Goal: Task Accomplishment & Management: Use online tool/utility

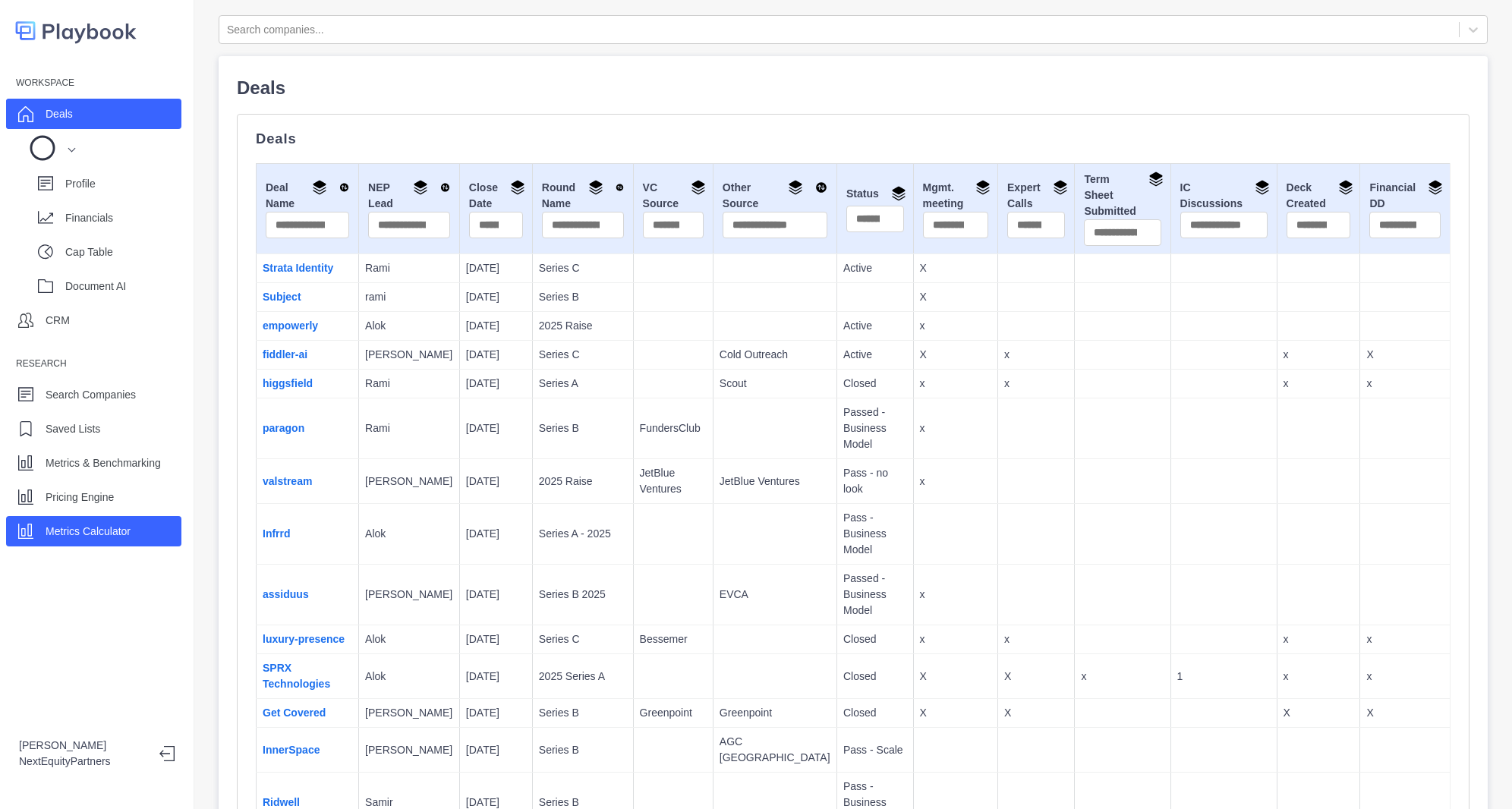
click at [135, 529] on div "Metrics Calculator" at bounding box center [93, 531] width 175 height 30
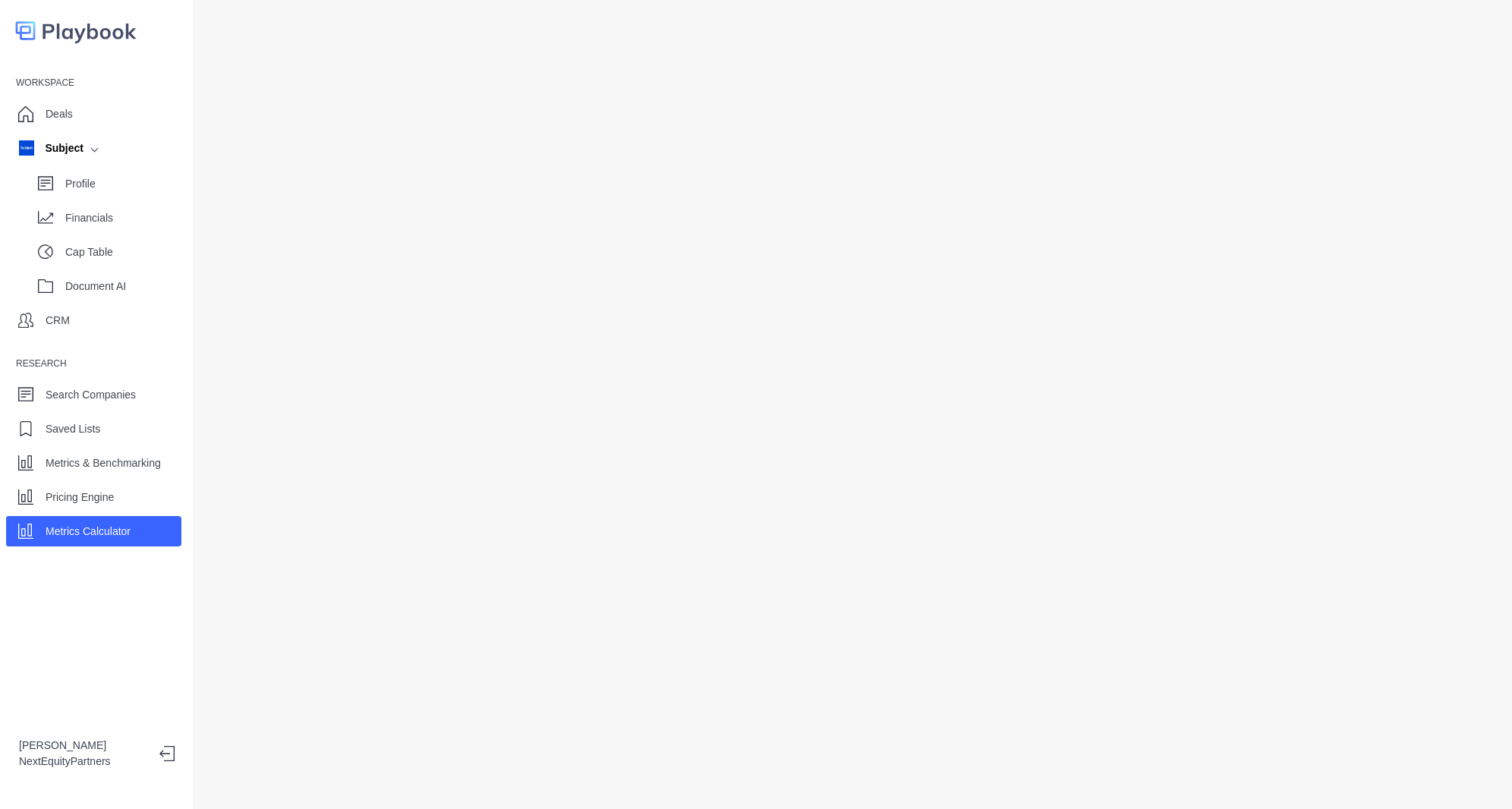
click at [1079, 772] on div at bounding box center [854, 404] width 1318 height 809
click at [79, 219] on p "Financials" at bounding box center [123, 218] width 116 height 16
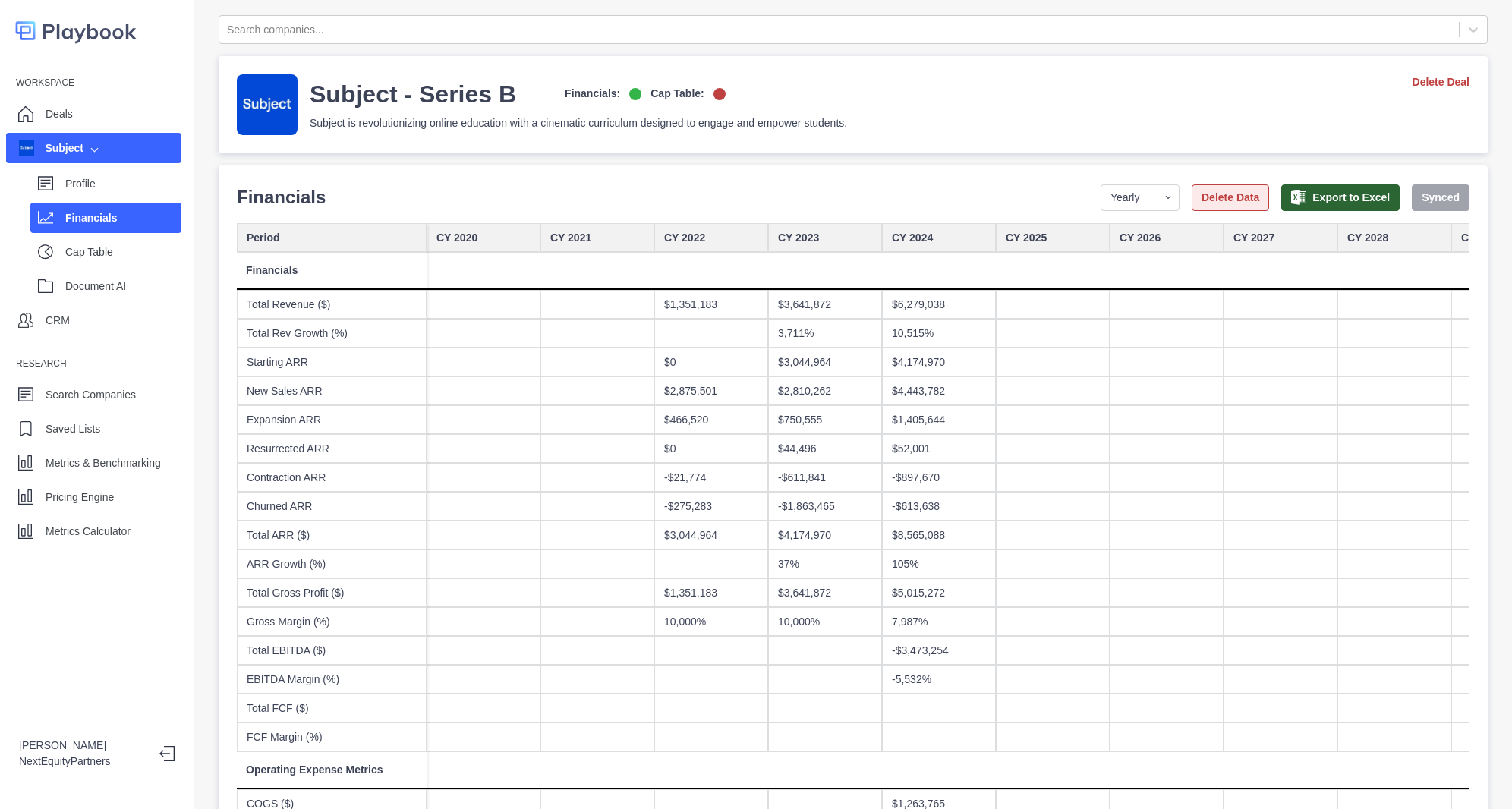
click at [1209, 194] on button "Delete Data" at bounding box center [1230, 198] width 77 height 26
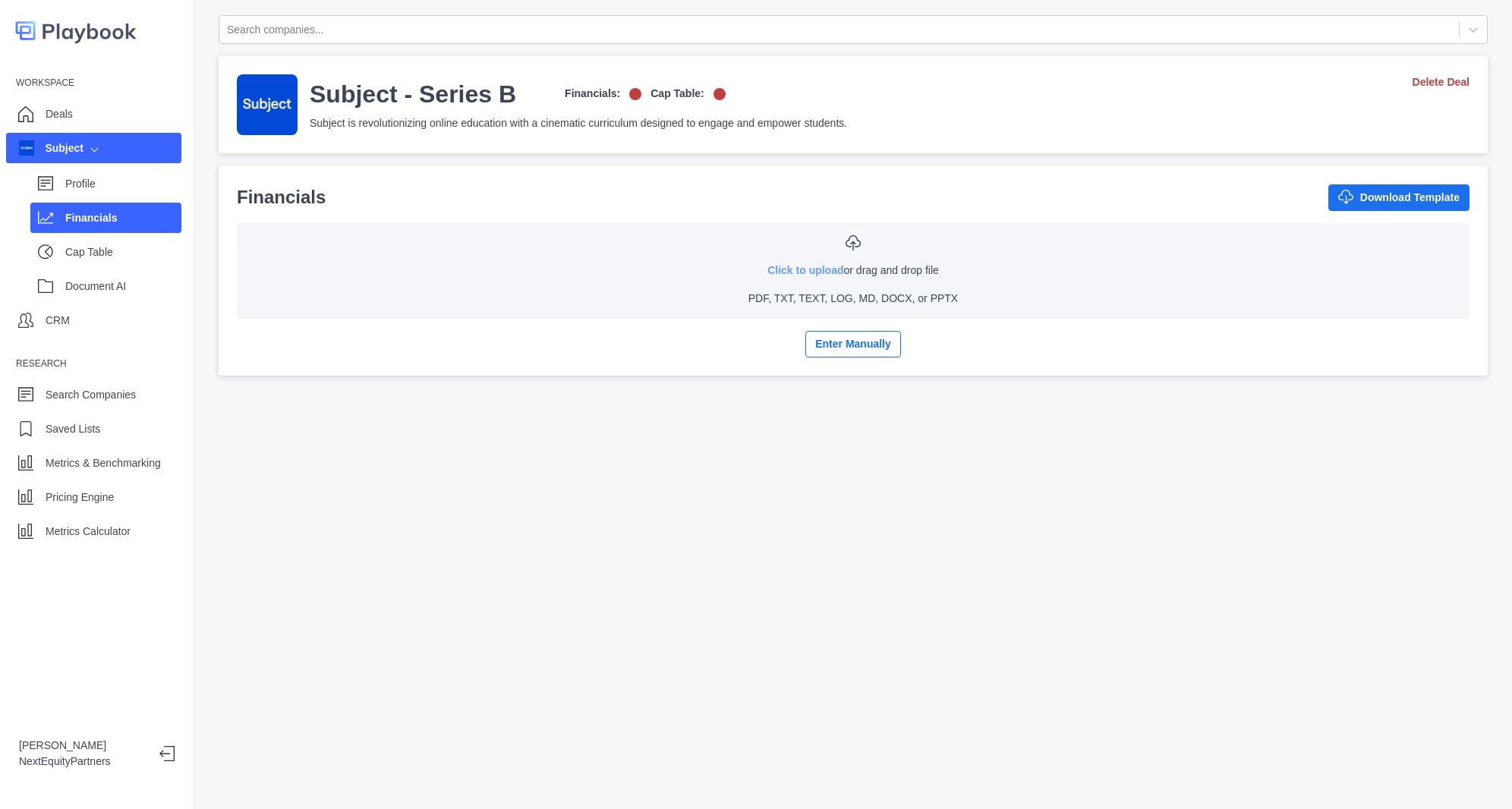
click at [818, 274] on link "Click to upload" at bounding box center [806, 270] width 76 height 12
type input "**********"
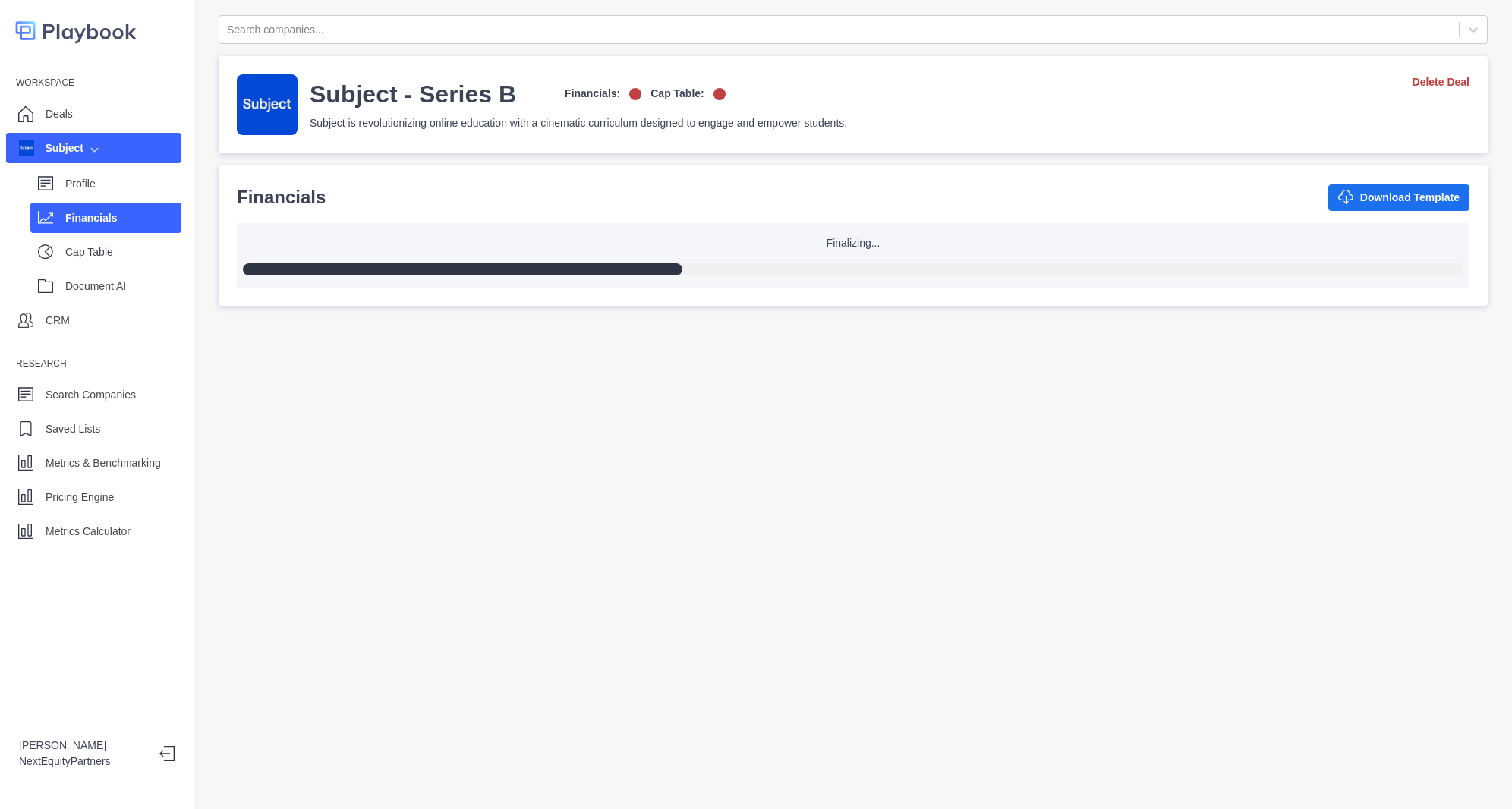
click at [516, 527] on div "Search companies... Subject - Series B Financials: Cap Table: Subject is revolu…" at bounding box center [854, 404] width 1318 height 809
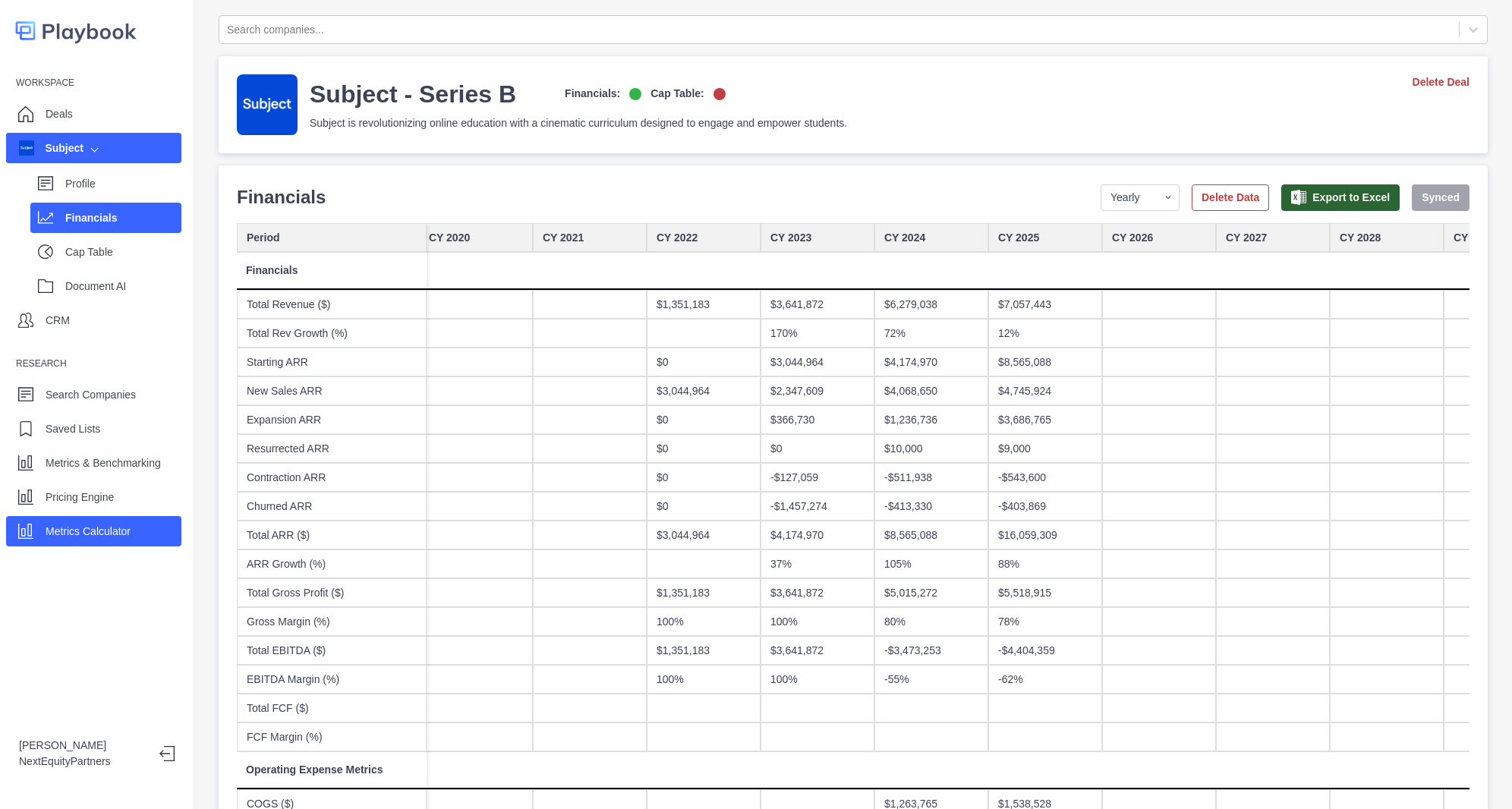
click at [127, 530] on p "Metrics Calculator" at bounding box center [88, 532] width 85 height 16
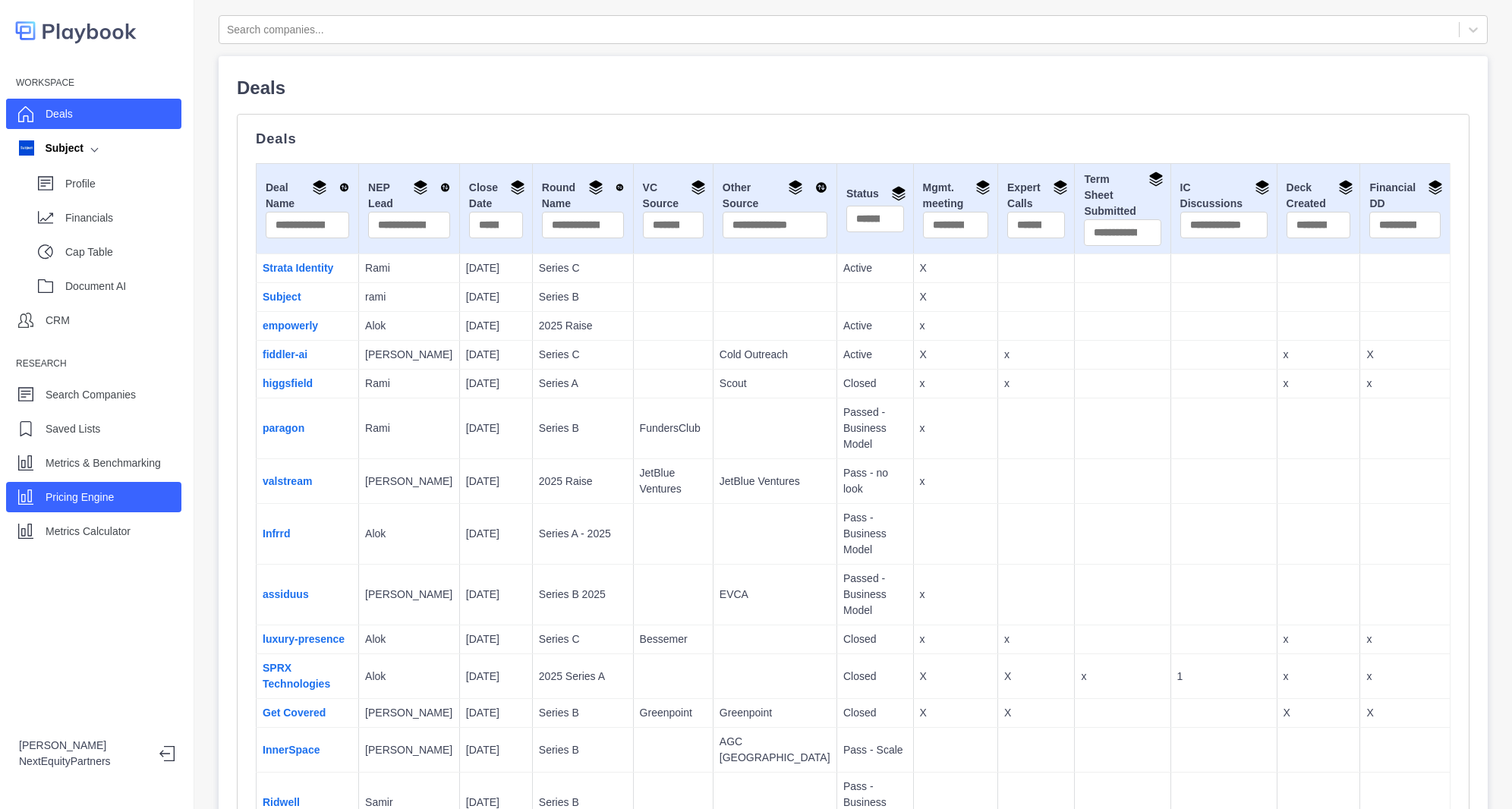
click at [132, 499] on div "Pricing Engine" at bounding box center [93, 497] width 175 height 30
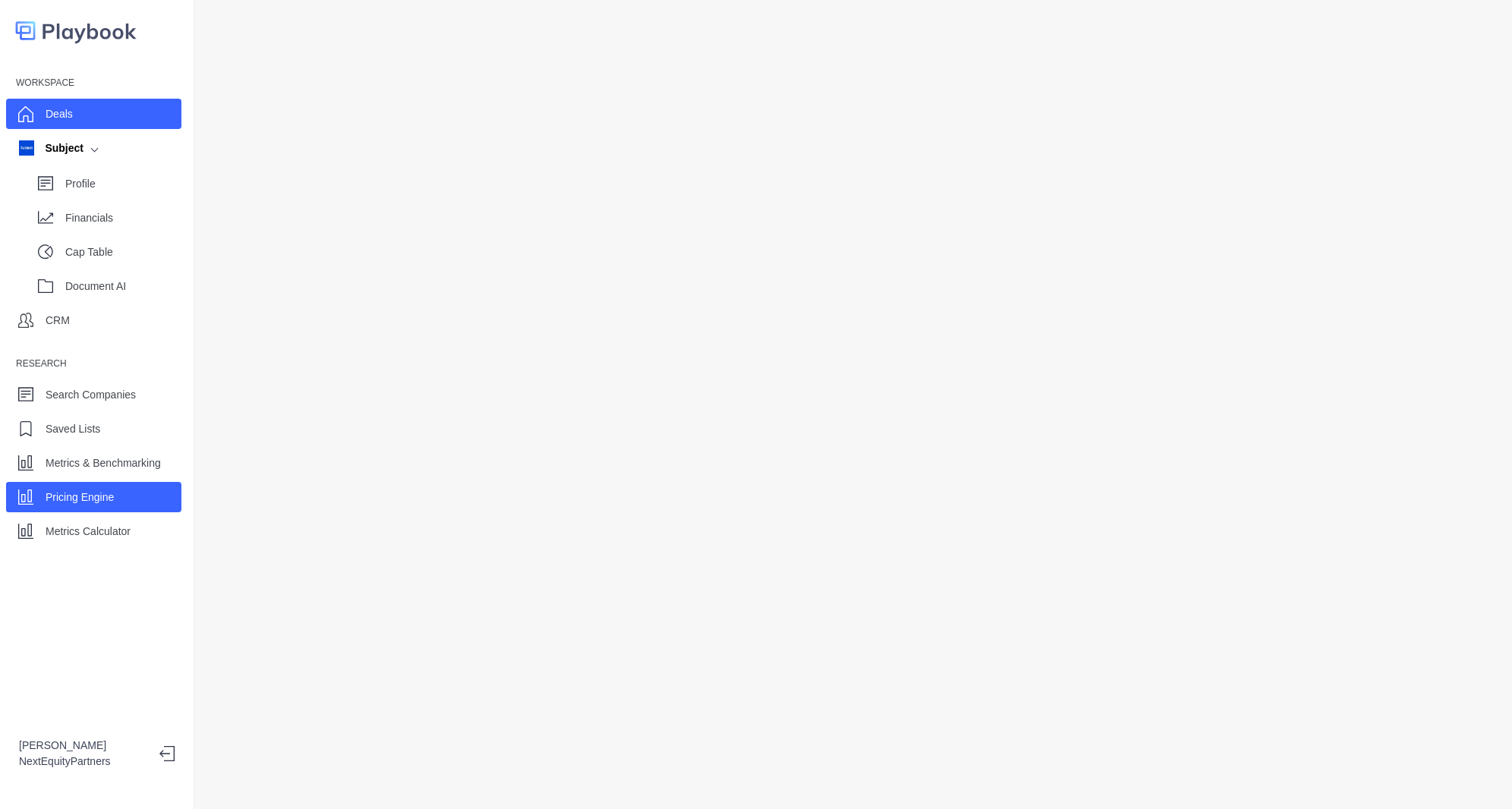
click at [38, 105] on div "Deals" at bounding box center [93, 113] width 175 height 30
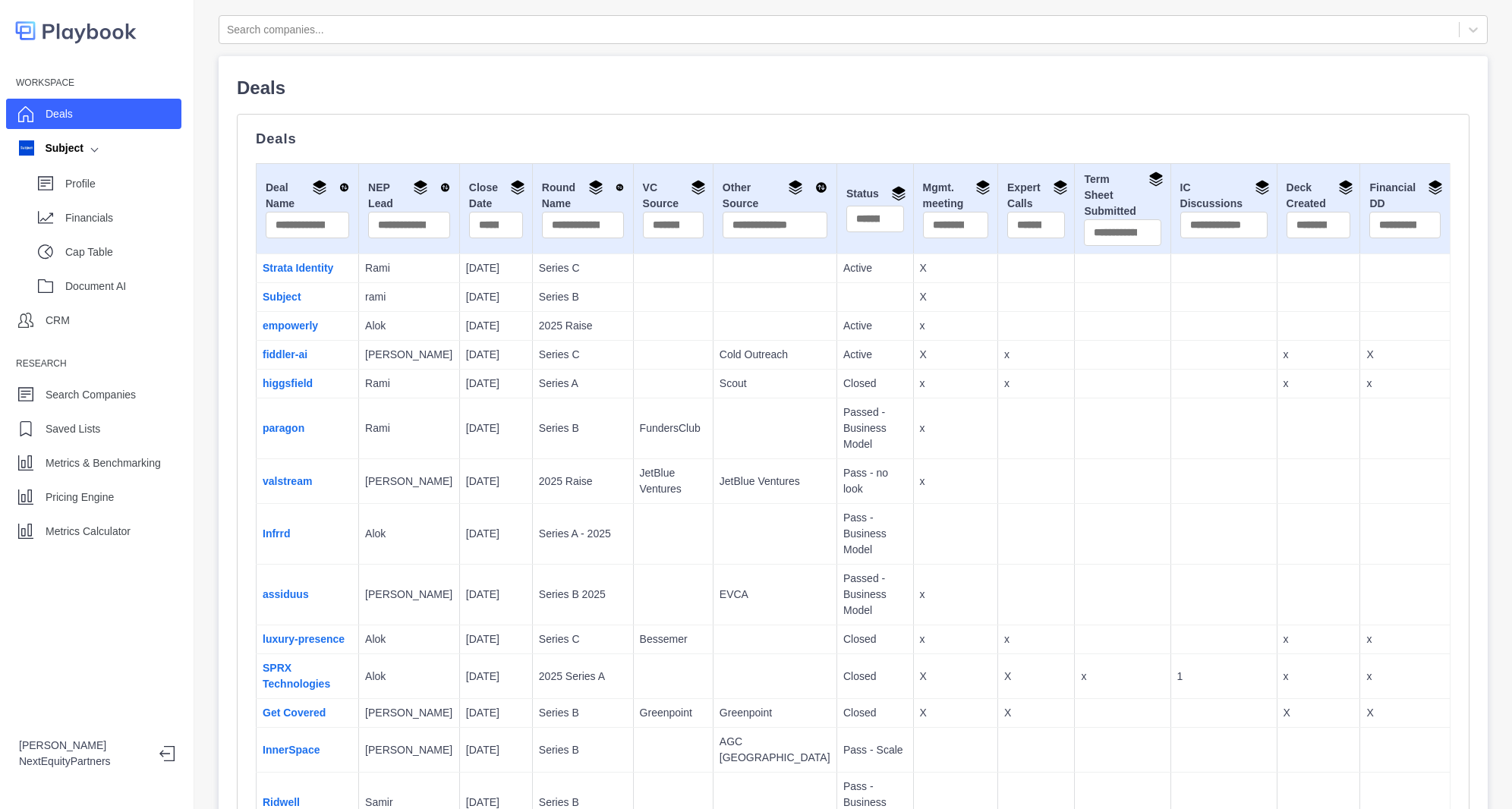
scroll to position [1575, 0]
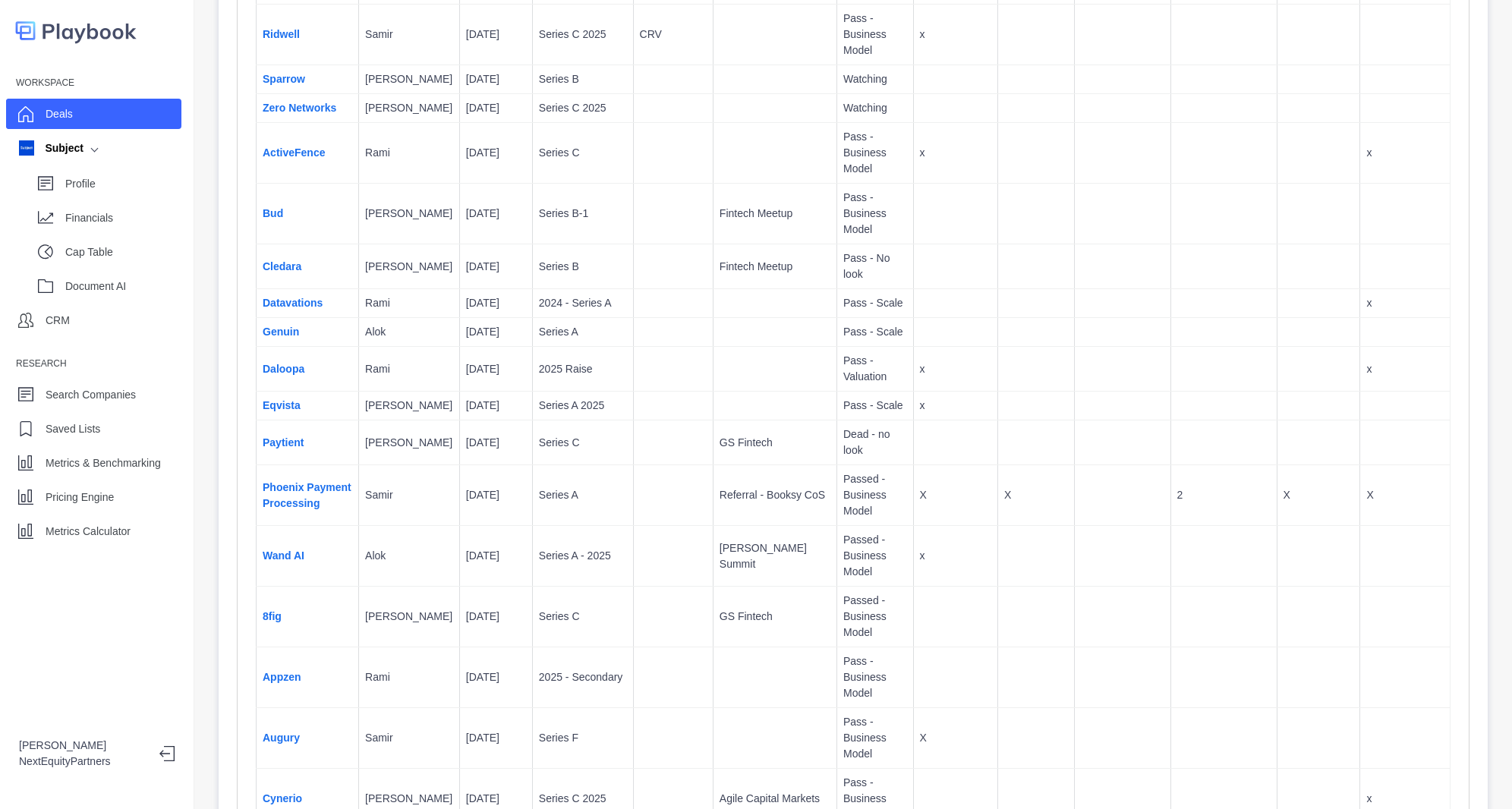
click at [272, 587] on td "8fig" at bounding box center [307, 617] width 103 height 61
click at [271, 610] on link "8fig" at bounding box center [272, 616] width 19 height 12
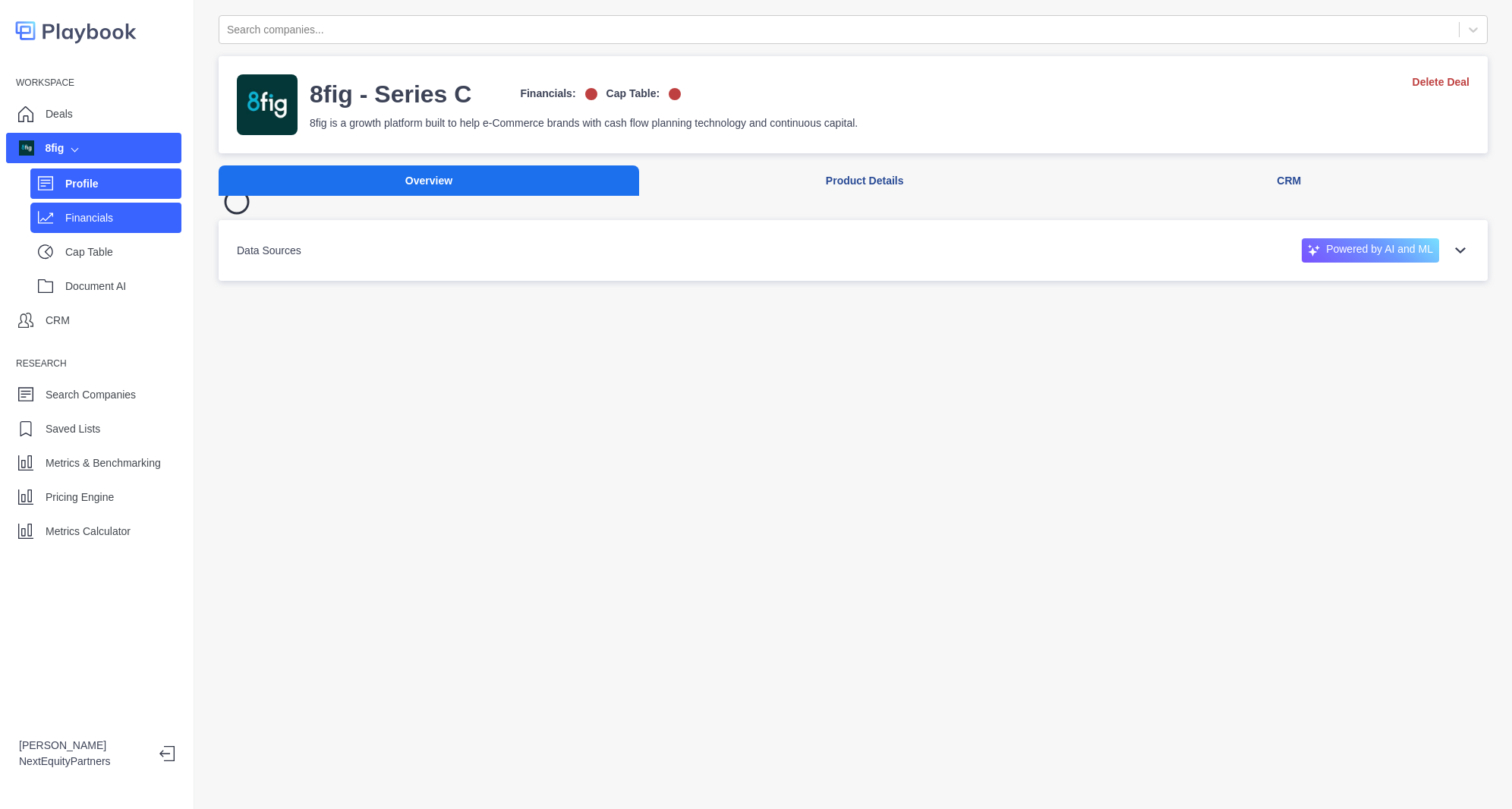
click at [111, 232] on div "Financials" at bounding box center [106, 217] width 151 height 30
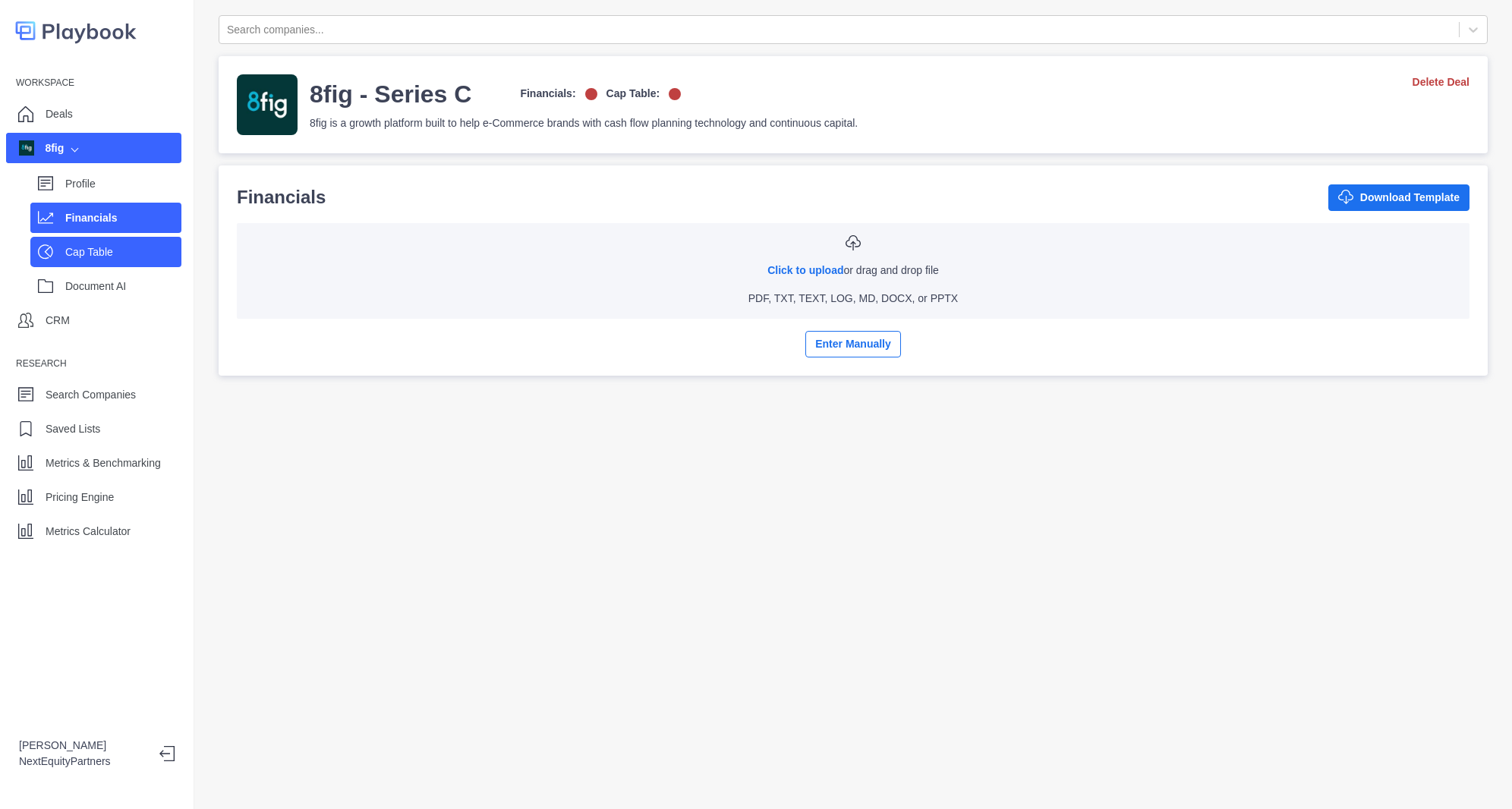
click at [110, 252] on p "Cap Table" at bounding box center [123, 252] width 116 height 16
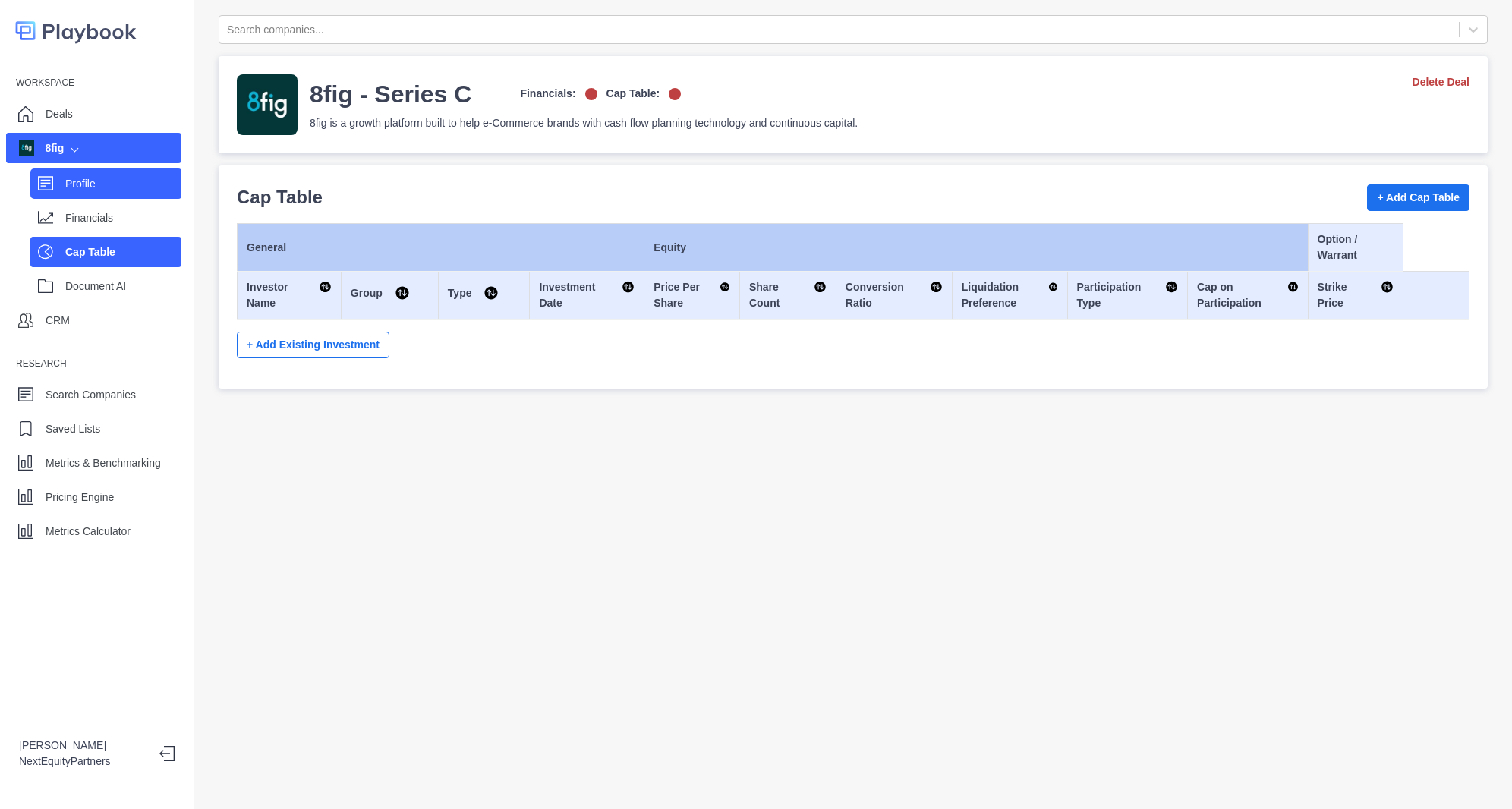
click at [95, 191] on p "Profile" at bounding box center [123, 184] width 116 height 16
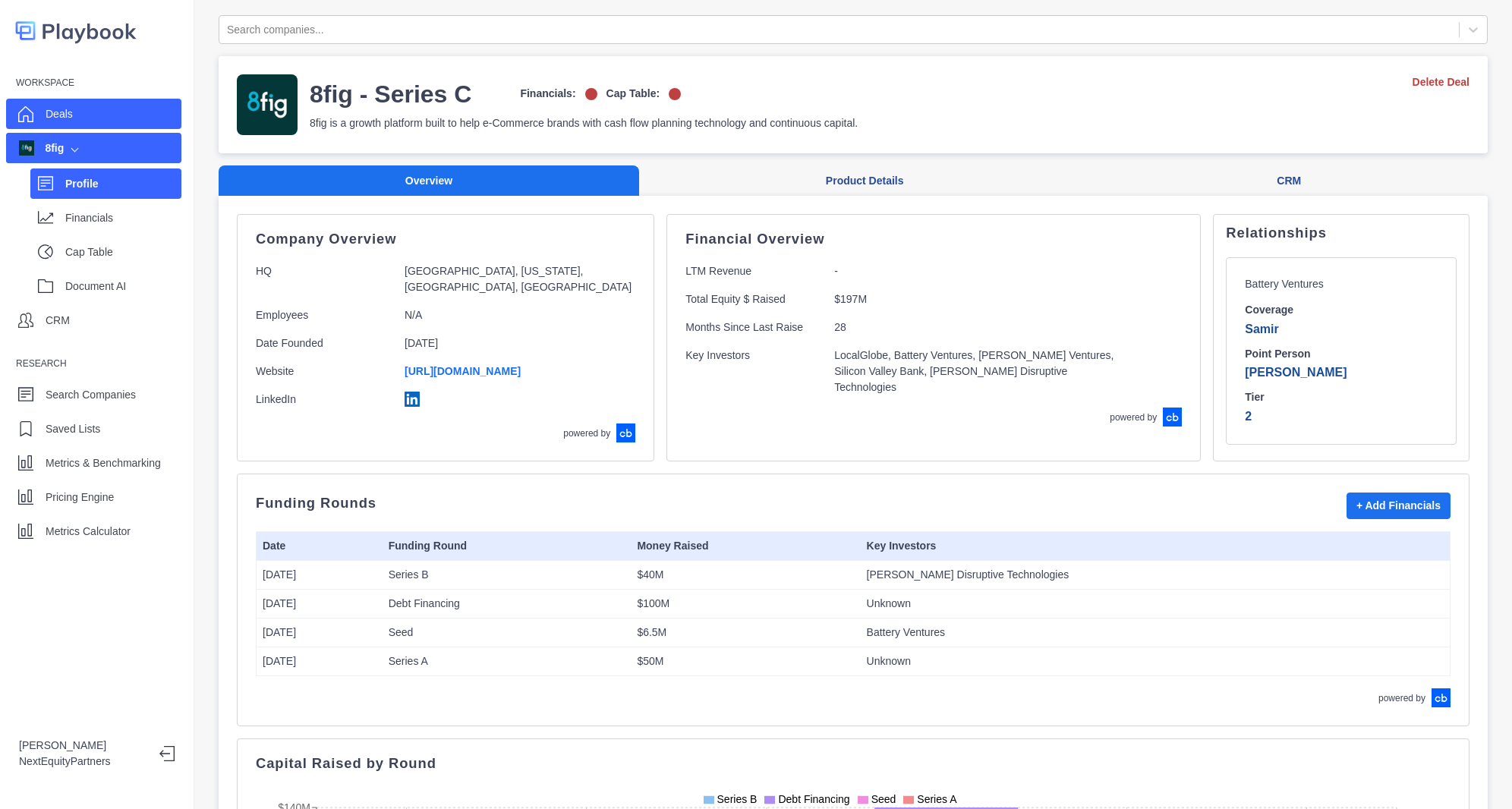
click at [87, 122] on div "Deals" at bounding box center [93, 113] width 175 height 30
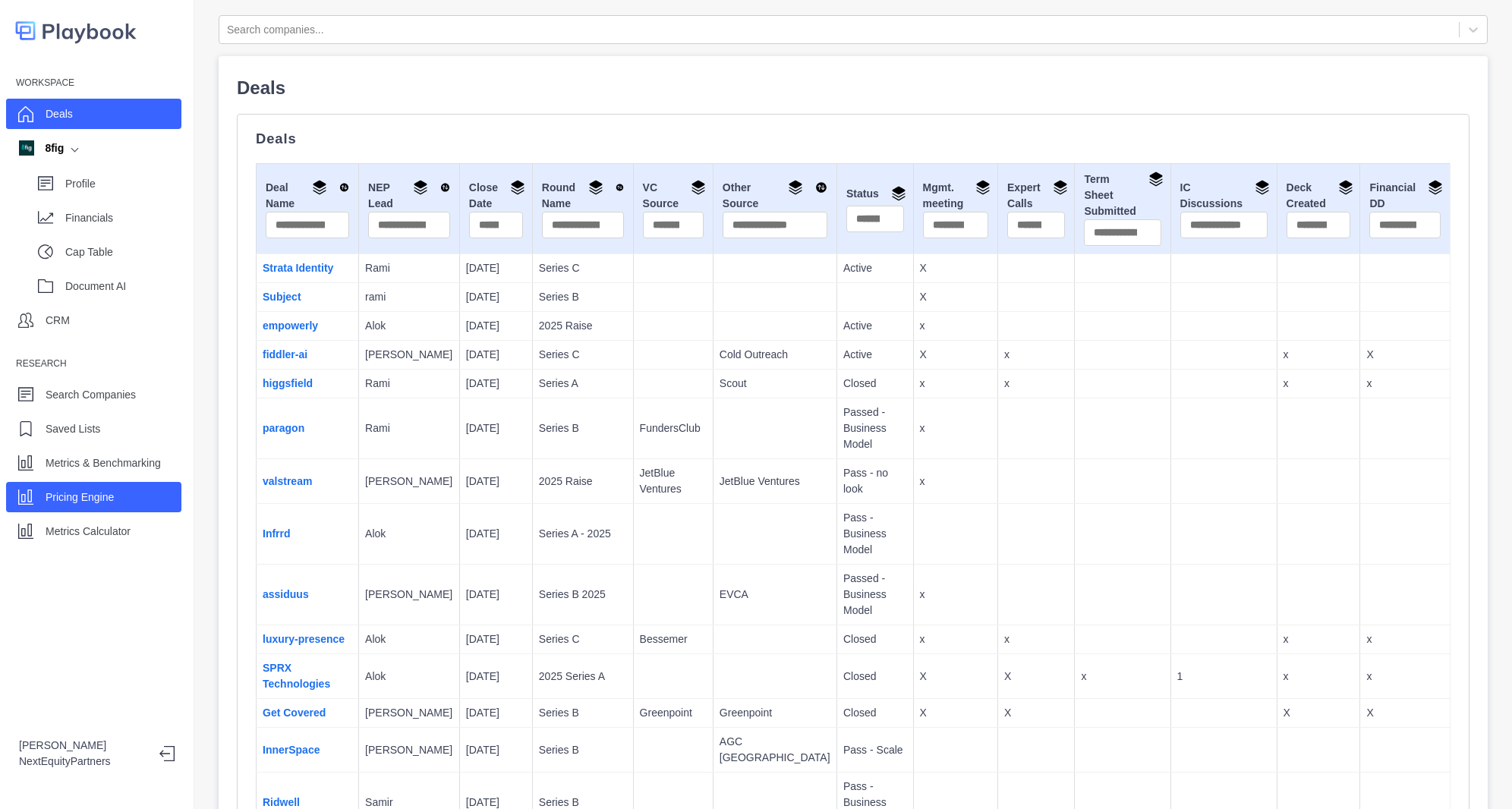
click at [86, 501] on p "Pricing Engine" at bounding box center [80, 498] width 68 height 16
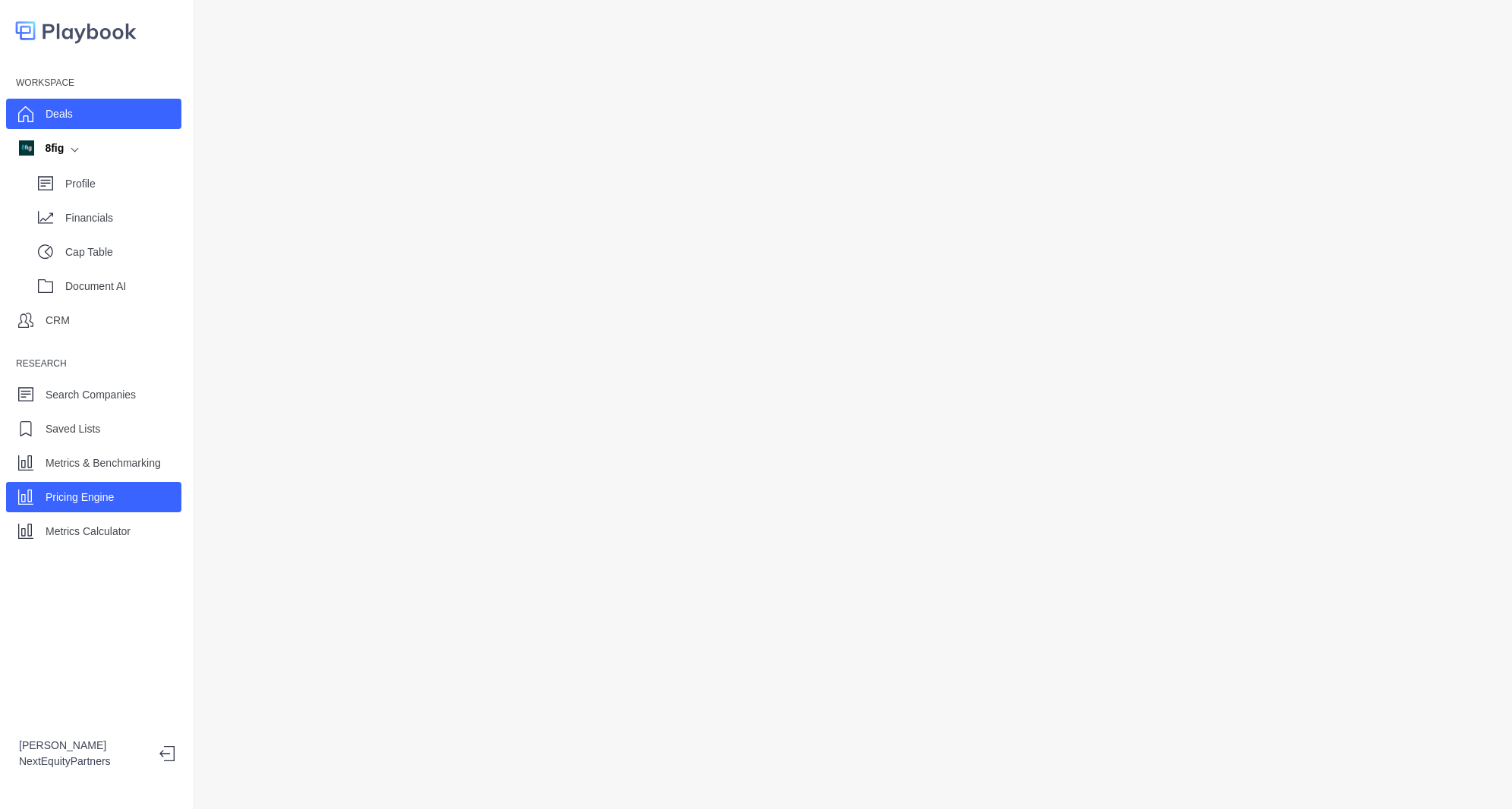
click at [61, 114] on p "Deals" at bounding box center [60, 114] width 27 height 16
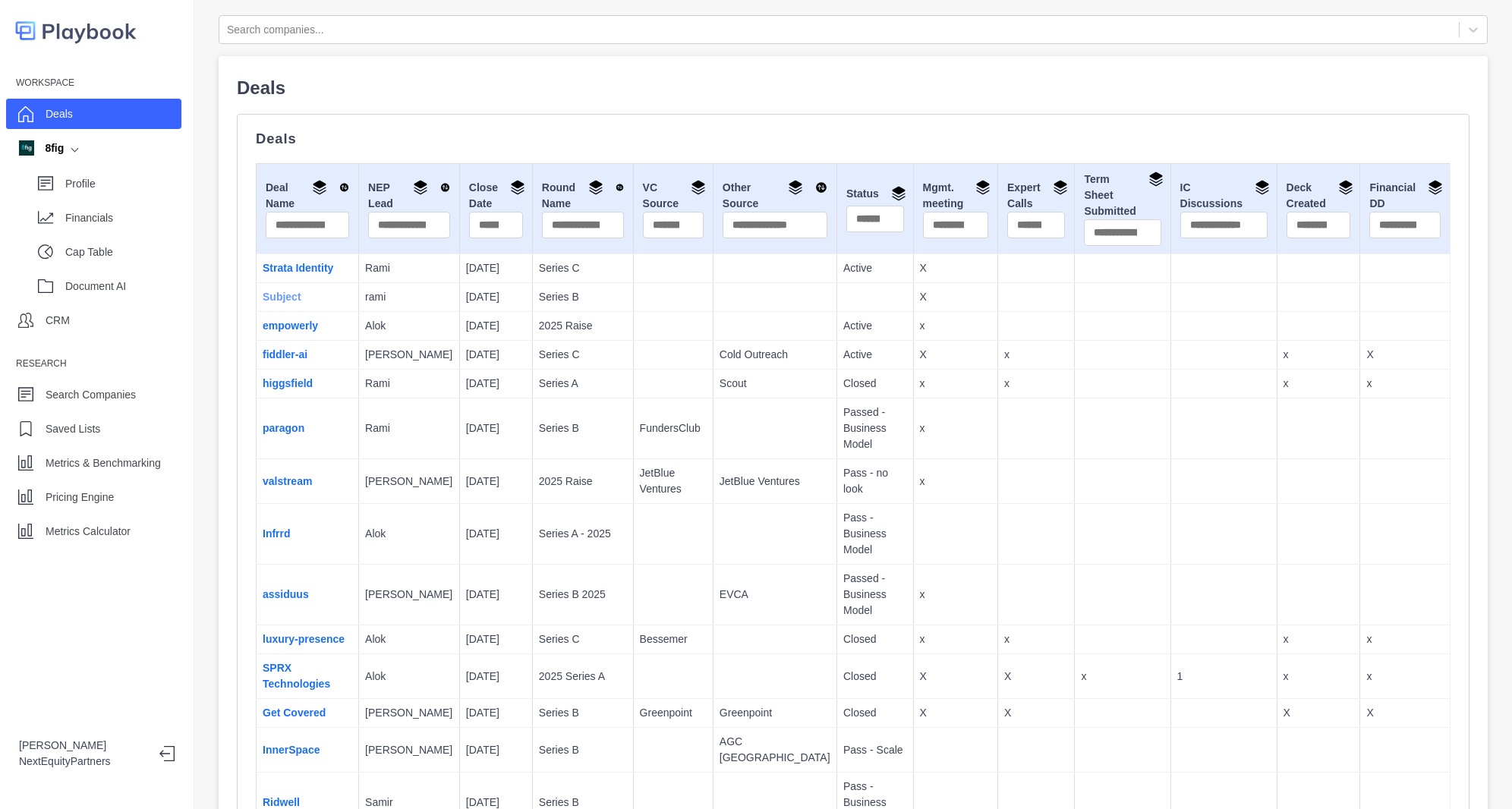
click at [274, 300] on link "Subject" at bounding box center [283, 296] width 39 height 12
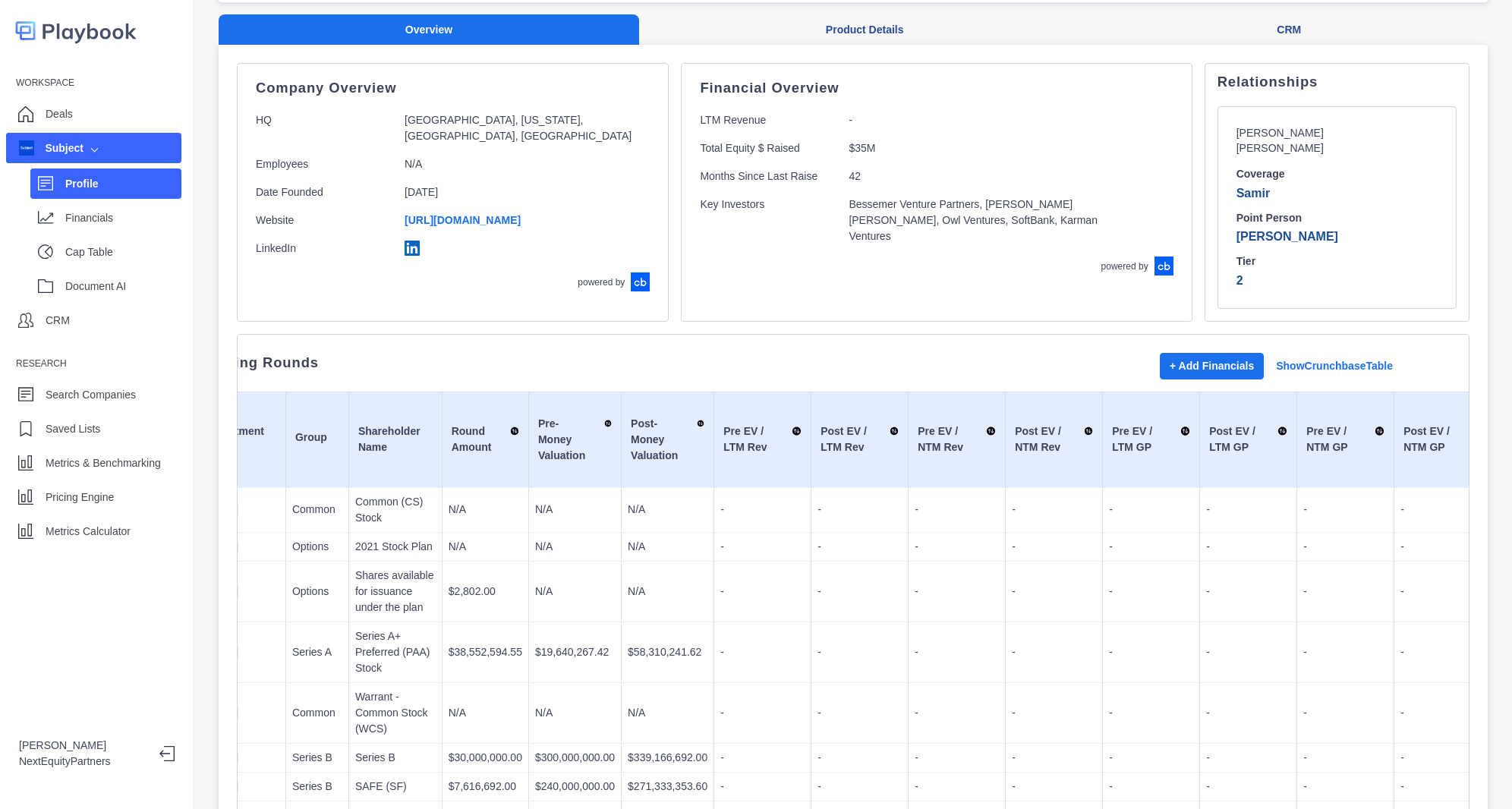
scroll to position [0, 118]
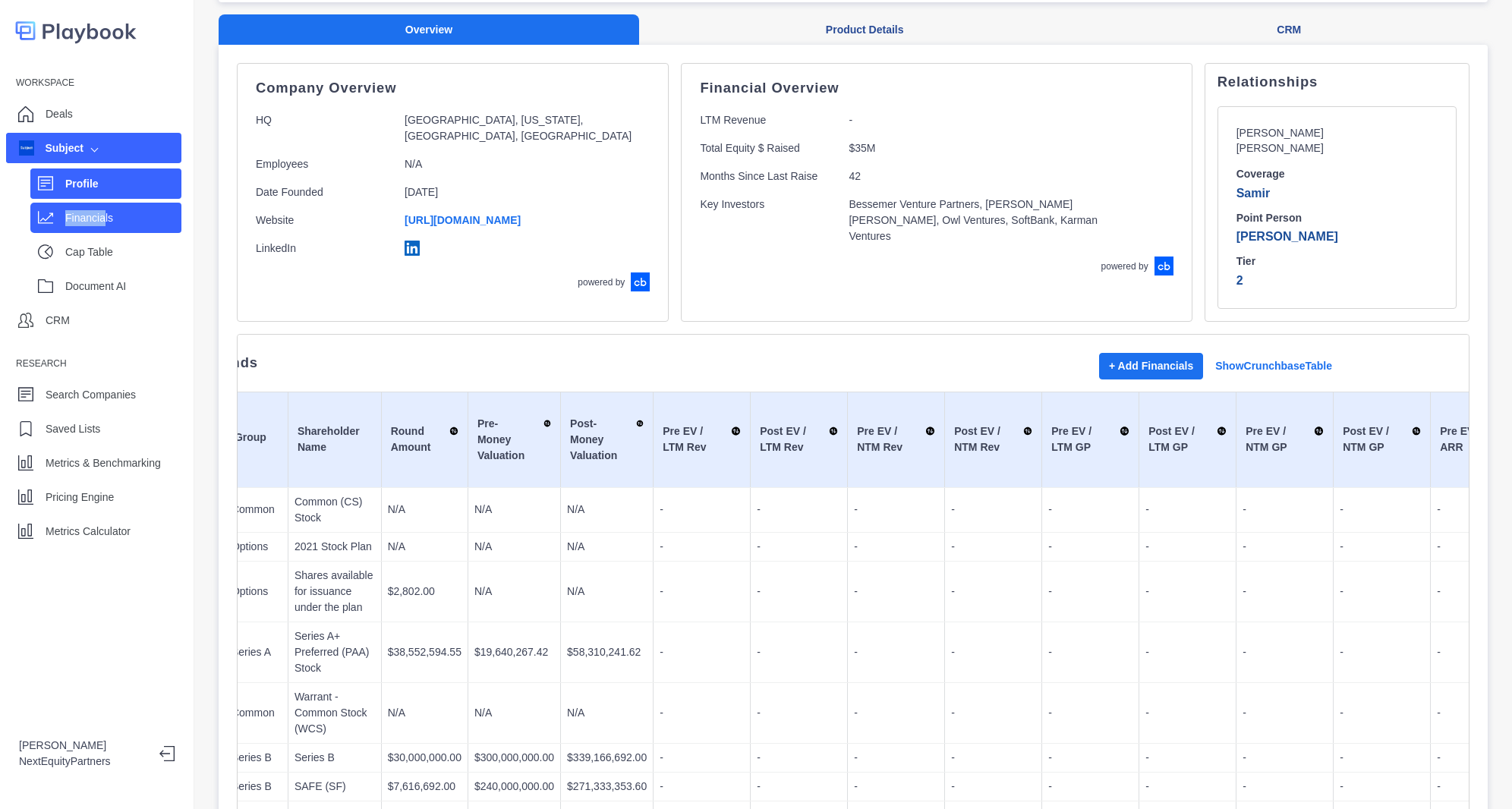
drag, startPoint x: 115, startPoint y: 194, endPoint x: 105, endPoint y: 221, distance: 28.8
click at [105, 221] on div "Profile Financials Cap Table Document AI" at bounding box center [93, 232] width 175 height 137
click at [105, 221] on p "Financials" at bounding box center [123, 218] width 116 height 16
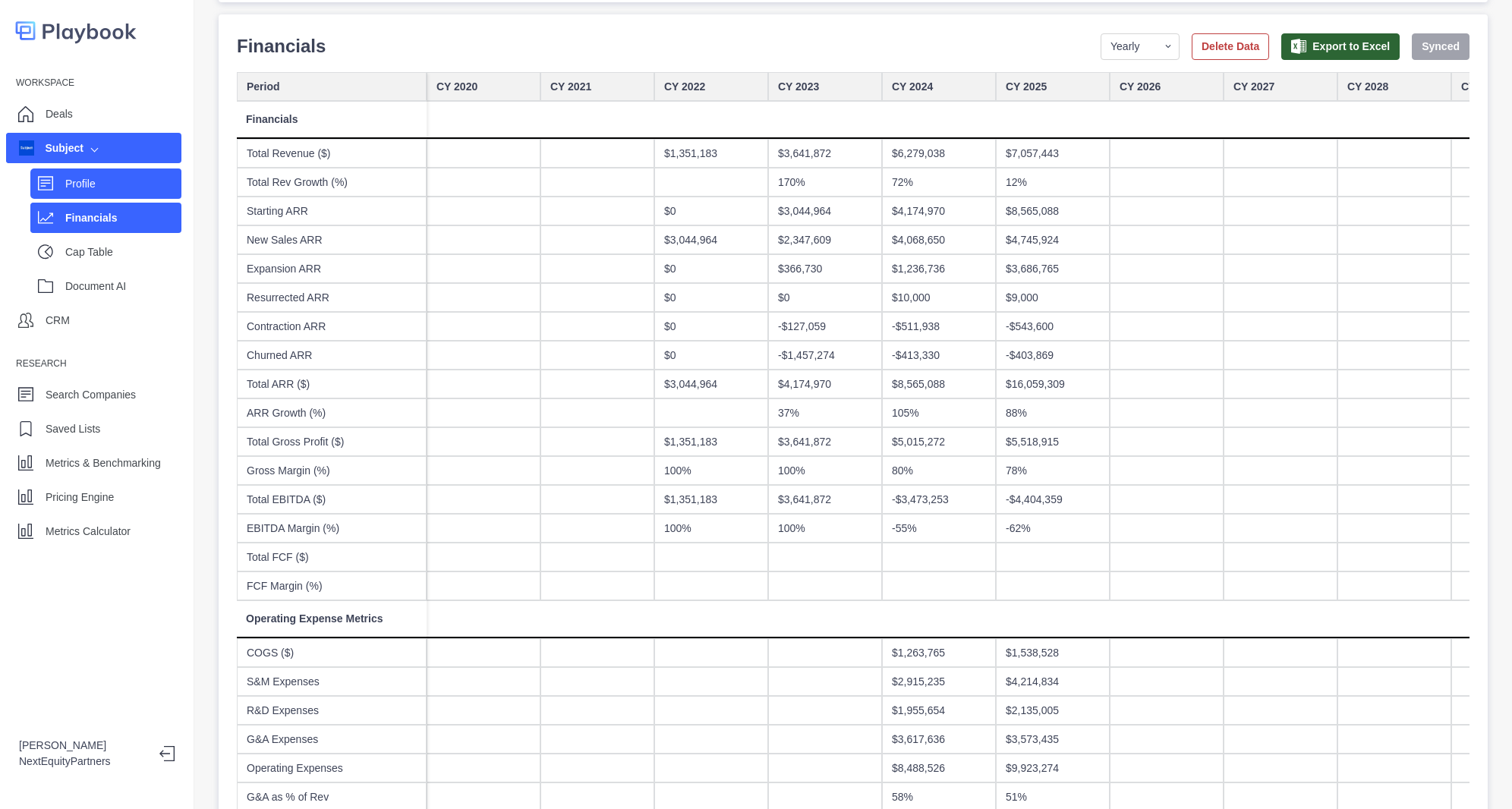
click at [114, 187] on p "Profile" at bounding box center [123, 184] width 116 height 16
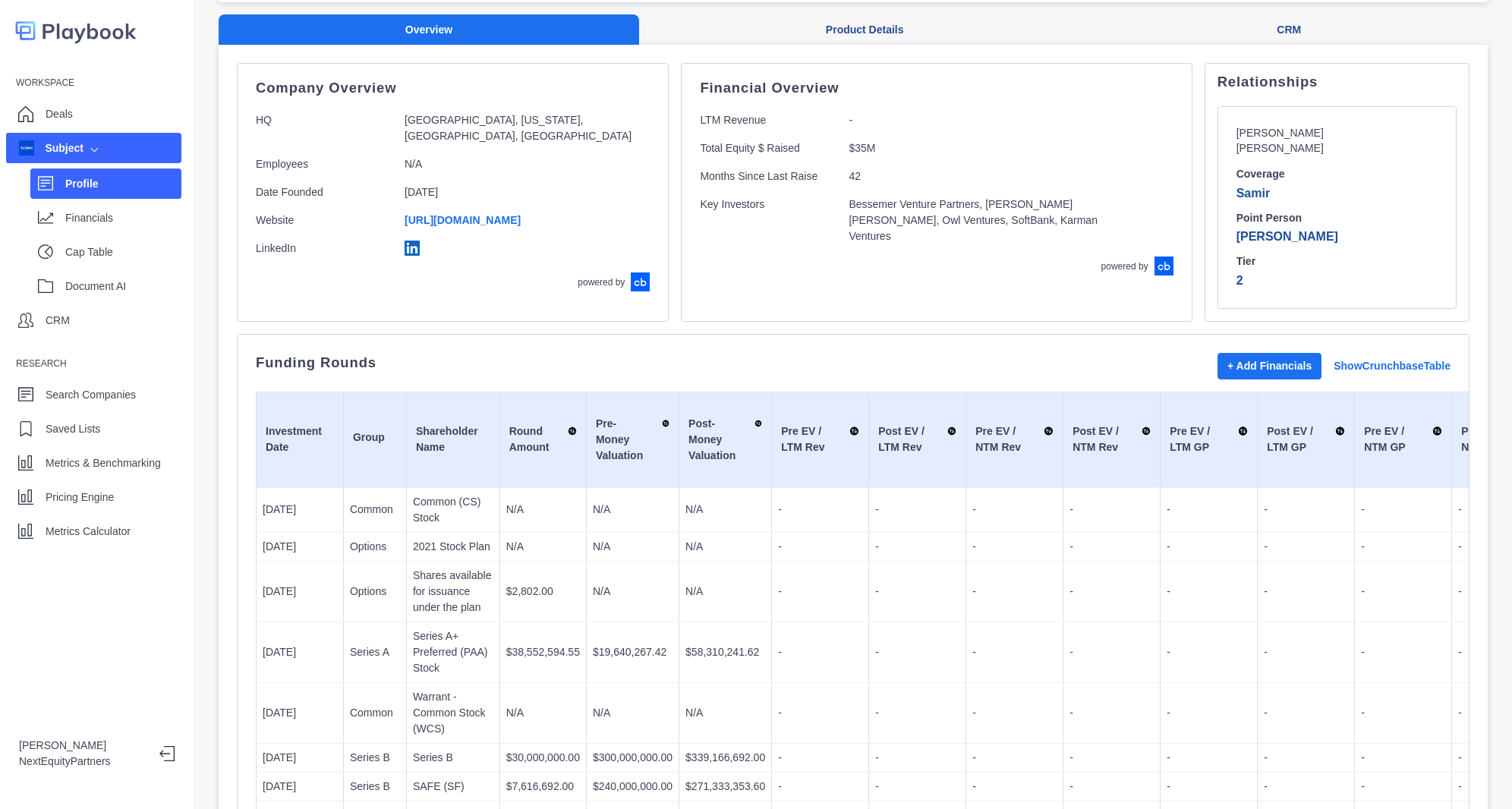
scroll to position [489, 0]
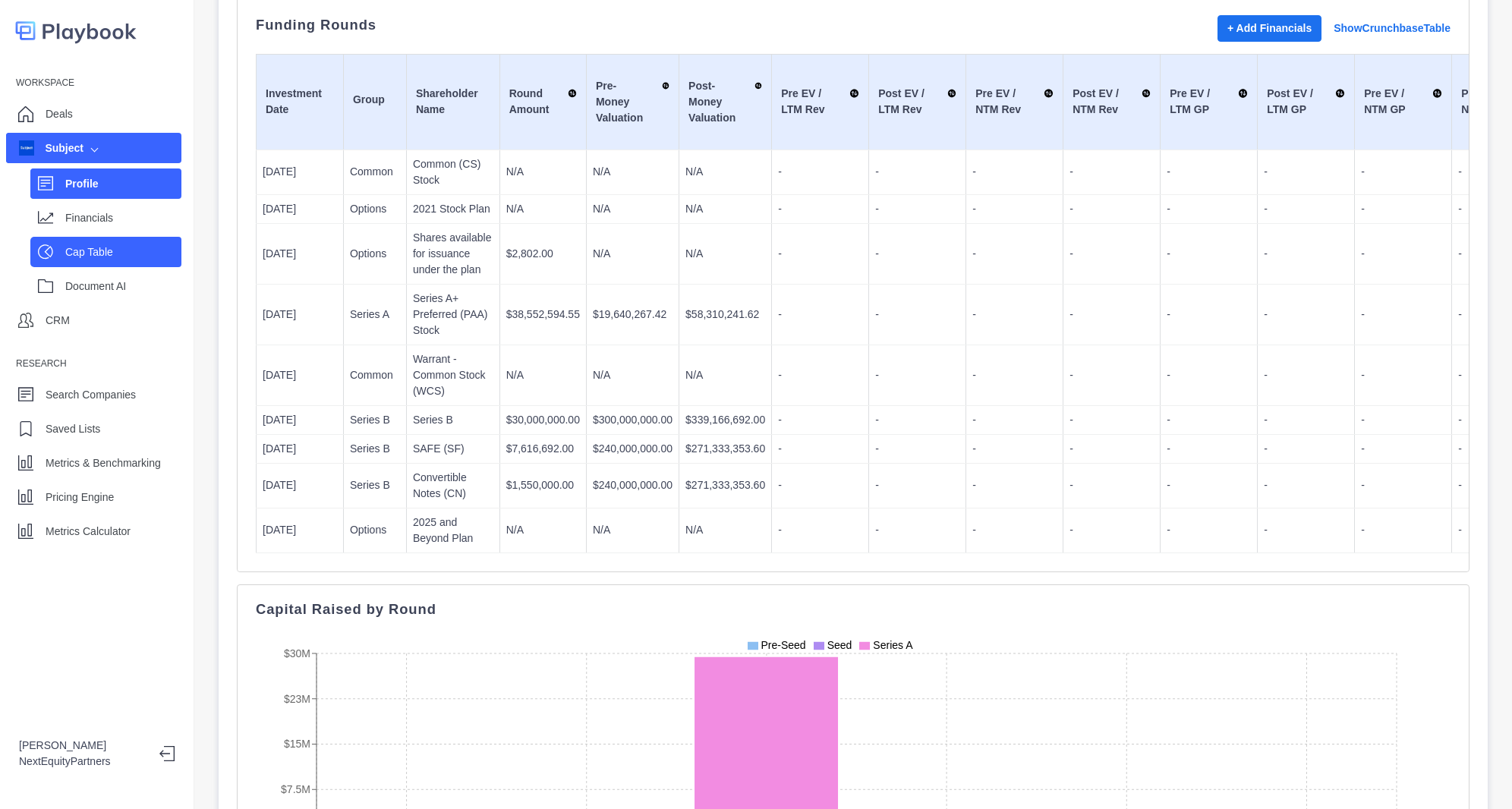
click at [115, 246] on p "Cap Table" at bounding box center [123, 252] width 116 height 16
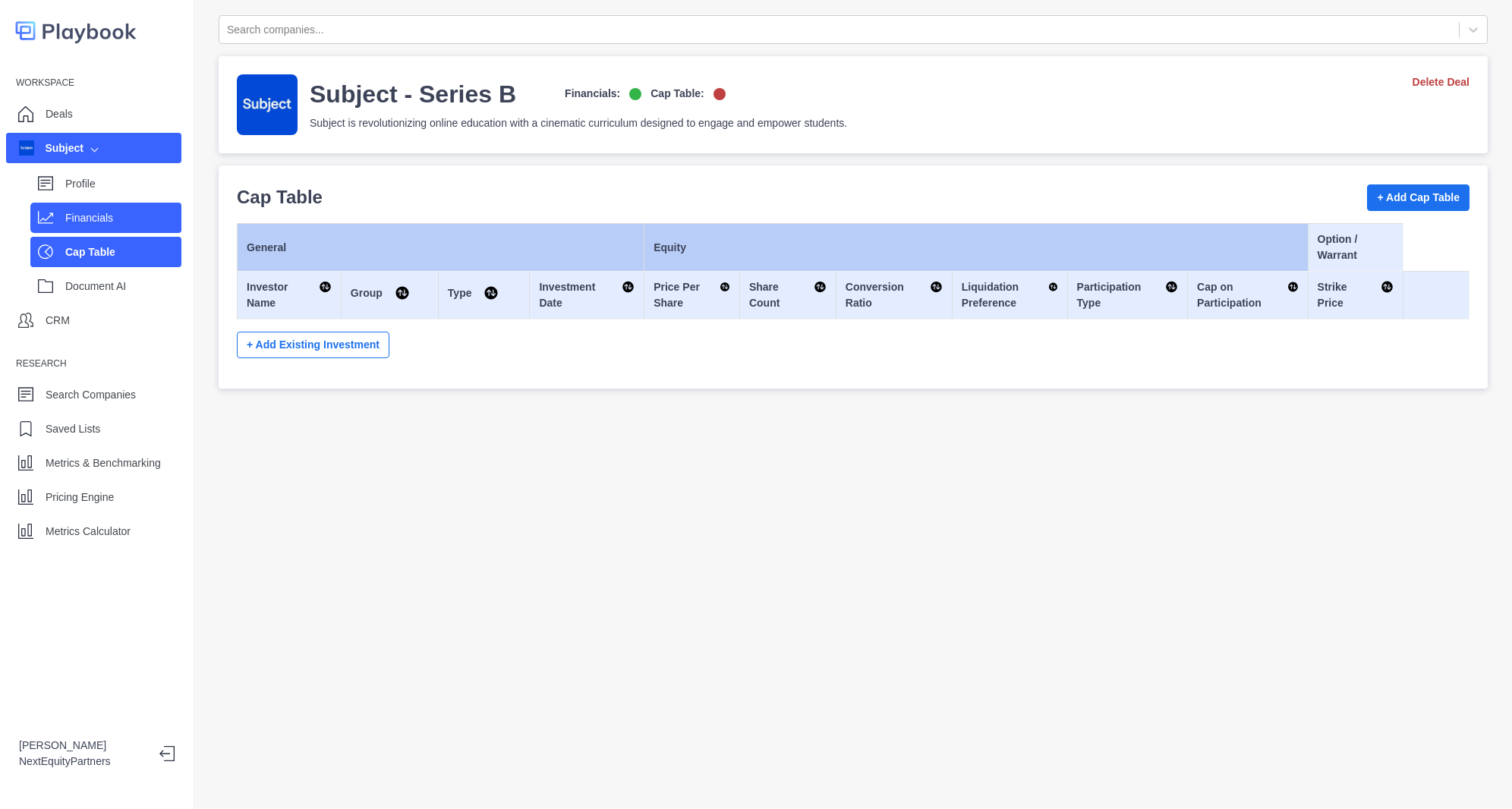
click at [99, 212] on p "Financials" at bounding box center [123, 218] width 116 height 16
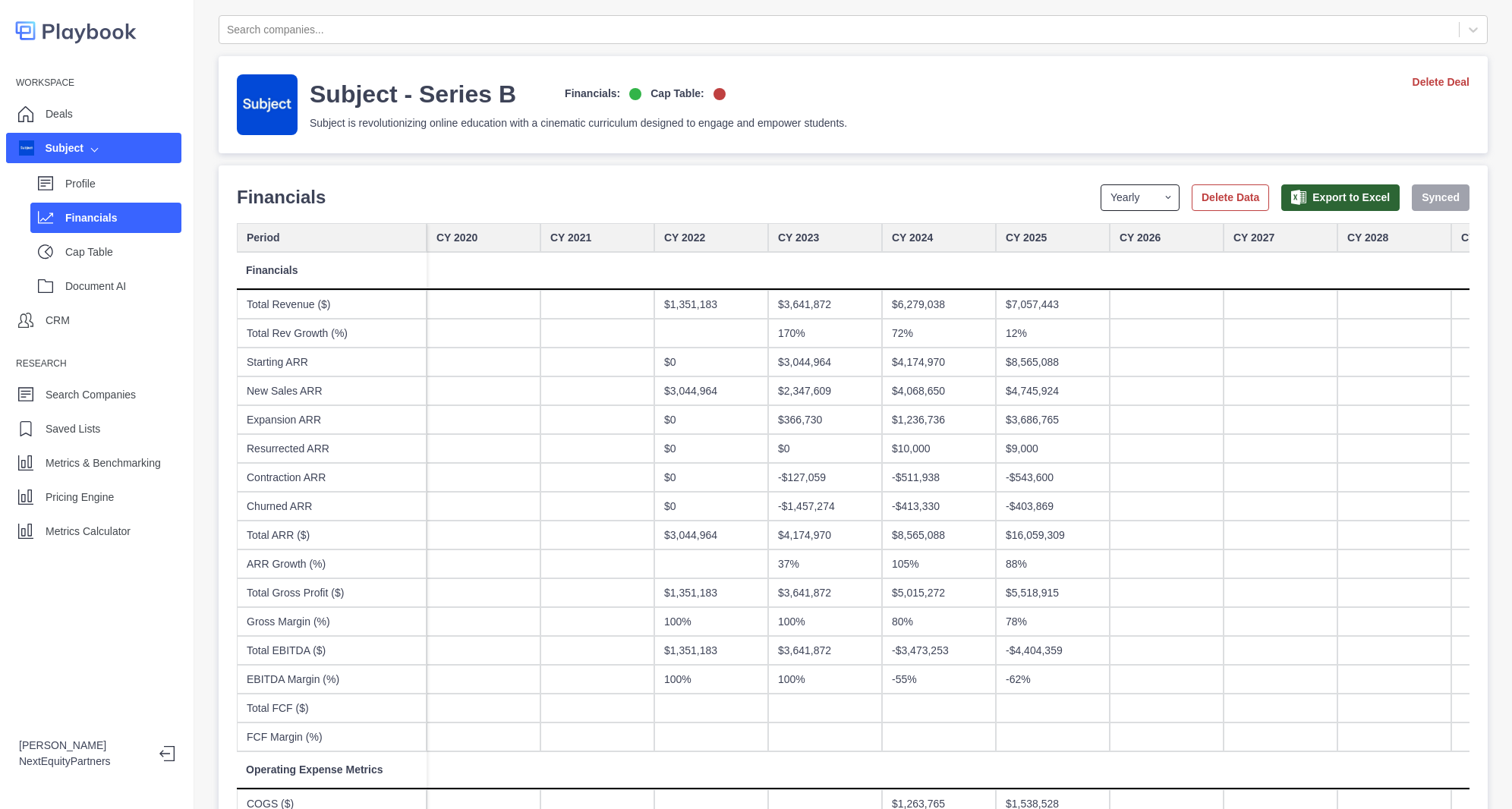
click at [1118, 189] on select "Yearly Quarterly Monthly NTM LTM" at bounding box center [1140, 198] width 79 height 26
select select "monthly"
click at [1101, 185] on select "Yearly Quarterly Monthly NTM LTM" at bounding box center [1140, 198] width 79 height 26
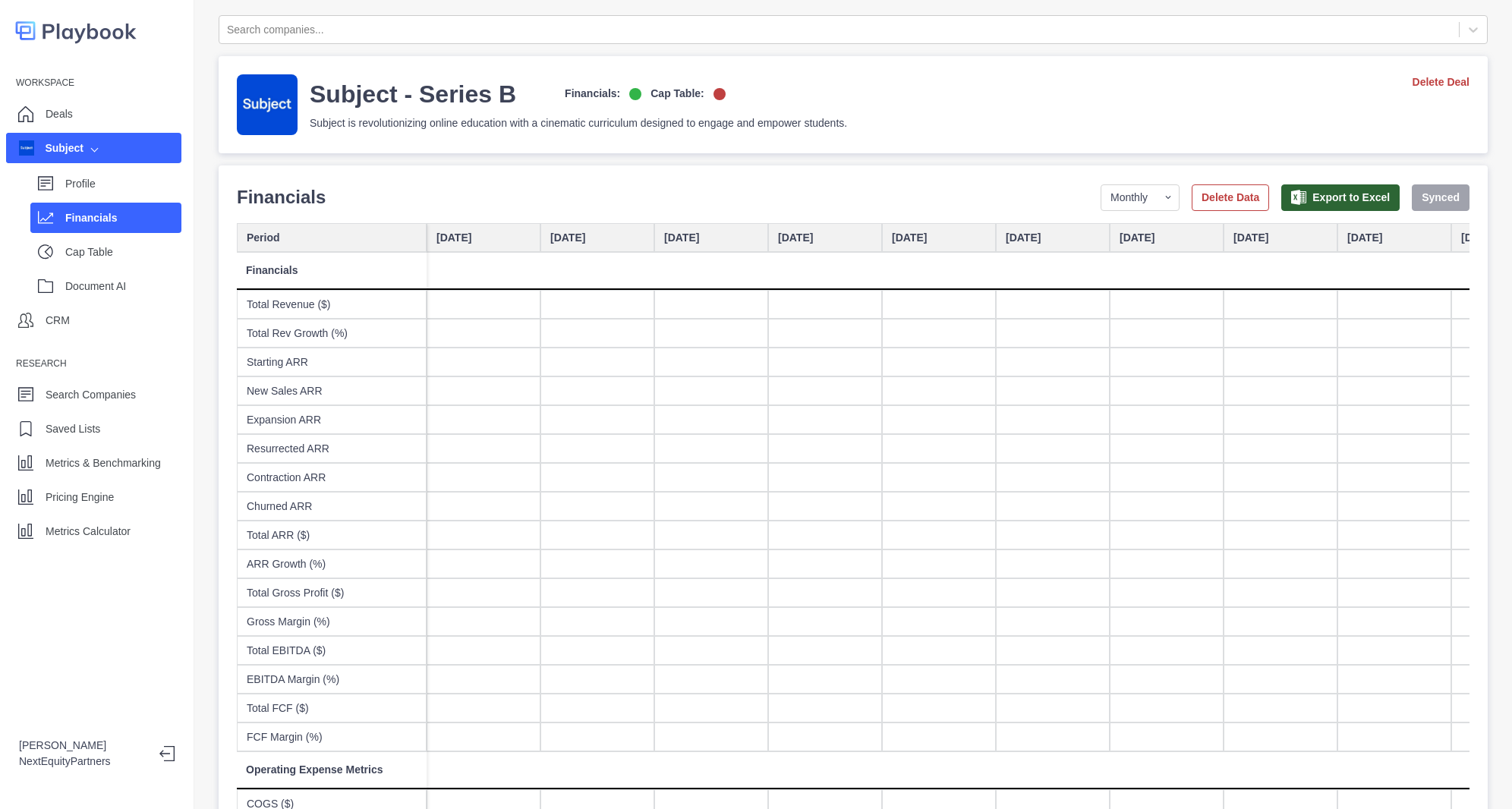
click at [1135, 322] on div at bounding box center [1167, 333] width 113 height 28
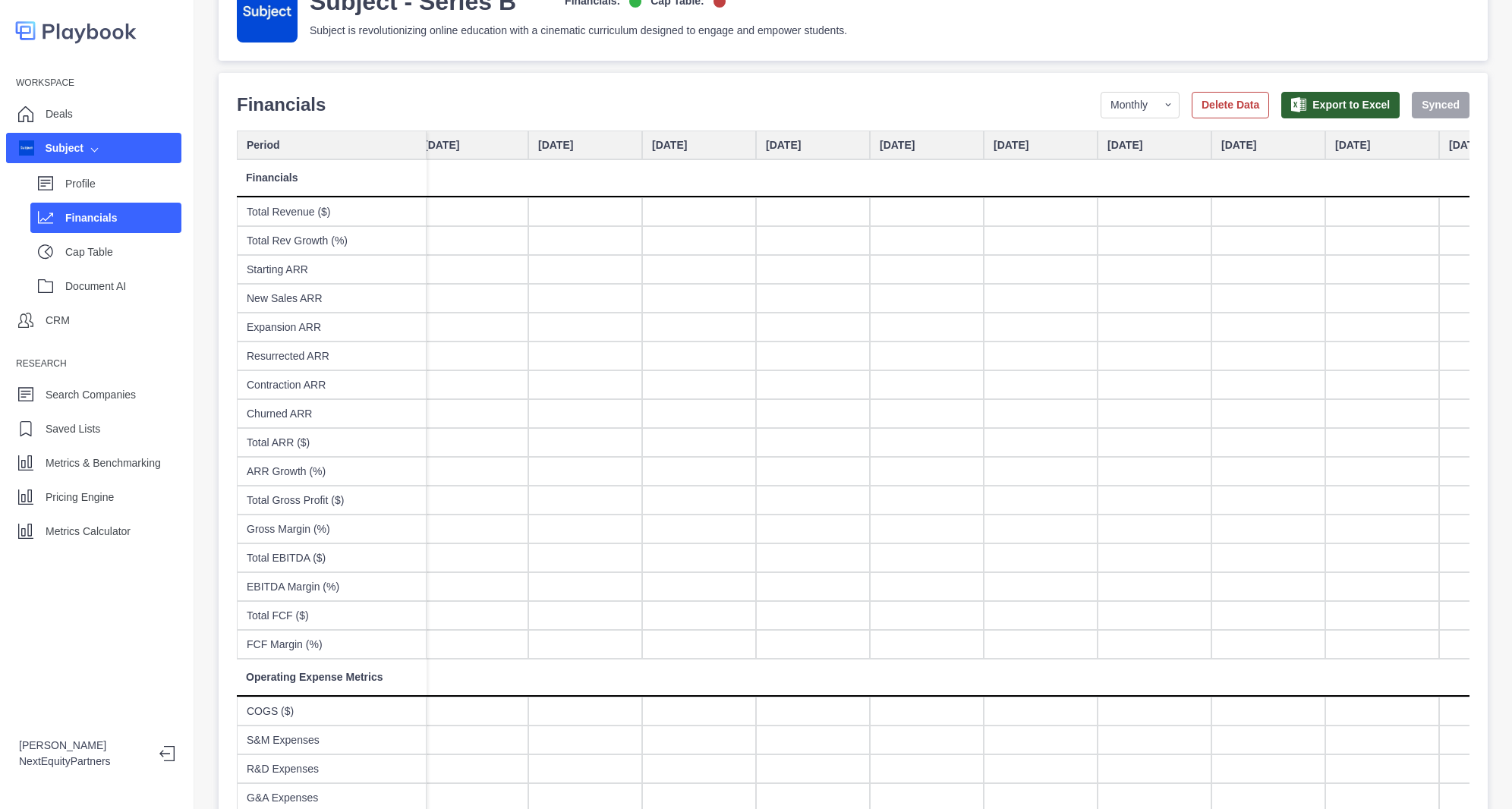
scroll to position [0, 7461]
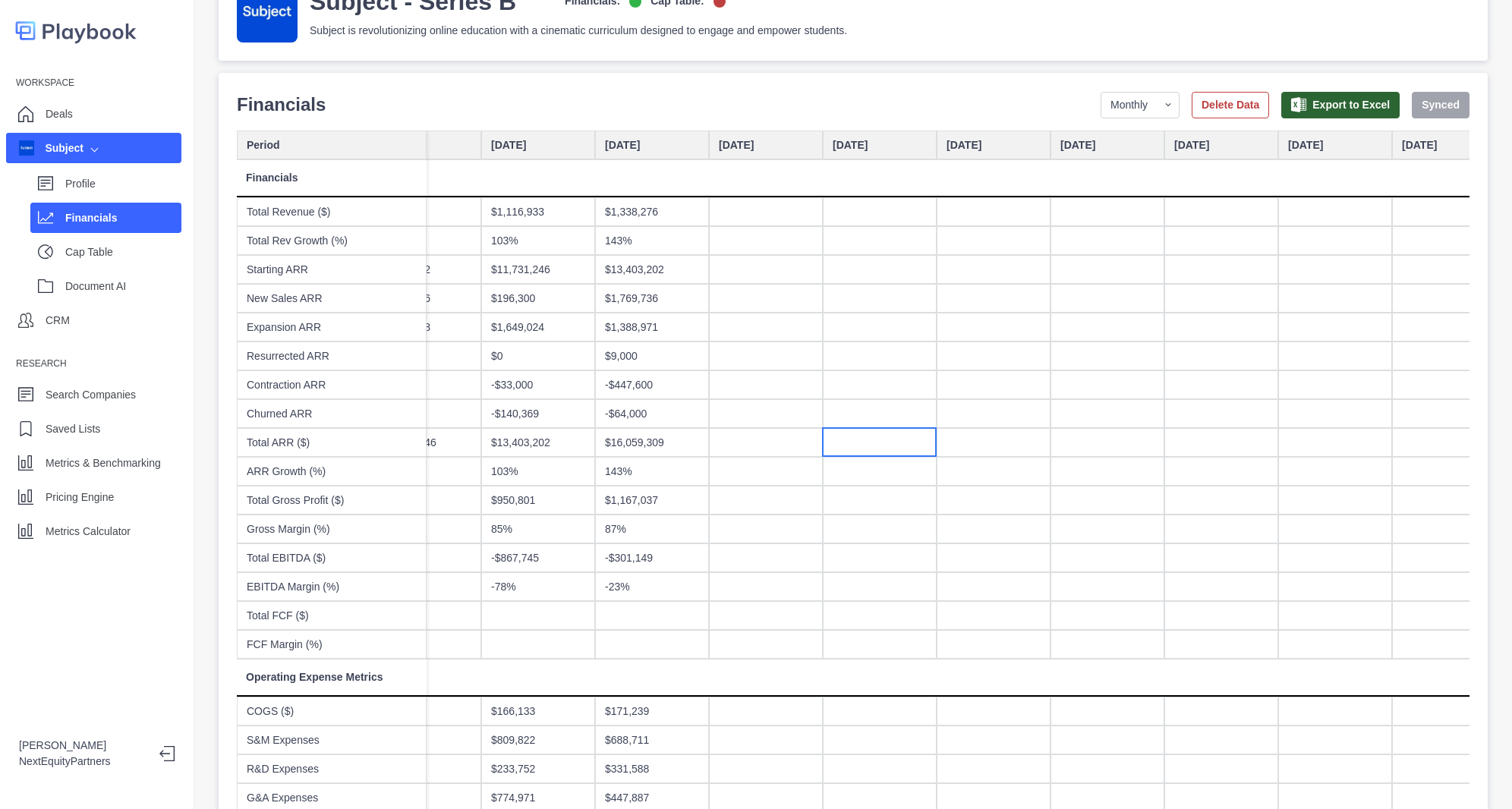
click at [833, 443] on div at bounding box center [879, 442] width 113 height 28
type input "********"
click at [845, 454] on div "$2,000,000" at bounding box center [879, 442] width 113 height 28
click at [854, 434] on div "$2,000,000" at bounding box center [879, 442] width 113 height 28
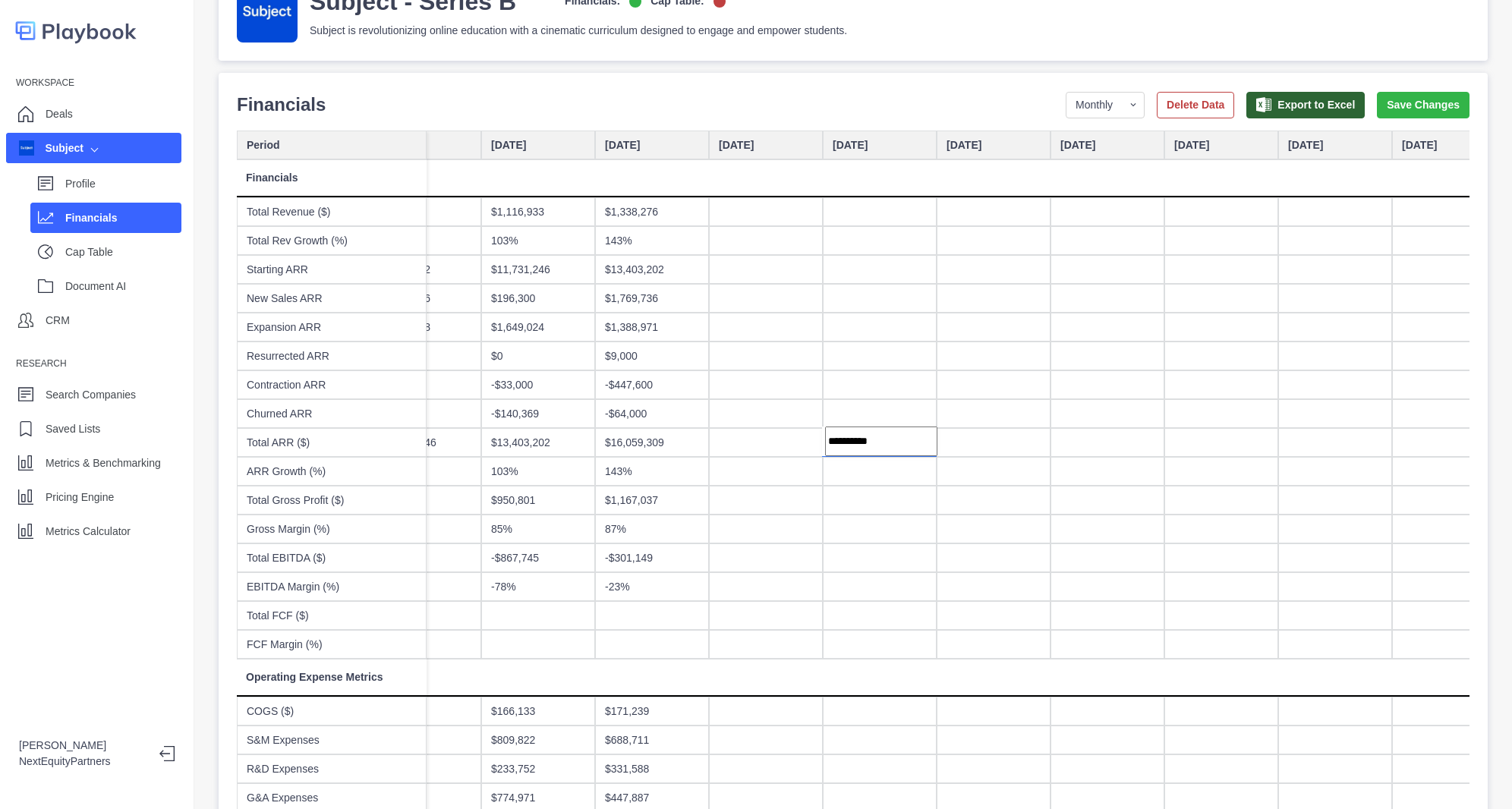
type input "**********"
click at [1397, 105] on button "Save Changes" at bounding box center [1423, 105] width 93 height 26
click at [105, 513] on div "Workspace Deals Subject Profile Financials Cap Table Document AI CRM Research S…" at bounding box center [97, 308] width 194 height 475
click at [103, 521] on div "Metrics Calculator" at bounding box center [88, 531] width 85 height 22
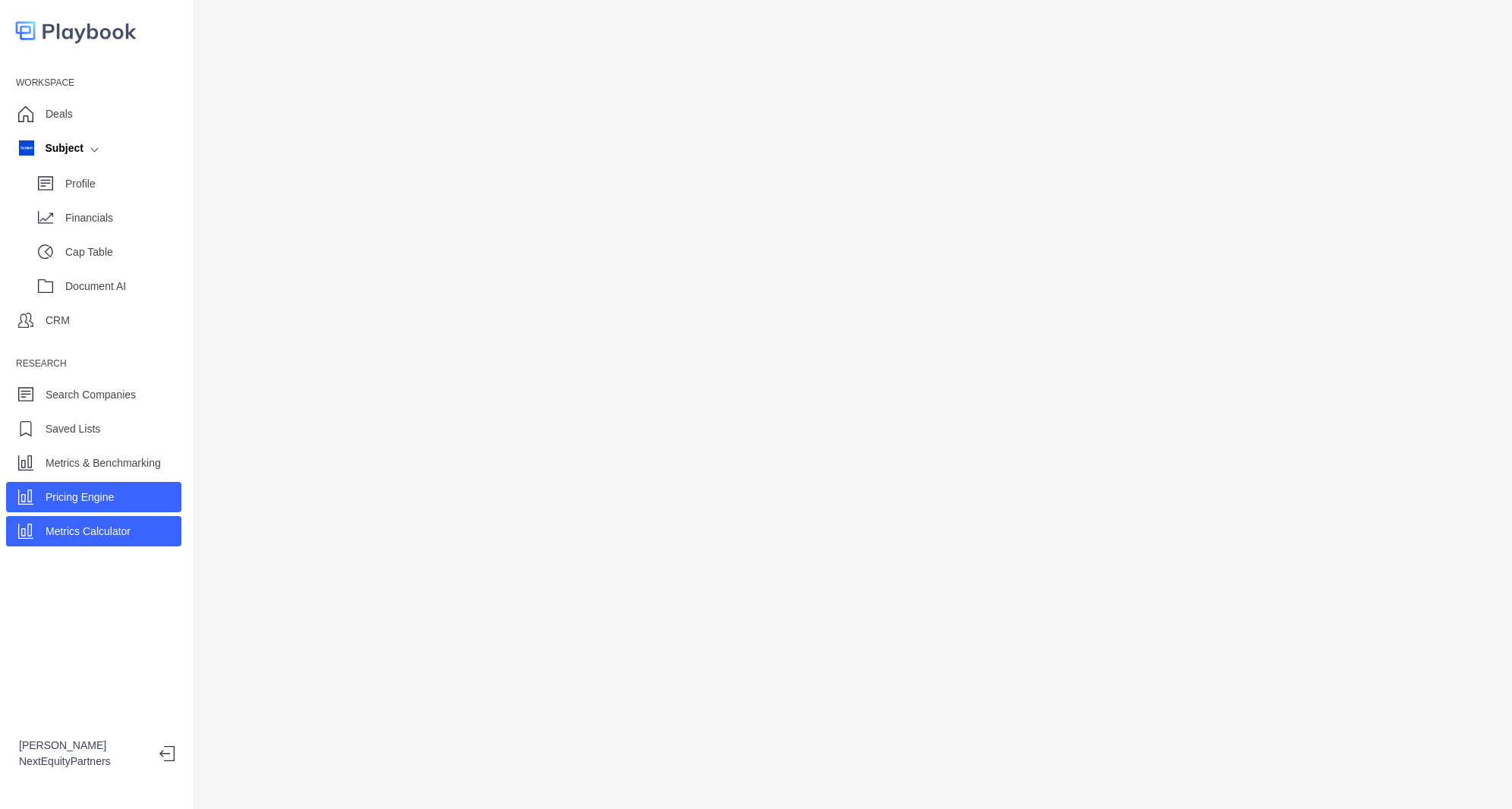
click at [115, 499] on div "Pricing Engine" at bounding box center [93, 497] width 175 height 30
click at [60, 156] on div "Subject" at bounding box center [93, 148] width 175 height 30
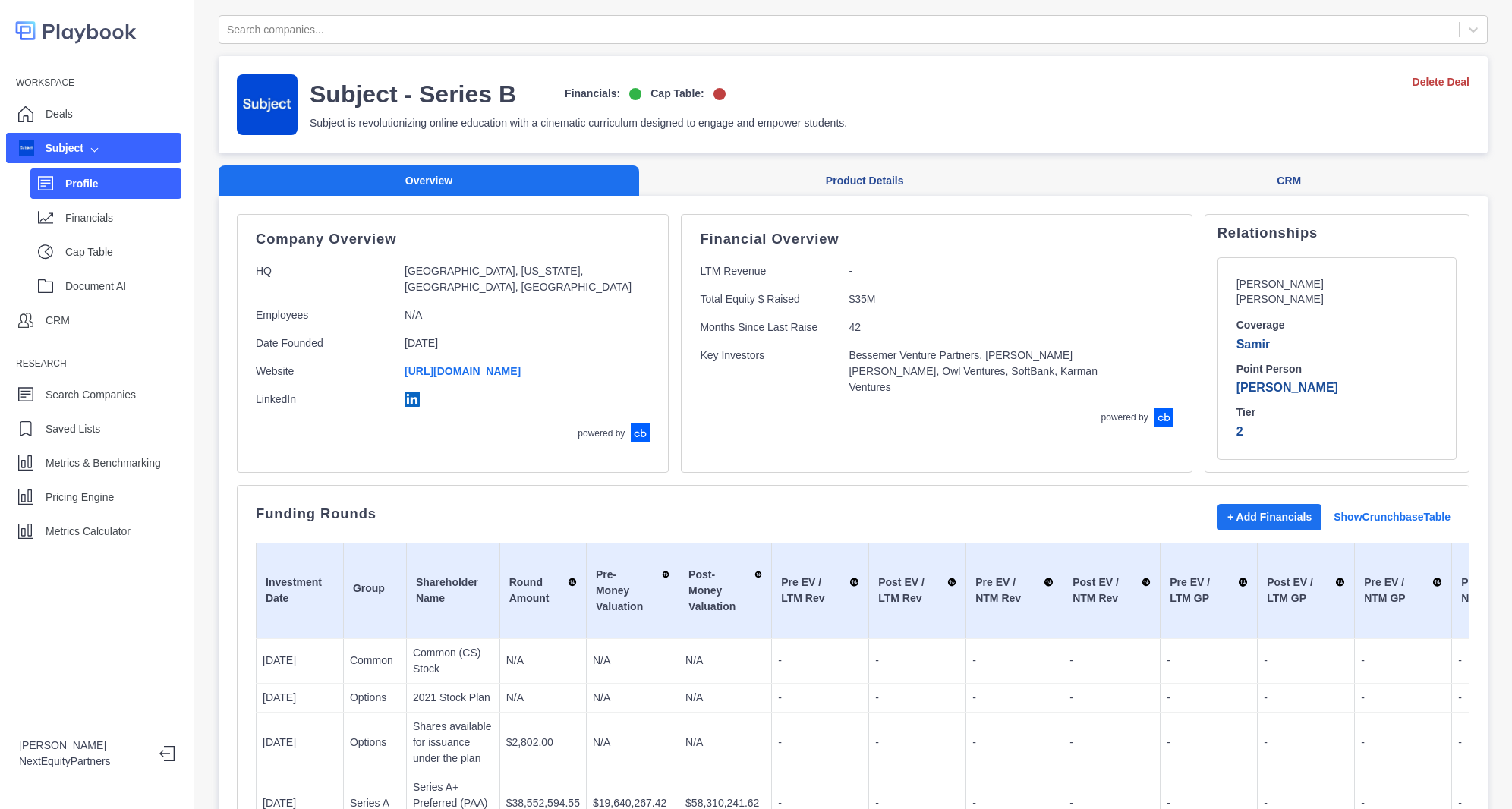
click at [73, 180] on p "Profile" at bounding box center [123, 184] width 116 height 16
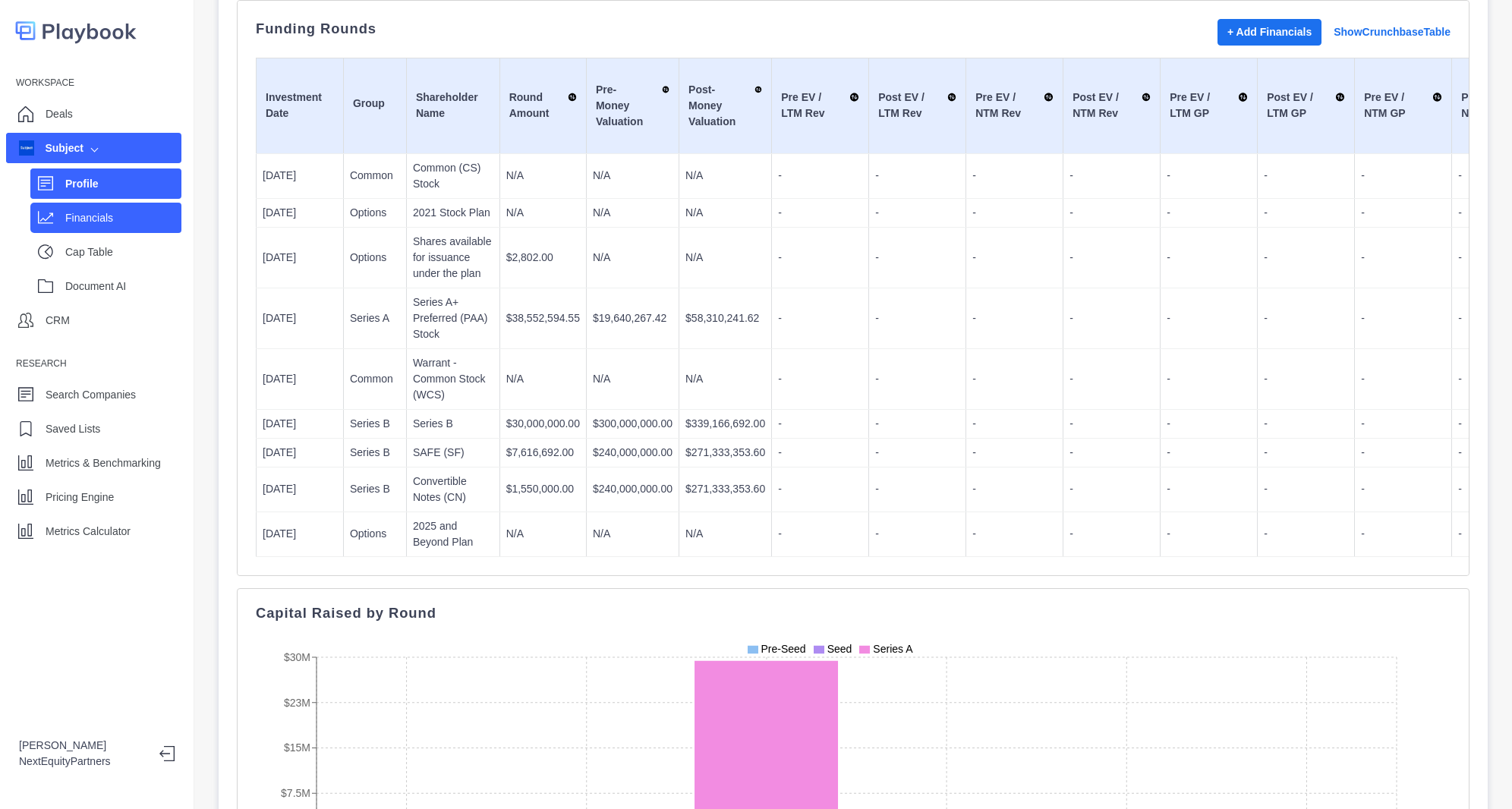
click at [76, 222] on p "Financials" at bounding box center [123, 218] width 116 height 16
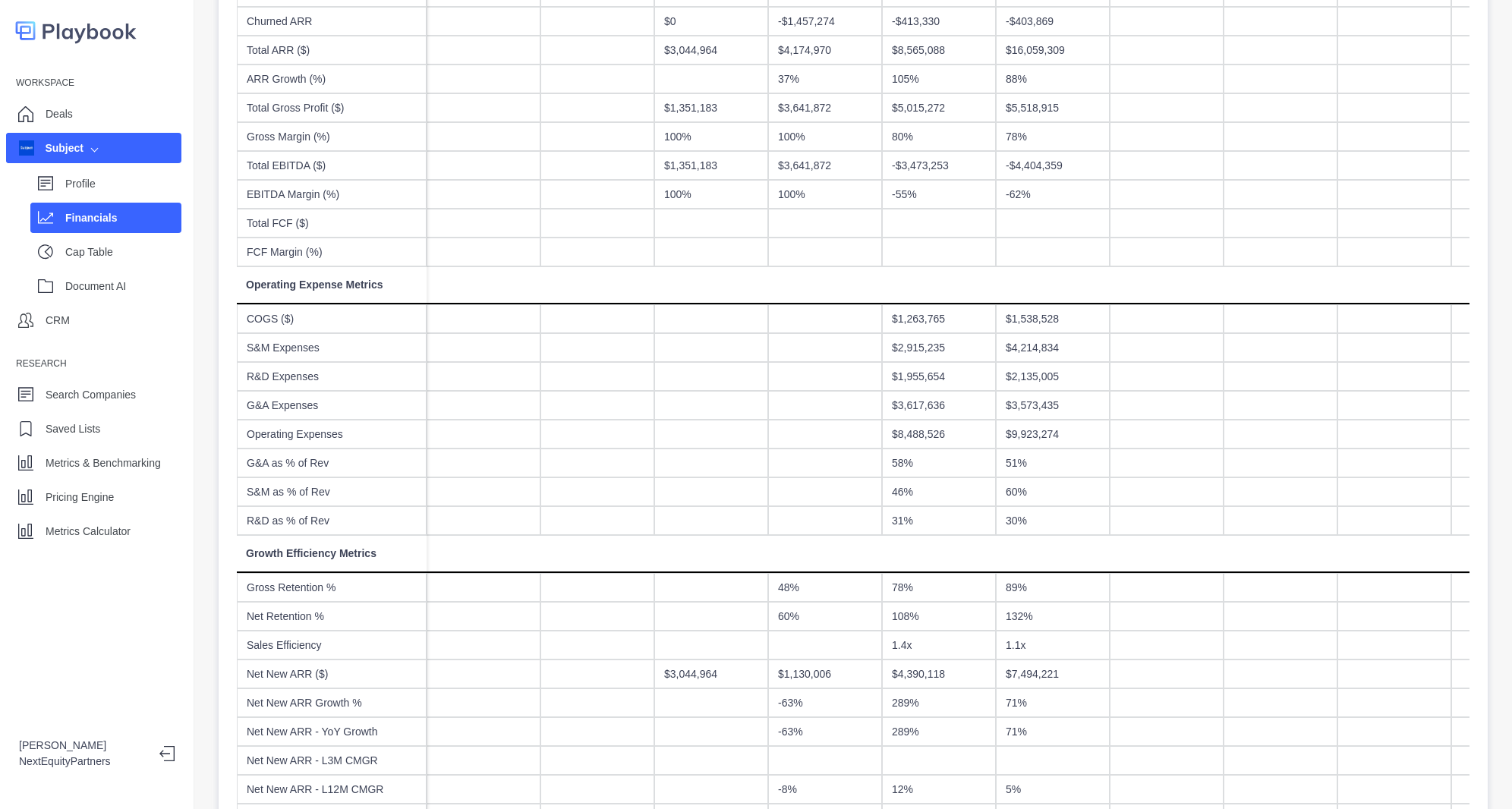
scroll to position [104, 0]
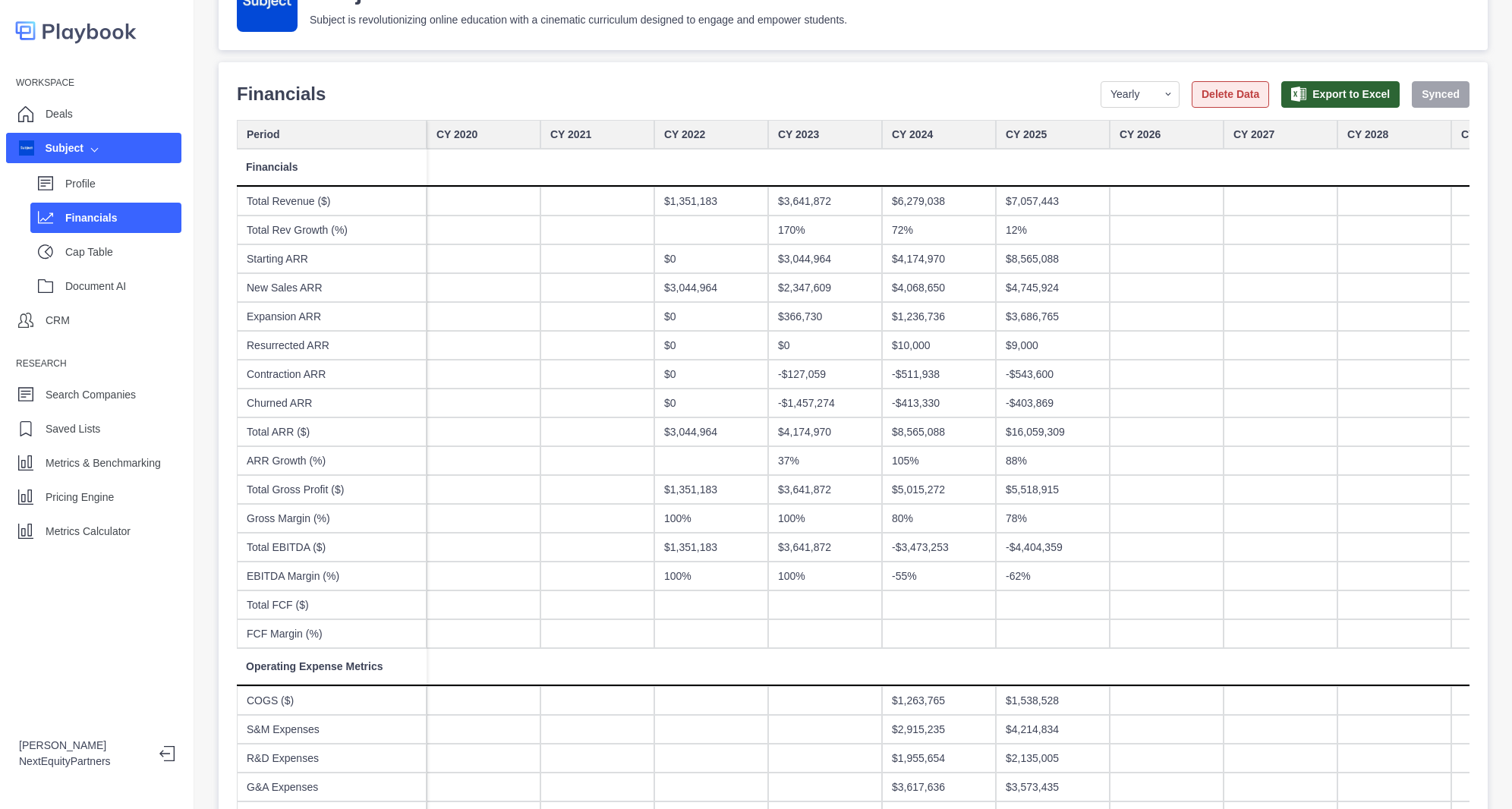
drag, startPoint x: 1172, startPoint y: 85, endPoint x: 1140, endPoint y: 85, distance: 32.0
click at [1192, 85] on button "Delete Data" at bounding box center [1230, 94] width 77 height 26
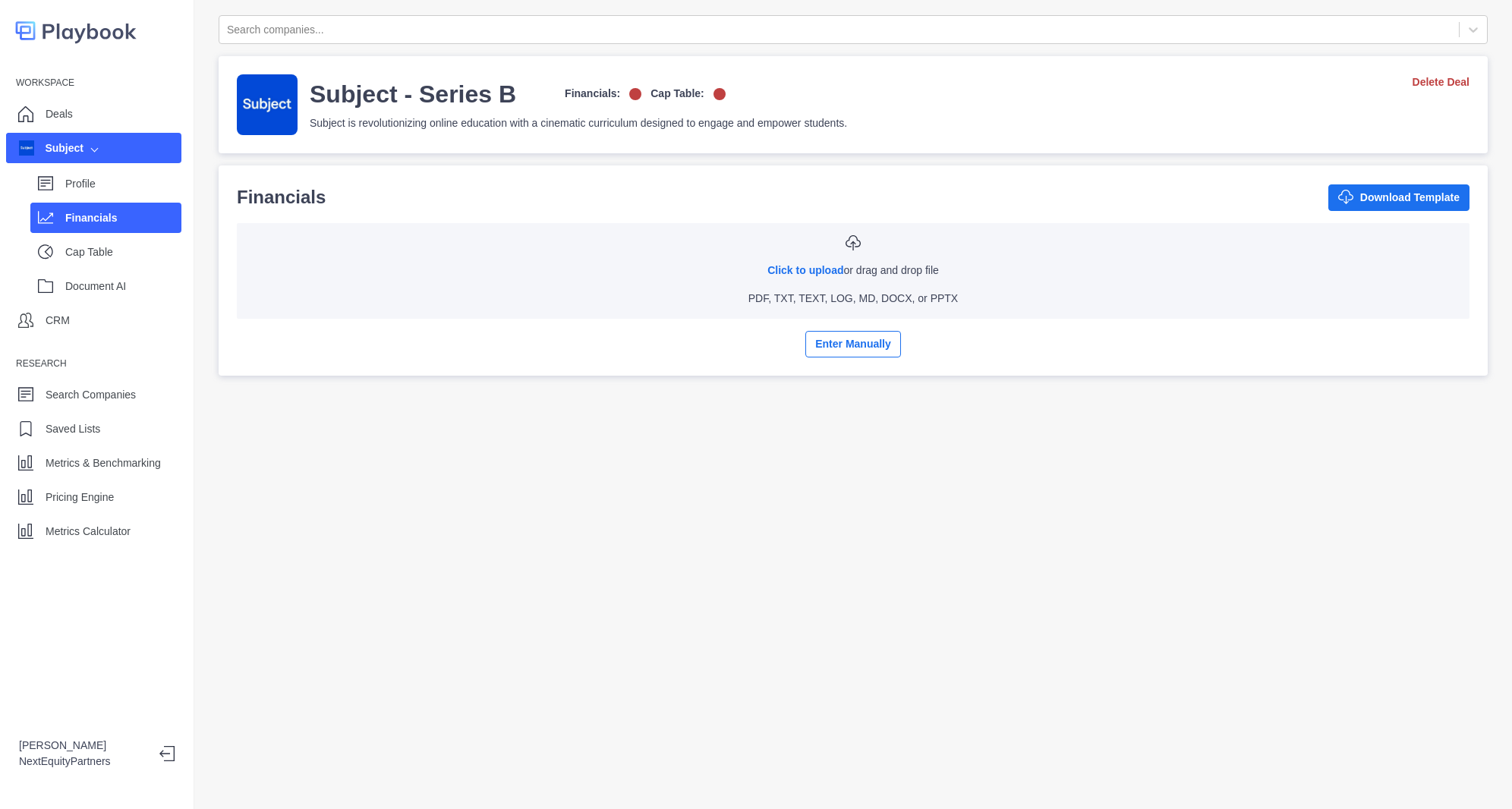
scroll to position [0, 0]
click at [1124, 85] on div "Subject - Series B Financials: Cap Table: Subject is revolutionizing online edu…" at bounding box center [853, 105] width 1233 height 61
click at [97, 242] on div "Cap Table" at bounding box center [123, 251] width 116 height 22
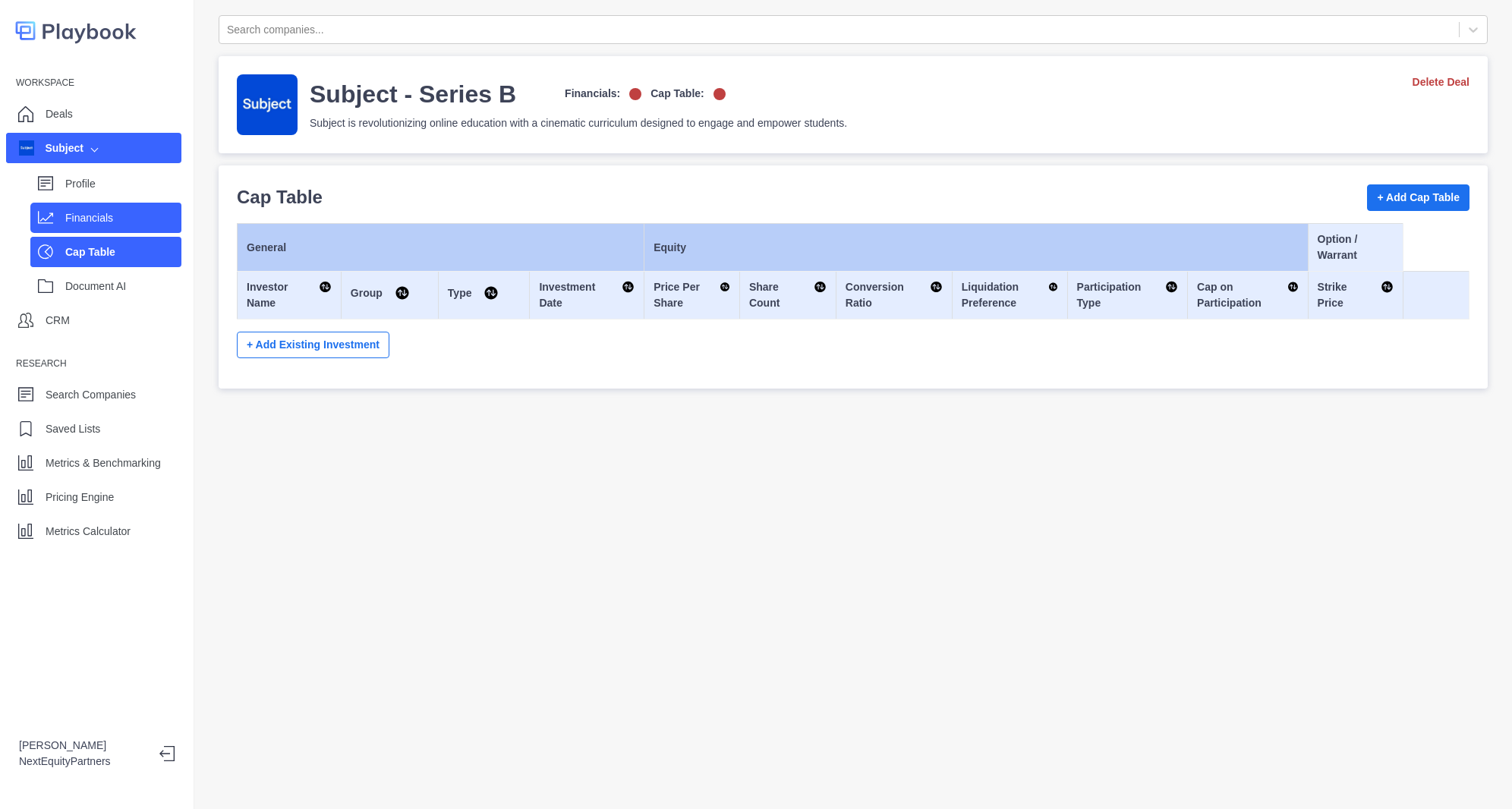
click at [92, 221] on p "Financials" at bounding box center [123, 218] width 116 height 16
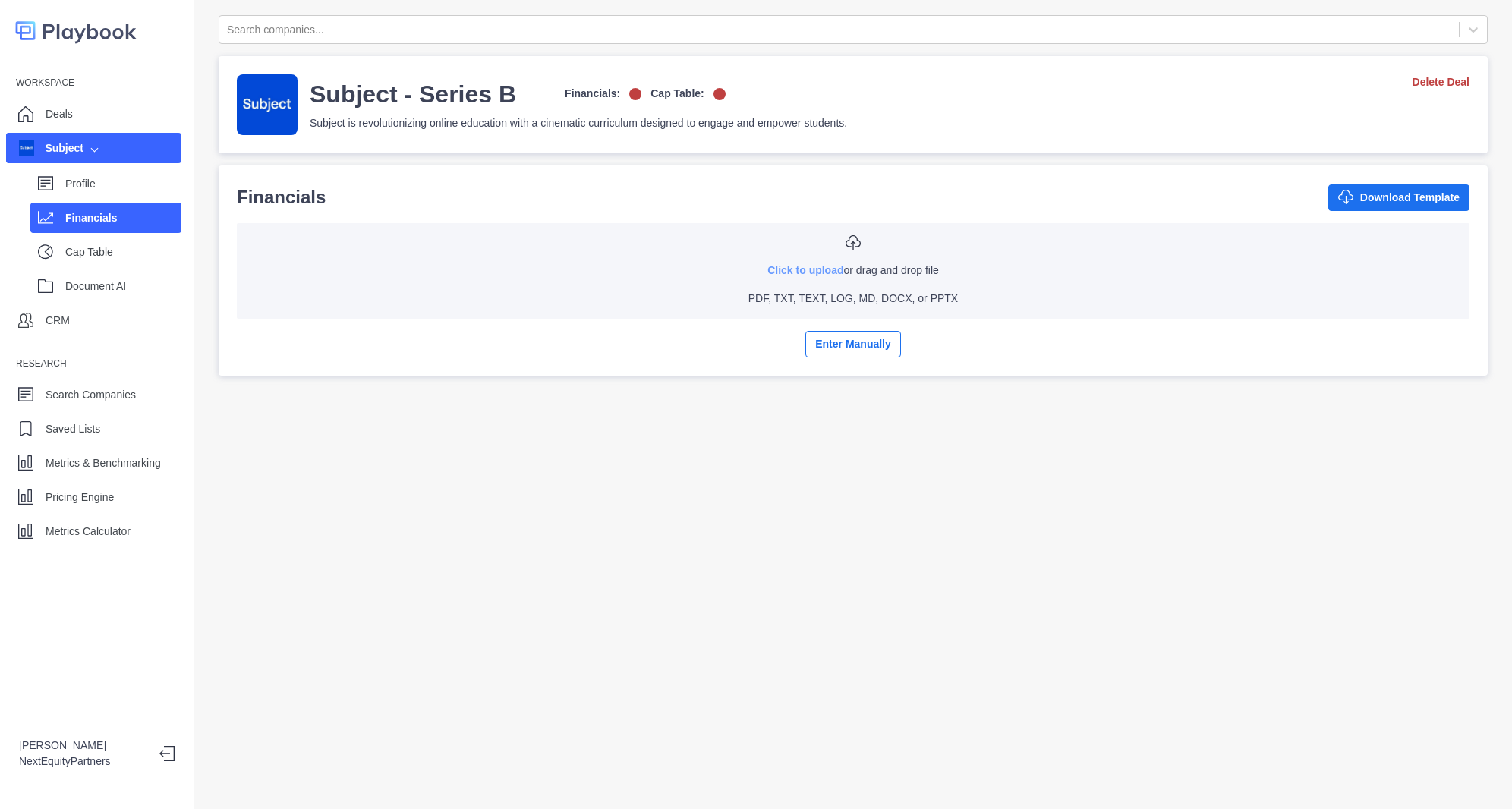
click at [776, 272] on link "Click to upload" at bounding box center [806, 270] width 76 height 12
type input "**********"
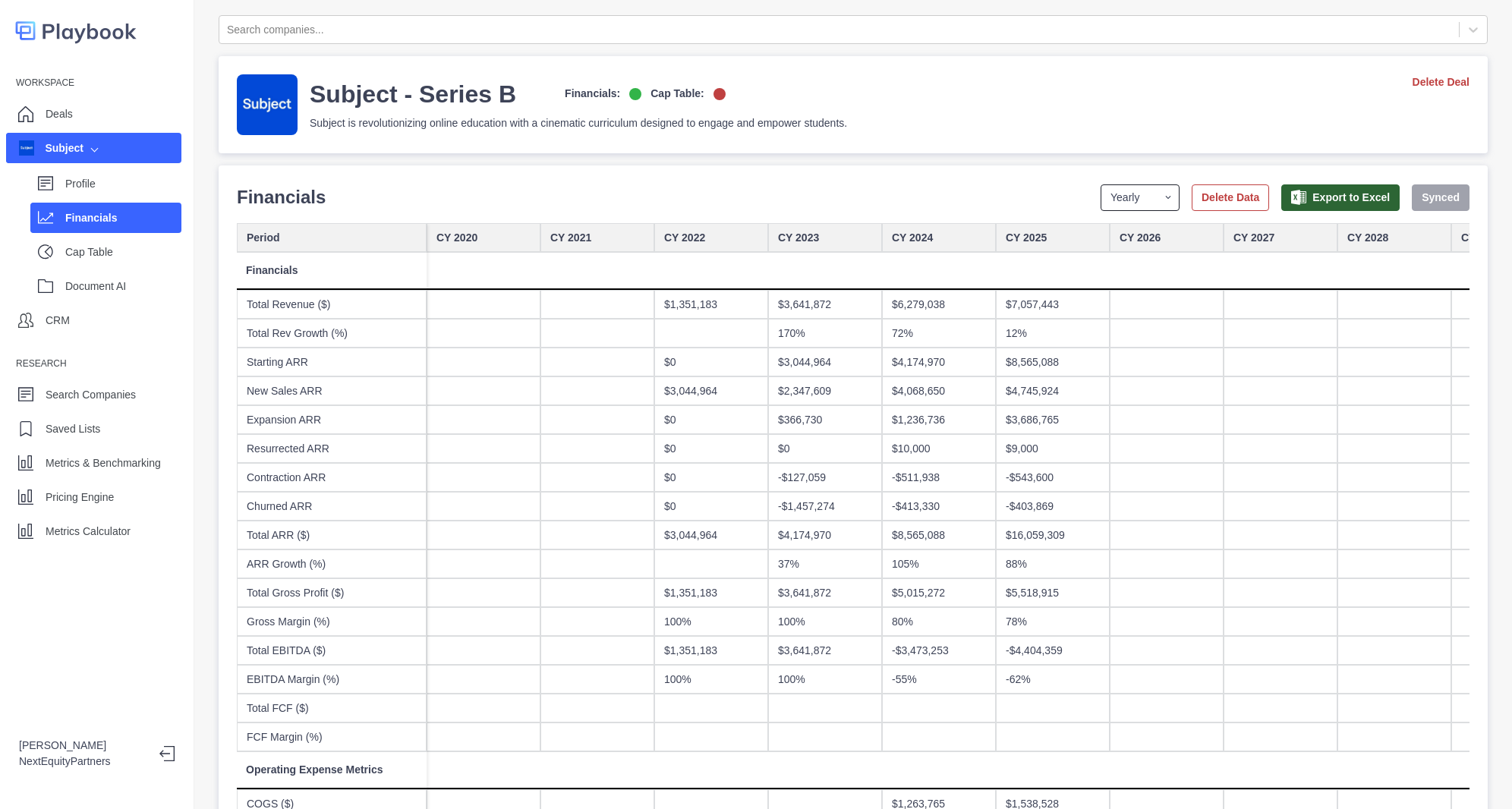
drag, startPoint x: 1103, startPoint y: 199, endPoint x: 1103, endPoint y: 208, distance: 9.0
click at [1103, 199] on select "Yearly Quarterly Monthly NTM LTM" at bounding box center [1140, 198] width 79 height 26
select select "monthly"
click at [1101, 185] on select "Yearly Quarterly Monthly NTM LTM" at bounding box center [1140, 198] width 79 height 26
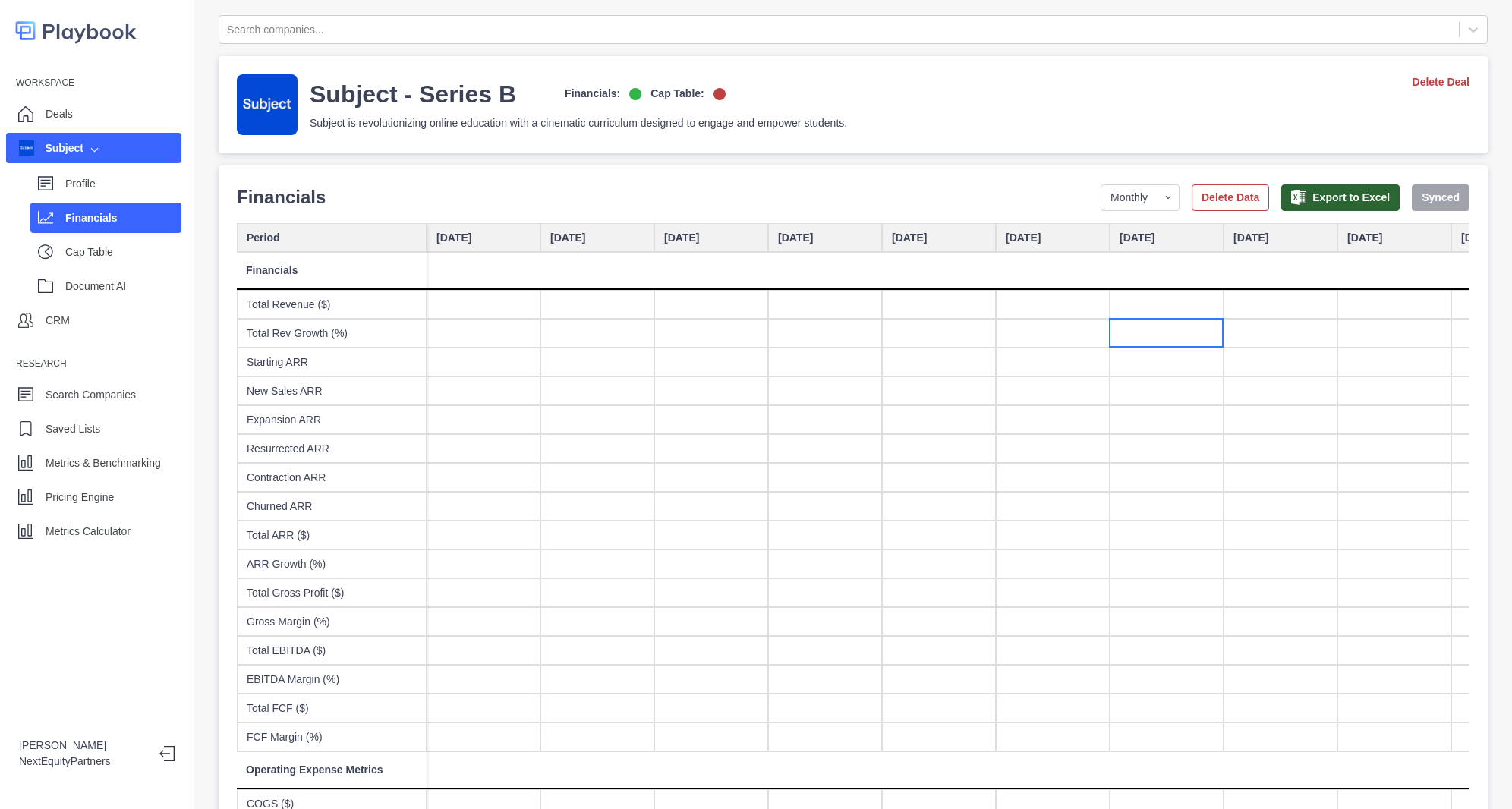
click at [1118, 332] on div at bounding box center [1167, 333] width 113 height 28
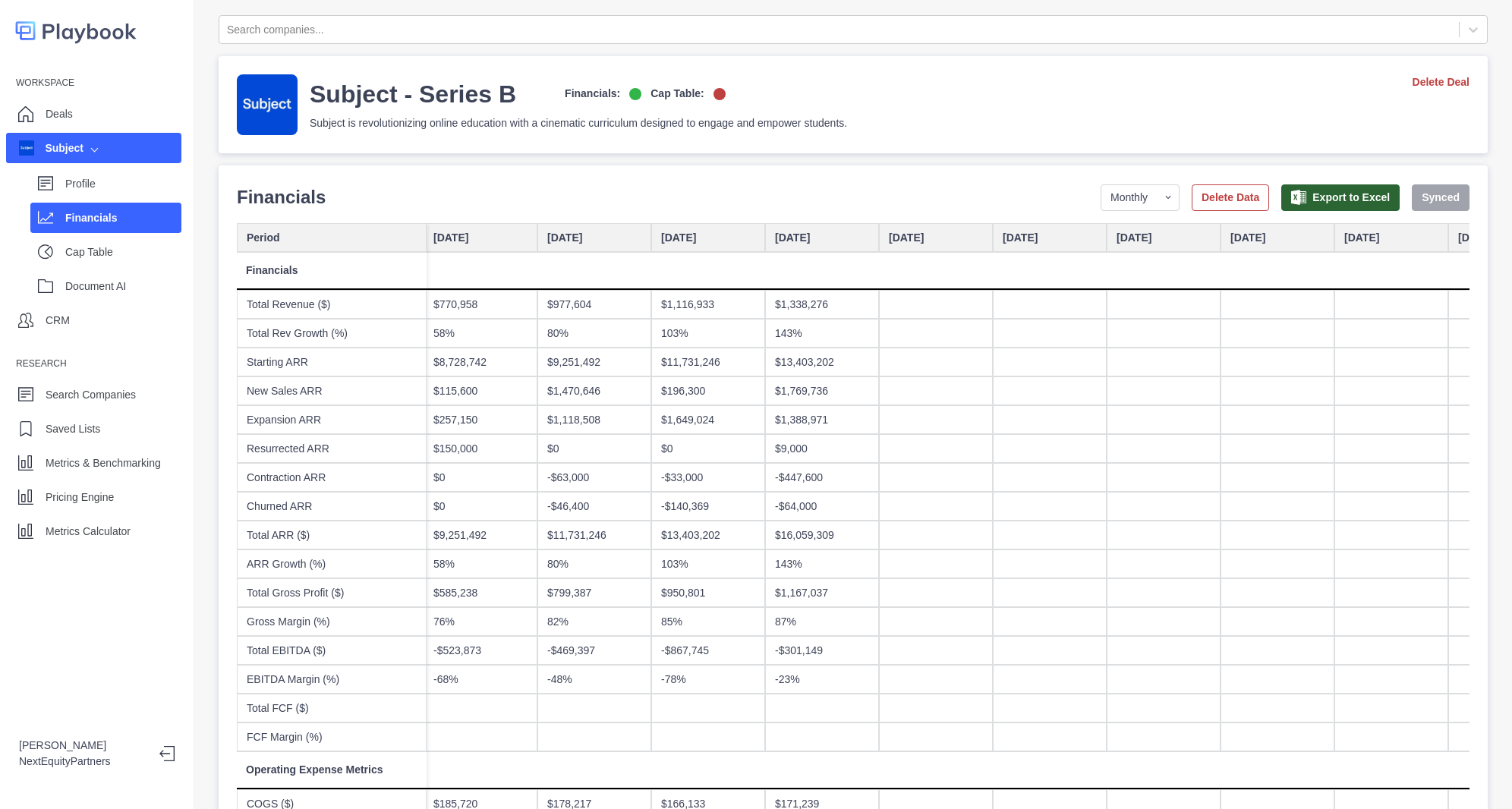
scroll to position [0, 7289]
click at [869, 534] on div "$16,059,309" at bounding box center [823, 534] width 113 height 28
click at [1023, 526] on div at bounding box center [1051, 534] width 113 height 28
type input "********"
click at [1037, 534] on div "$2,000,000" at bounding box center [1051, 534] width 113 height 28
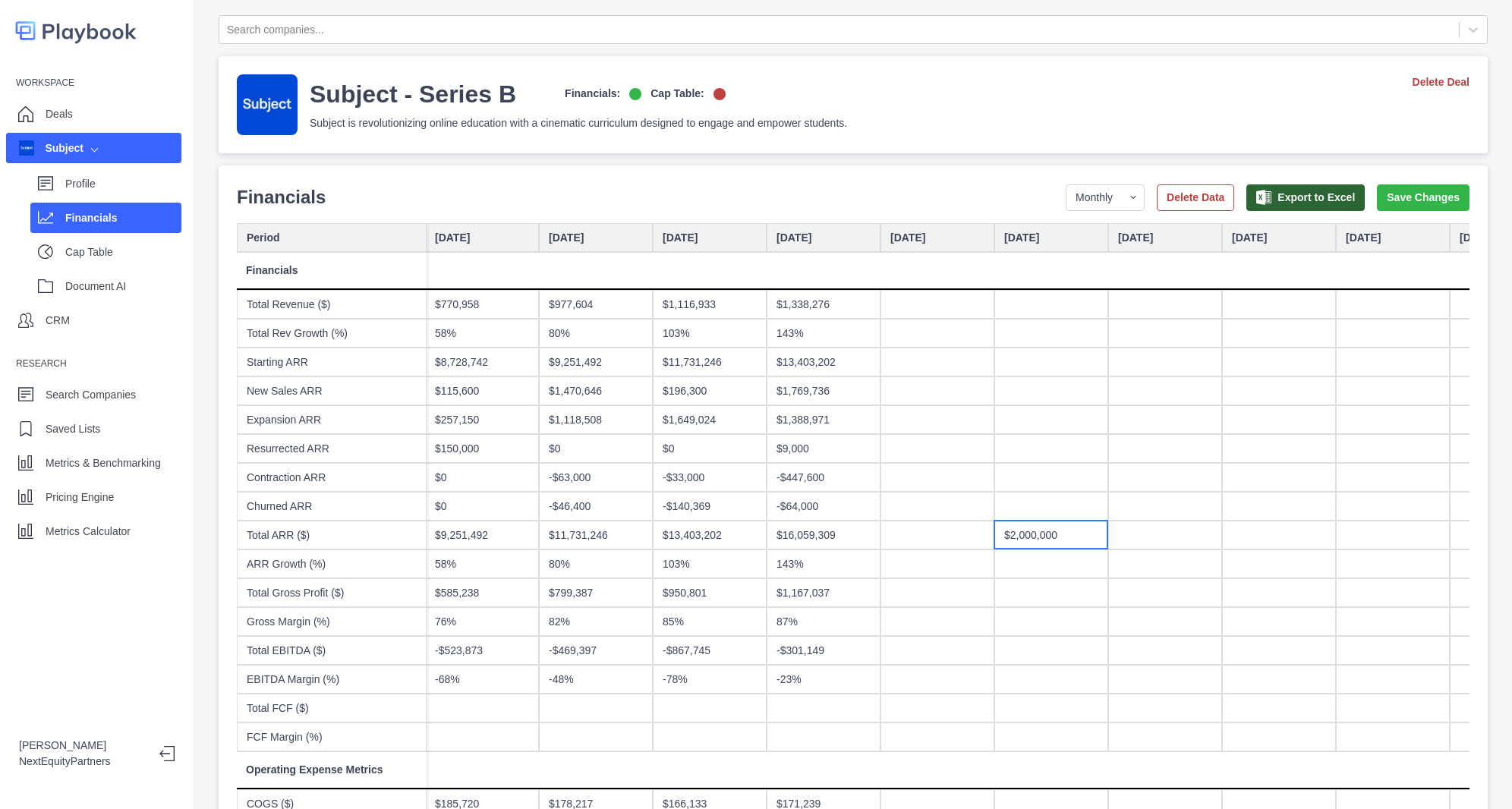
click at [1037, 534] on div "$2,000,000" at bounding box center [1051, 534] width 113 height 28
type input "**********"
click at [1377, 202] on button "Save Changes" at bounding box center [1423, 198] width 93 height 26
click at [141, 195] on div "Profile" at bounding box center [123, 183] width 116 height 22
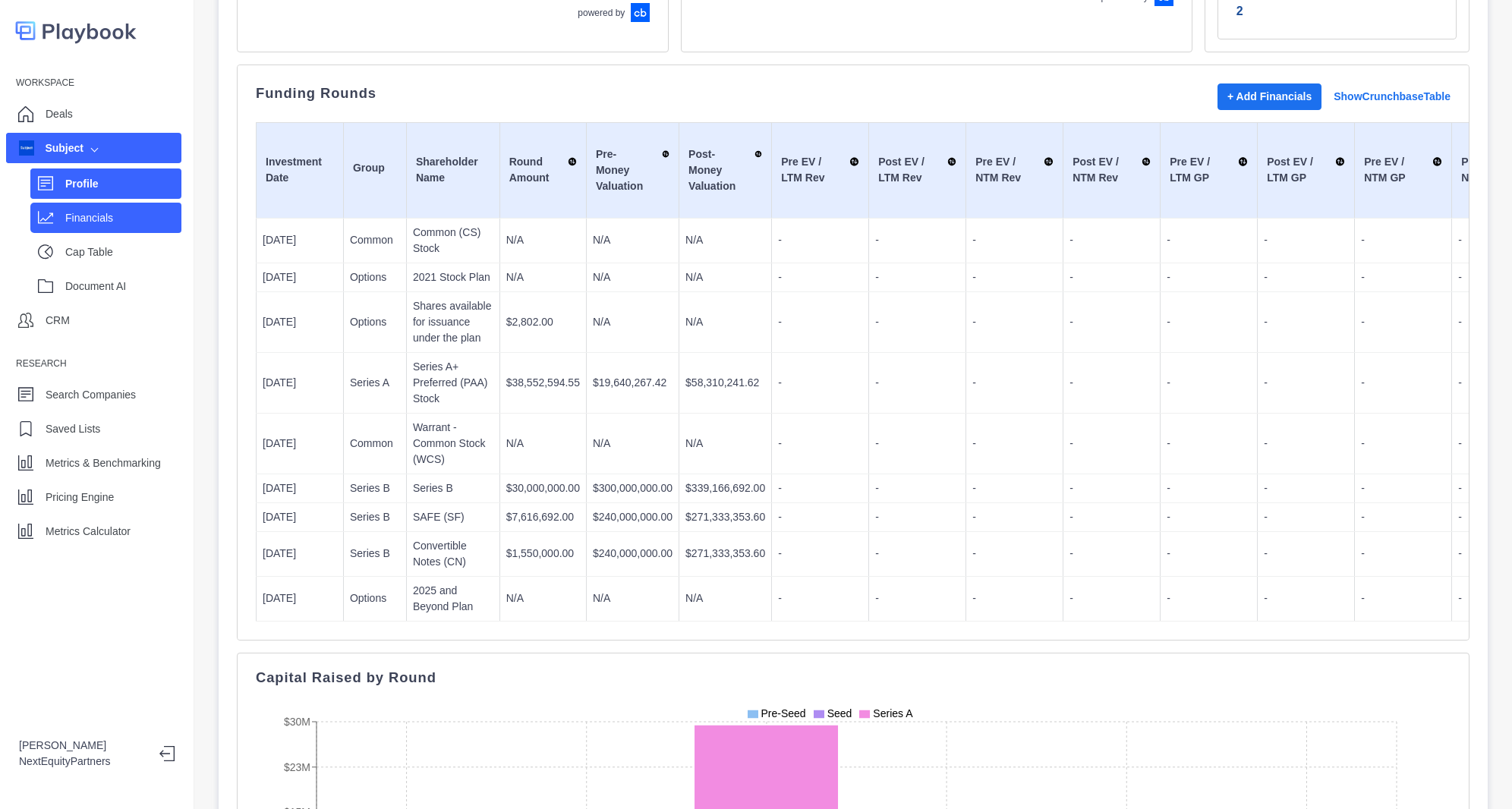
click at [79, 230] on div "Financials" at bounding box center [106, 217] width 151 height 30
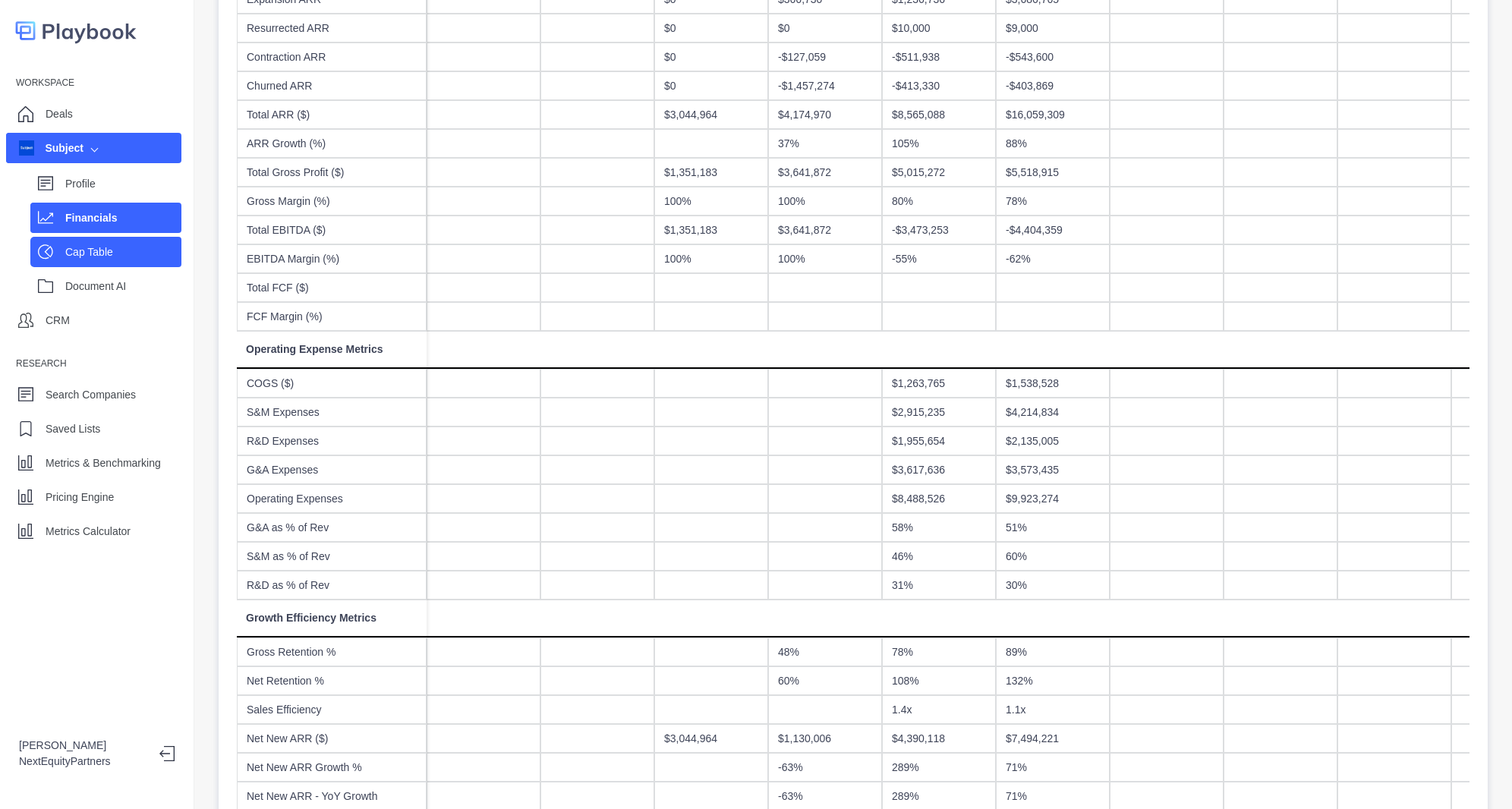
click at [100, 246] on p "Cap Table" at bounding box center [123, 252] width 116 height 16
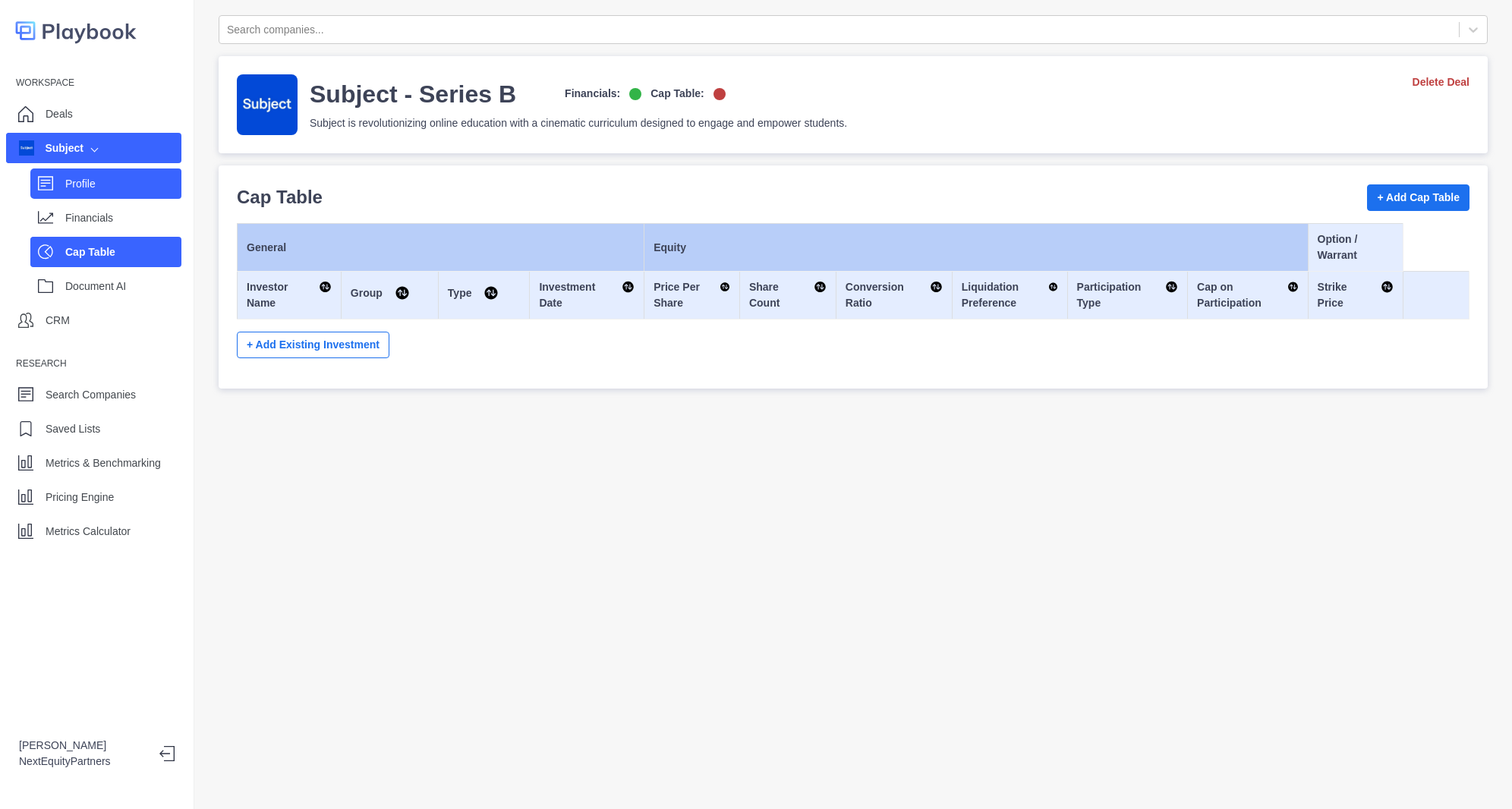
click at [103, 188] on p "Profile" at bounding box center [123, 184] width 116 height 16
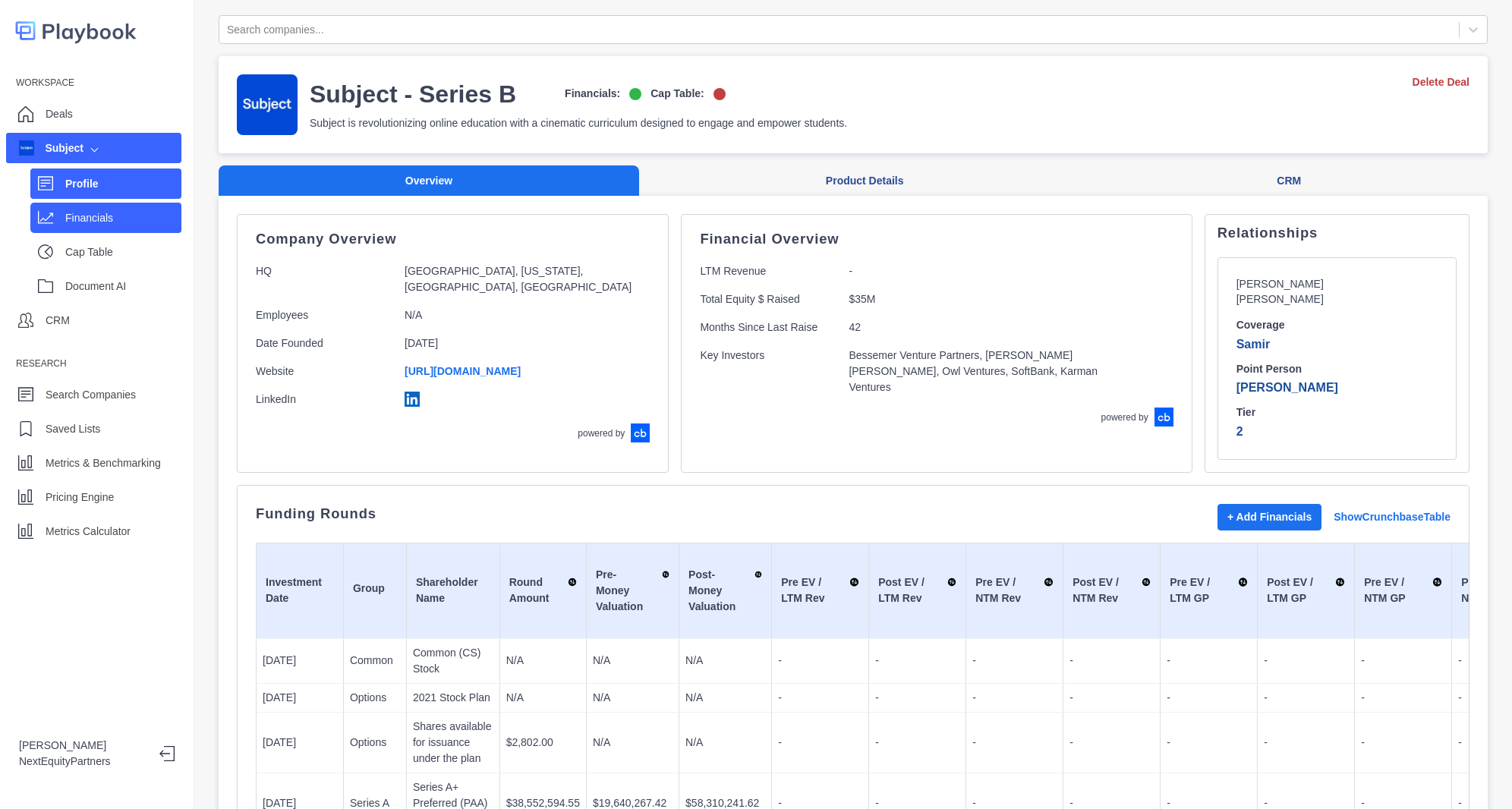
click at [110, 229] on div "Financials" at bounding box center [106, 217] width 151 height 30
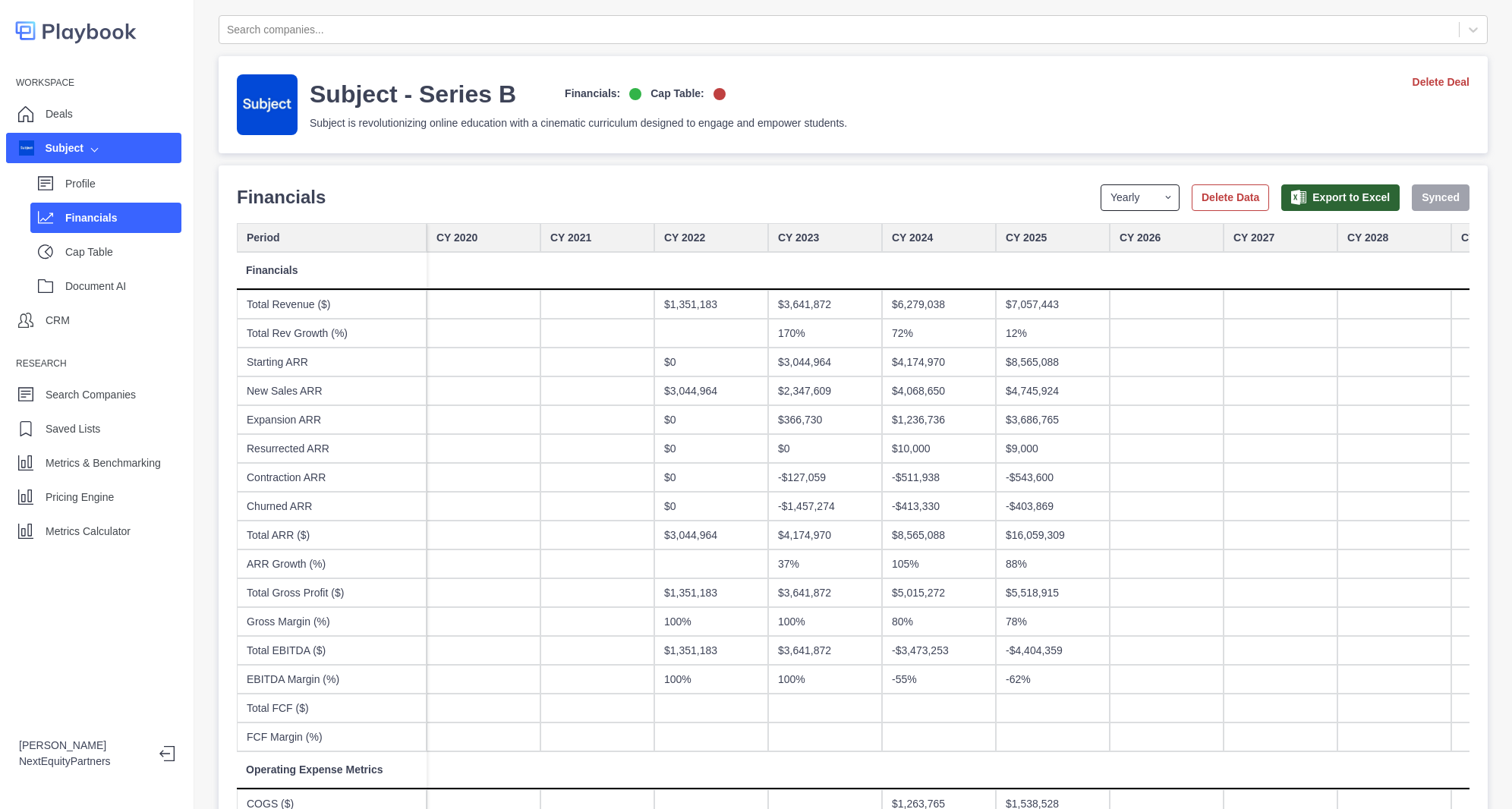
click at [1101, 208] on select "Yearly Quarterly Monthly NTM LTM" at bounding box center [1140, 198] width 79 height 26
select select "monthly"
click at [1101, 185] on select "Yearly Quarterly Monthly NTM LTM" at bounding box center [1140, 198] width 79 height 26
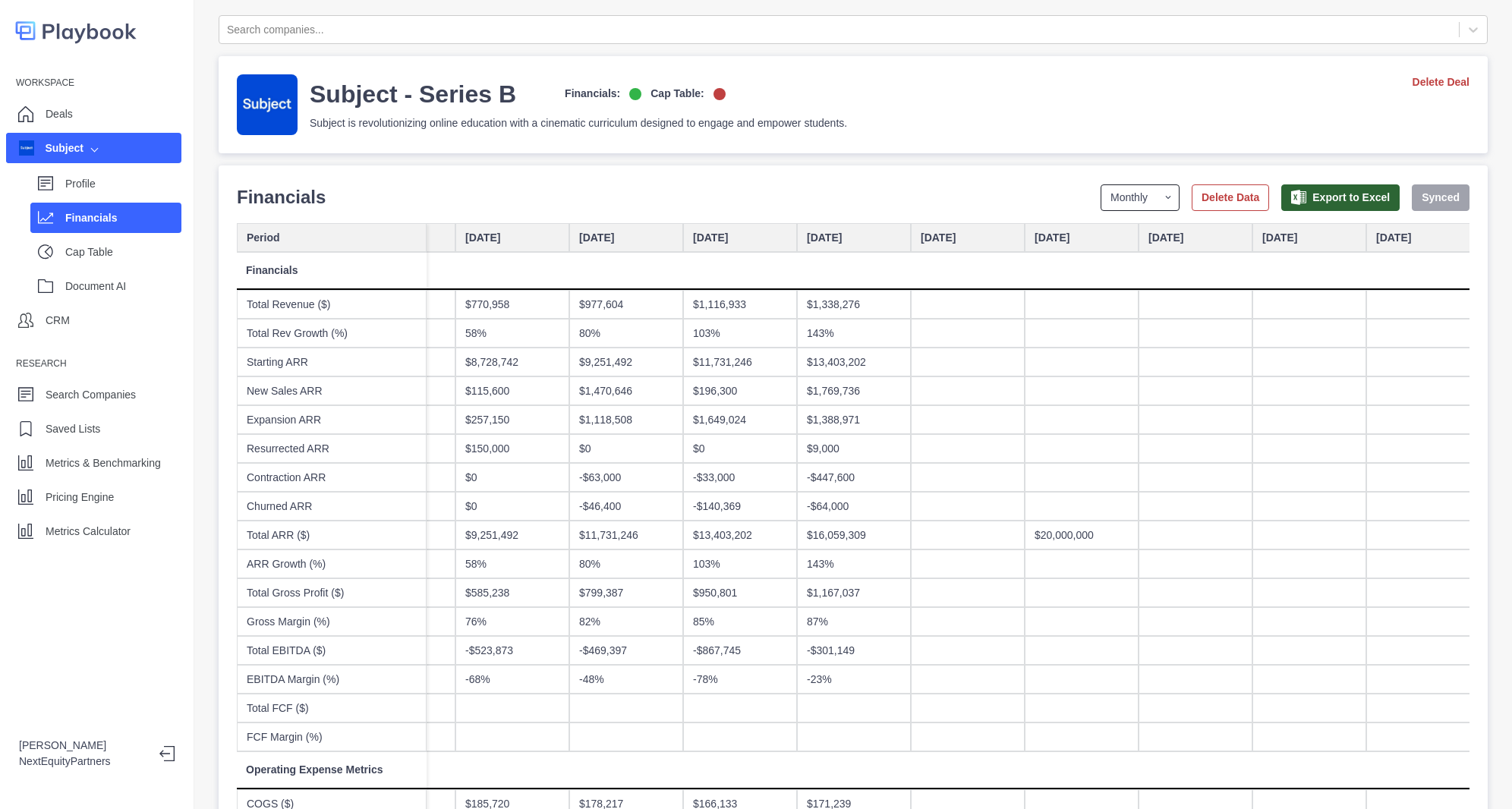
scroll to position [0, 7261]
click at [998, 540] on div at bounding box center [966, 534] width 113 height 28
type input "*********"
click at [1377, 200] on button "Save Changes" at bounding box center [1423, 198] width 93 height 26
click at [1185, 541] on div at bounding box center [1194, 534] width 113 height 28
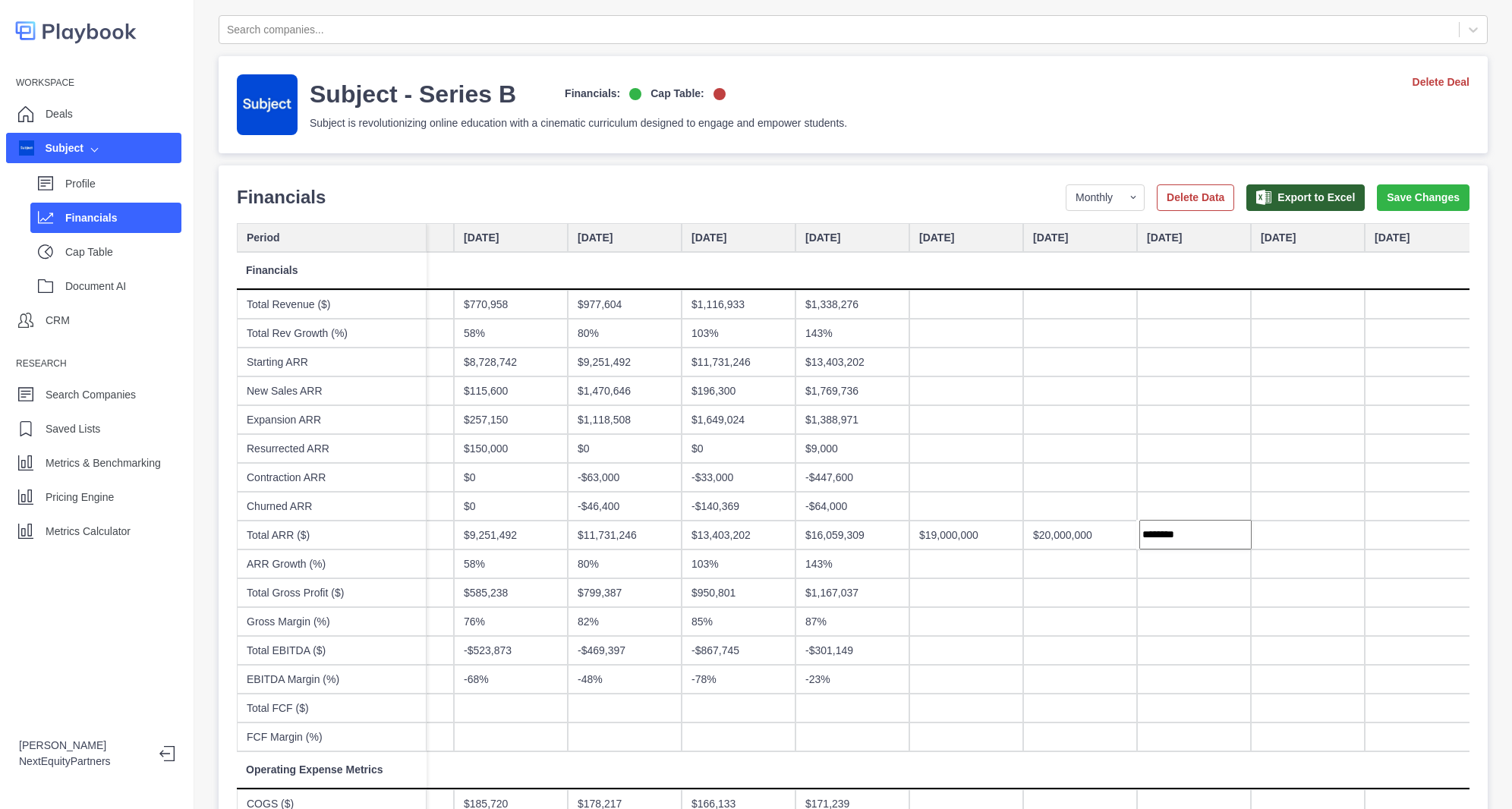
type input "*********"
click at [1379, 202] on button "Save Changes" at bounding box center [1423, 198] width 93 height 26
click at [88, 193] on div "Profile" at bounding box center [123, 183] width 116 height 22
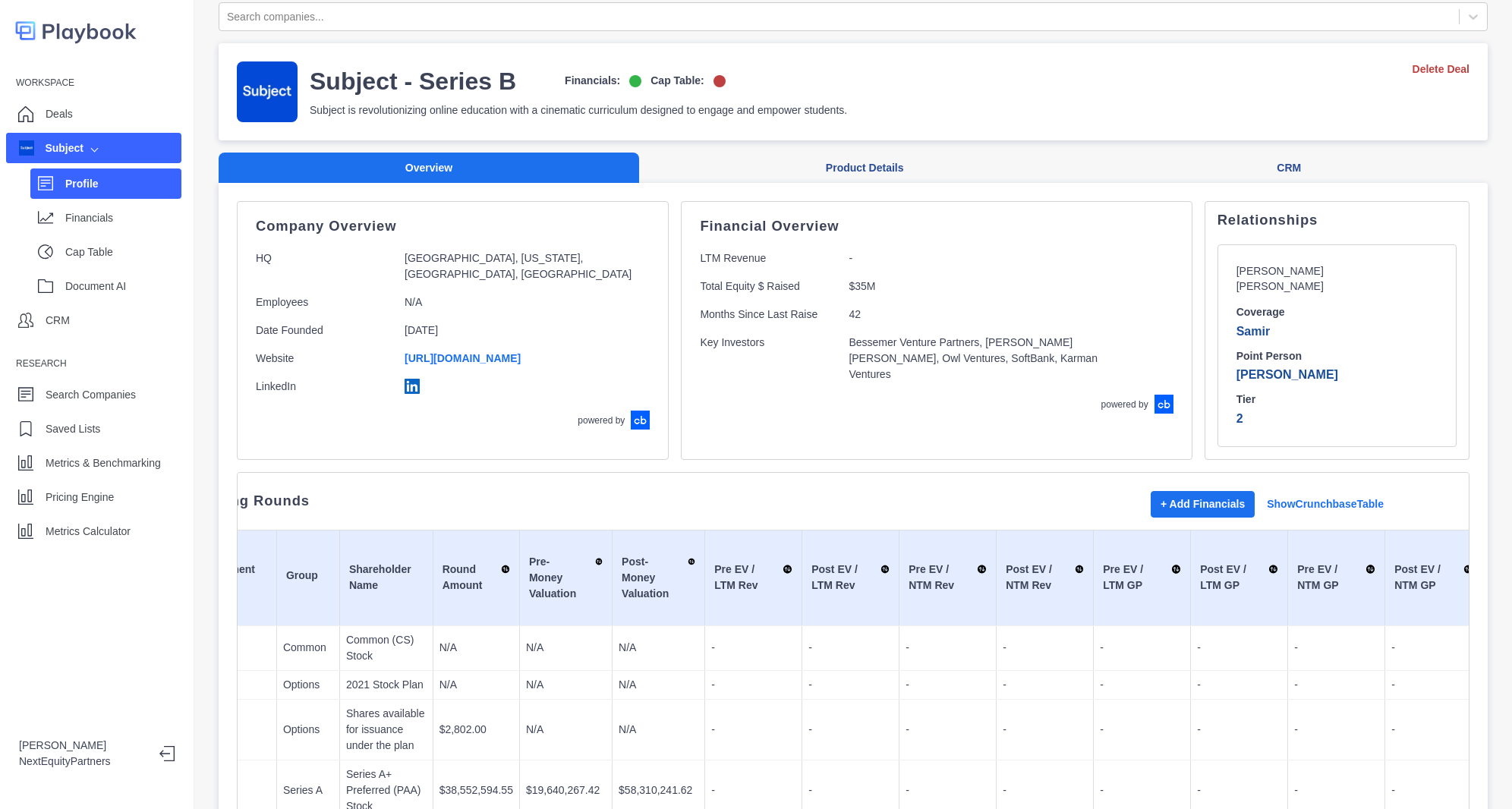
scroll to position [12, 0]
click at [61, 248] on div "Cap Table" at bounding box center [106, 251] width 151 height 30
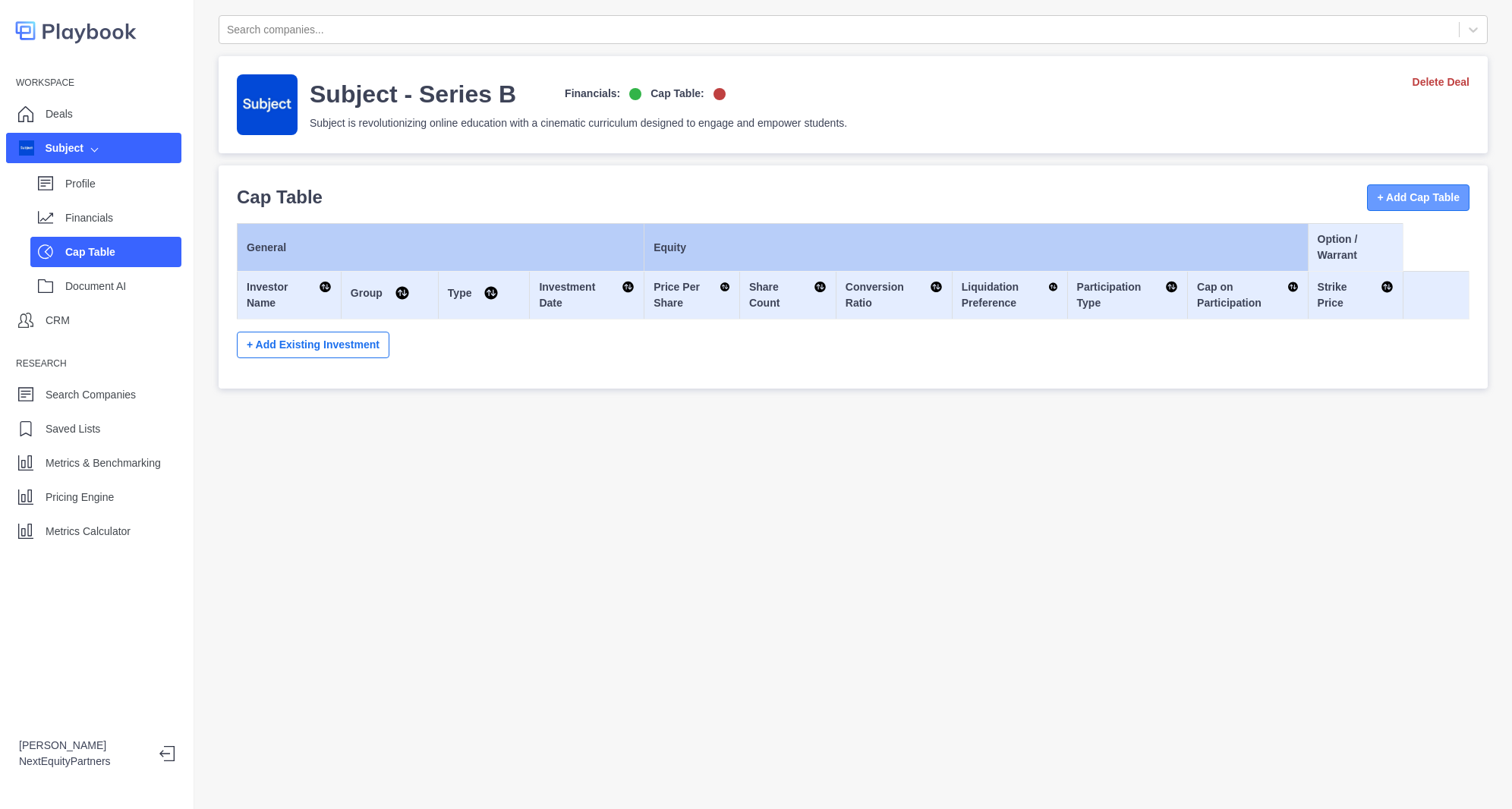
click at [1379, 198] on button "+ Add Cap Table" at bounding box center [1418, 198] width 103 height 26
click at [1367, 199] on button "+ Add Cap Table" at bounding box center [1418, 198] width 103 height 26
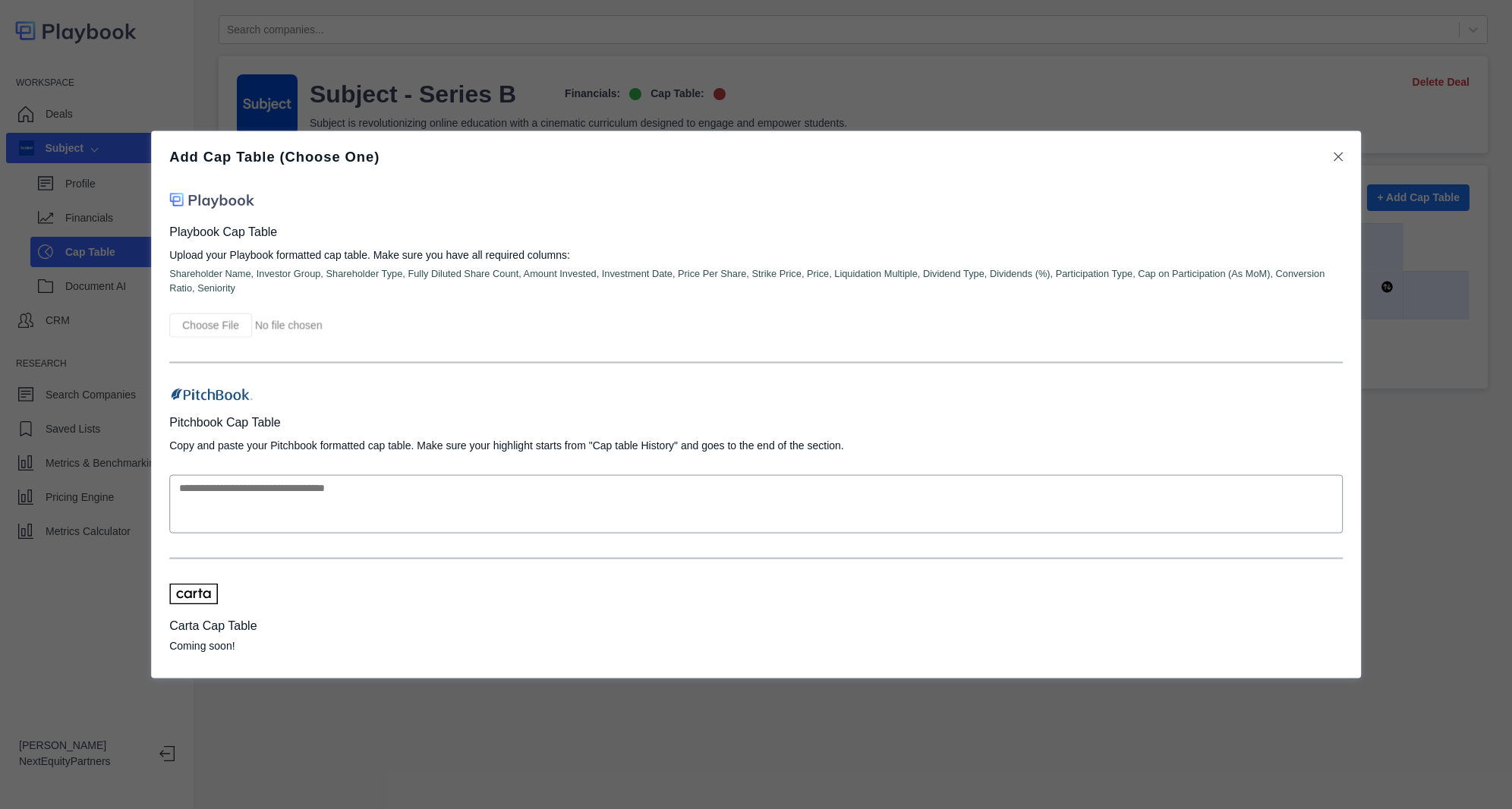
click at [187, 313] on div "Playbook Cap Table Upload your Playbook formatted cap table. Make sure you have…" at bounding box center [756, 263] width 1174 height 149
click at [187, 319] on input "file" at bounding box center [290, 326] width 243 height 24
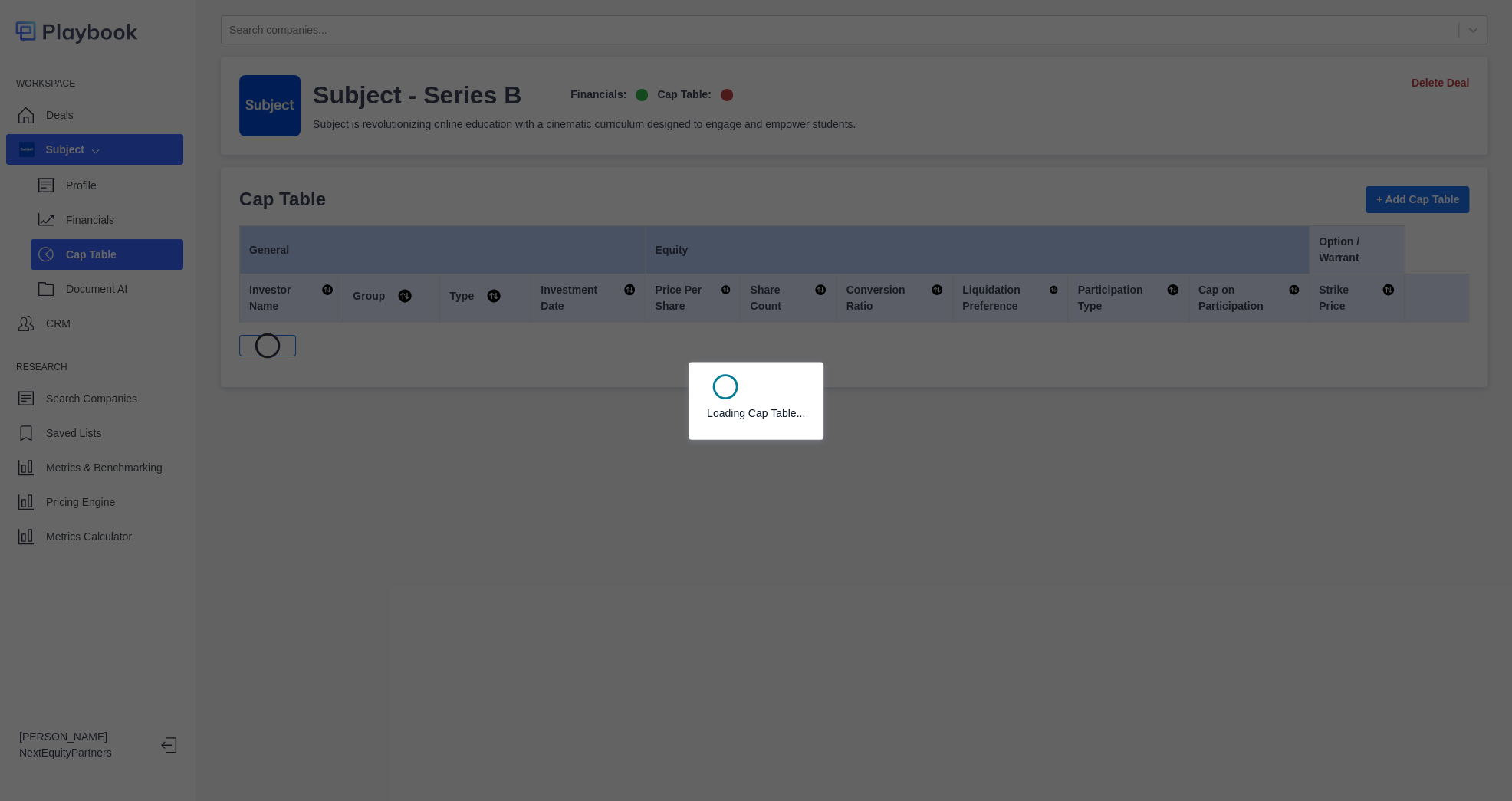
select select "SHARE_HOLDER_TYPE_COMMON"
select select "SHARE_HOLDER_TYPE_WARRANT"
select select "SHARE_HOLDER_TYPE_OPTION"
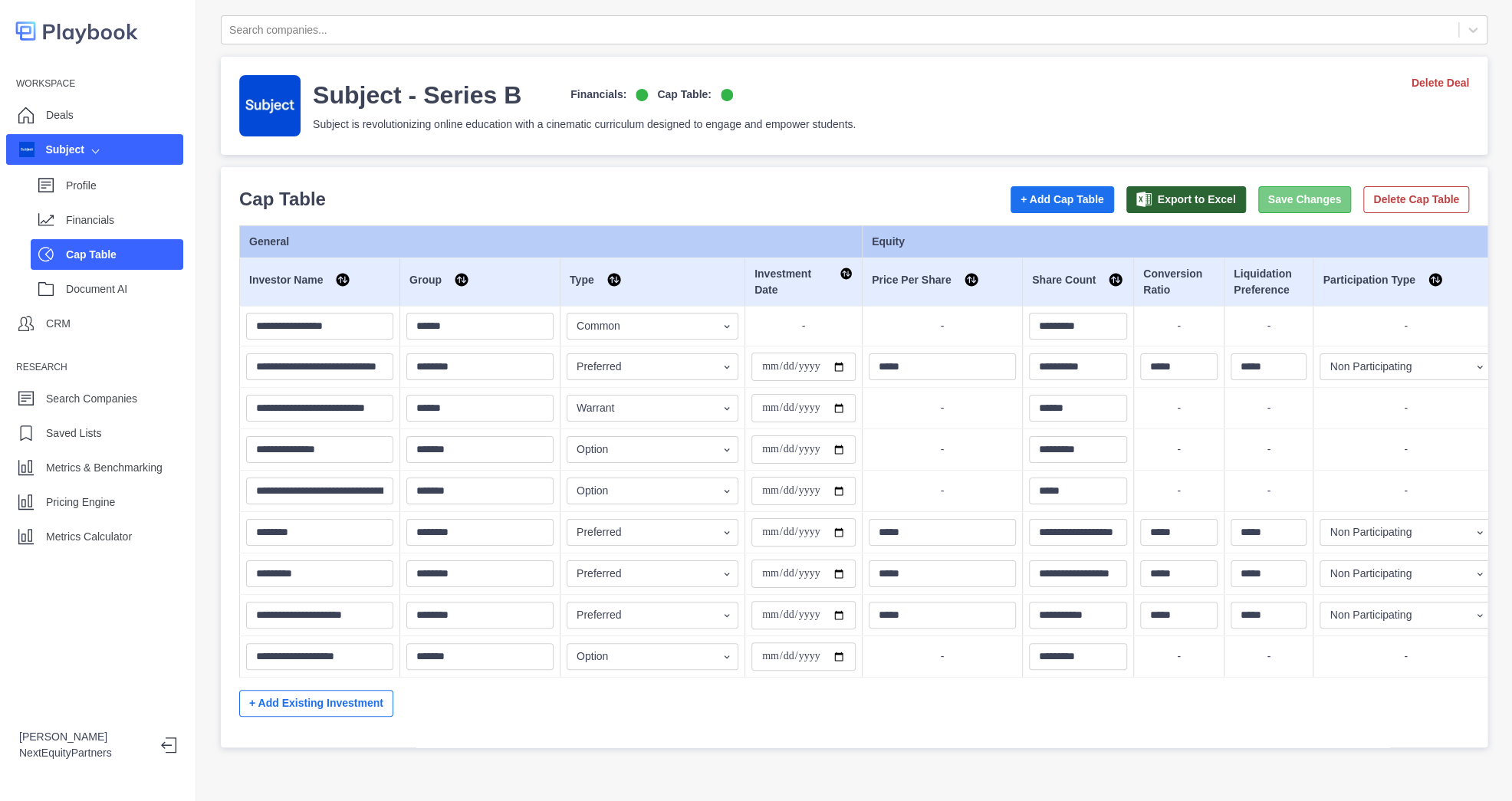
click at [1258, 194] on button "Save Changes" at bounding box center [1305, 200] width 94 height 27
click at [120, 195] on div "Profile" at bounding box center [124, 185] width 118 height 23
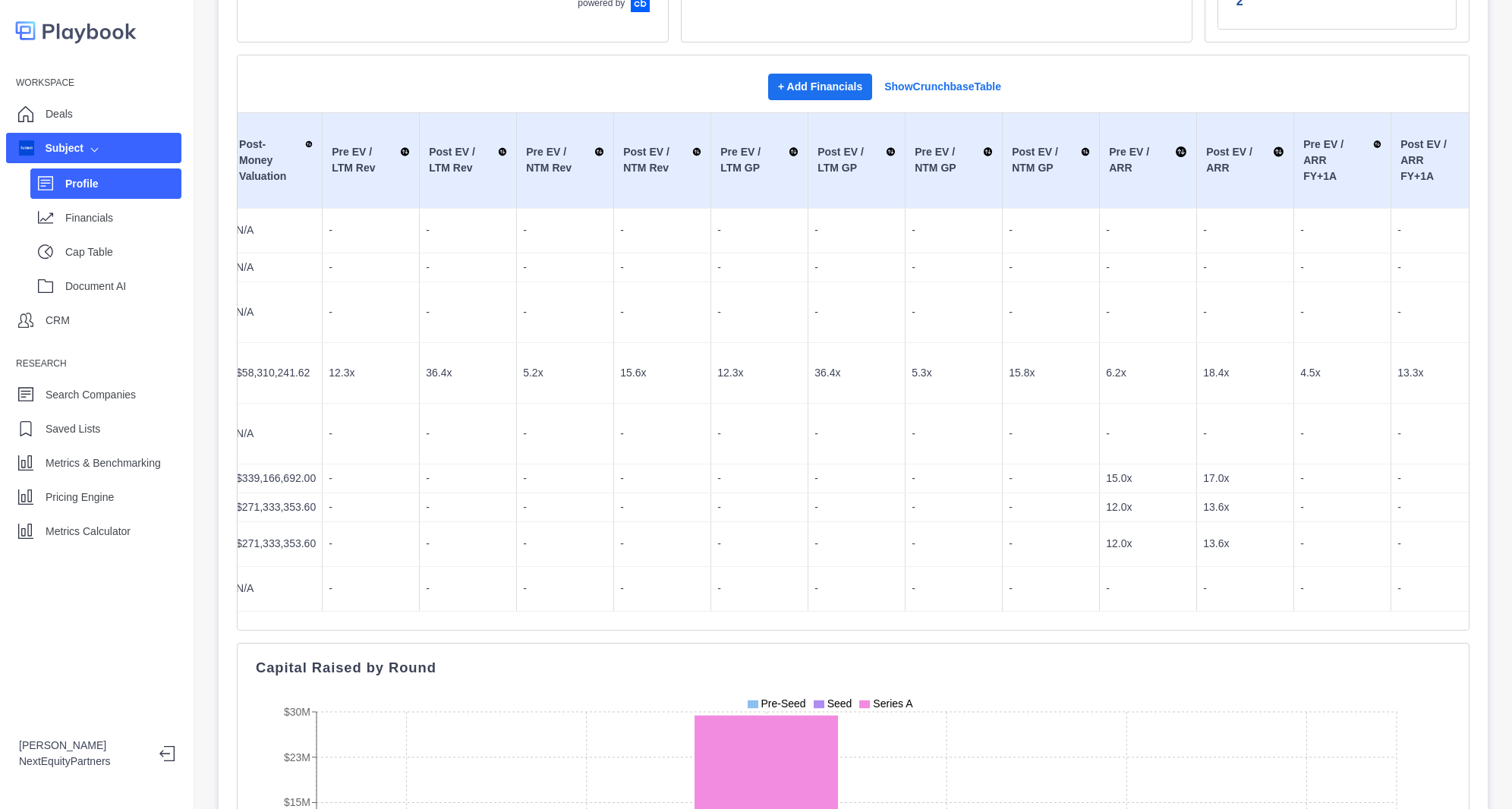
scroll to position [0, 450]
click at [99, 504] on p "Pricing Engine" at bounding box center [80, 498] width 68 height 16
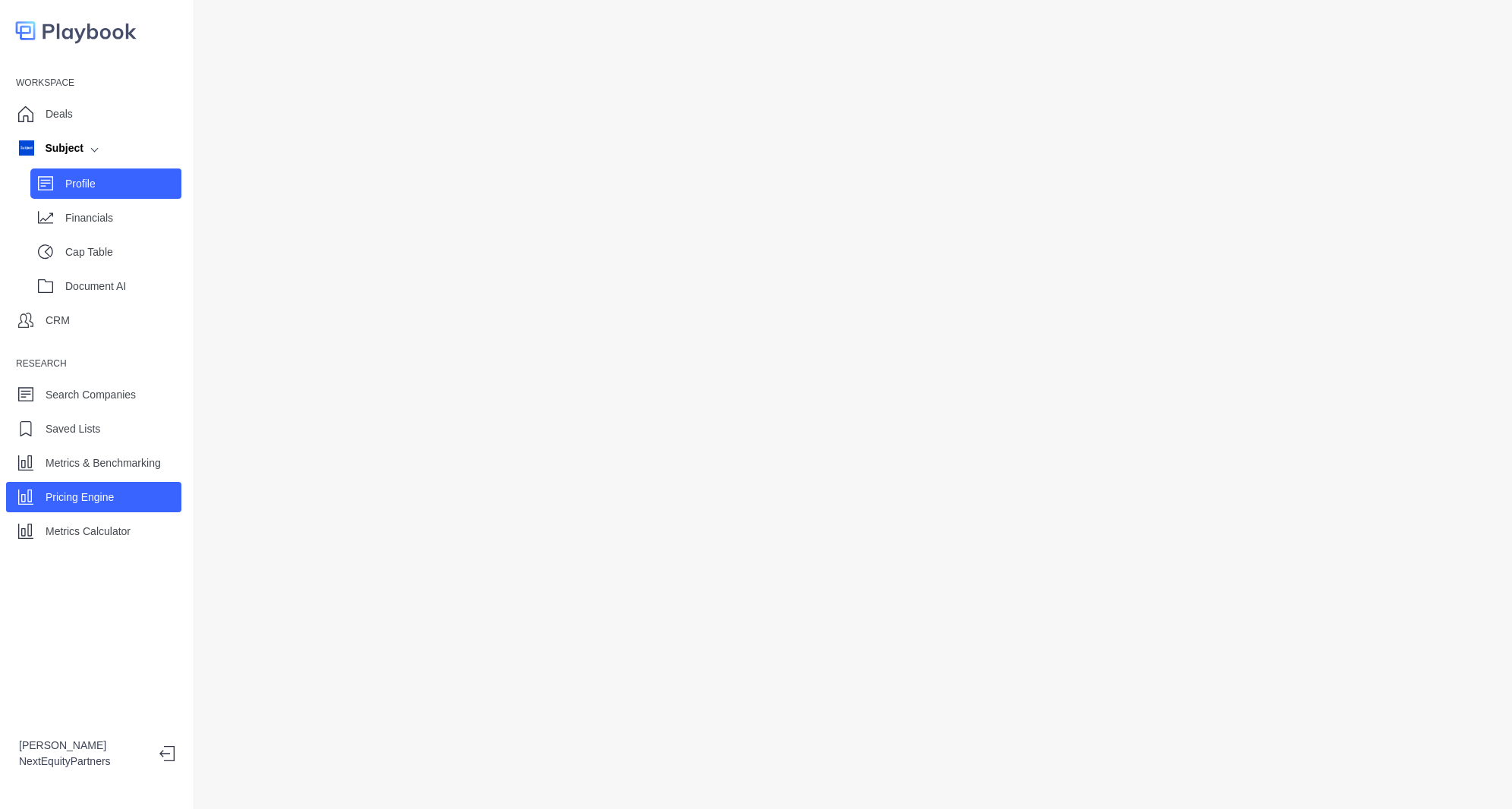
click at [82, 168] on div "Profile" at bounding box center [106, 183] width 151 height 30
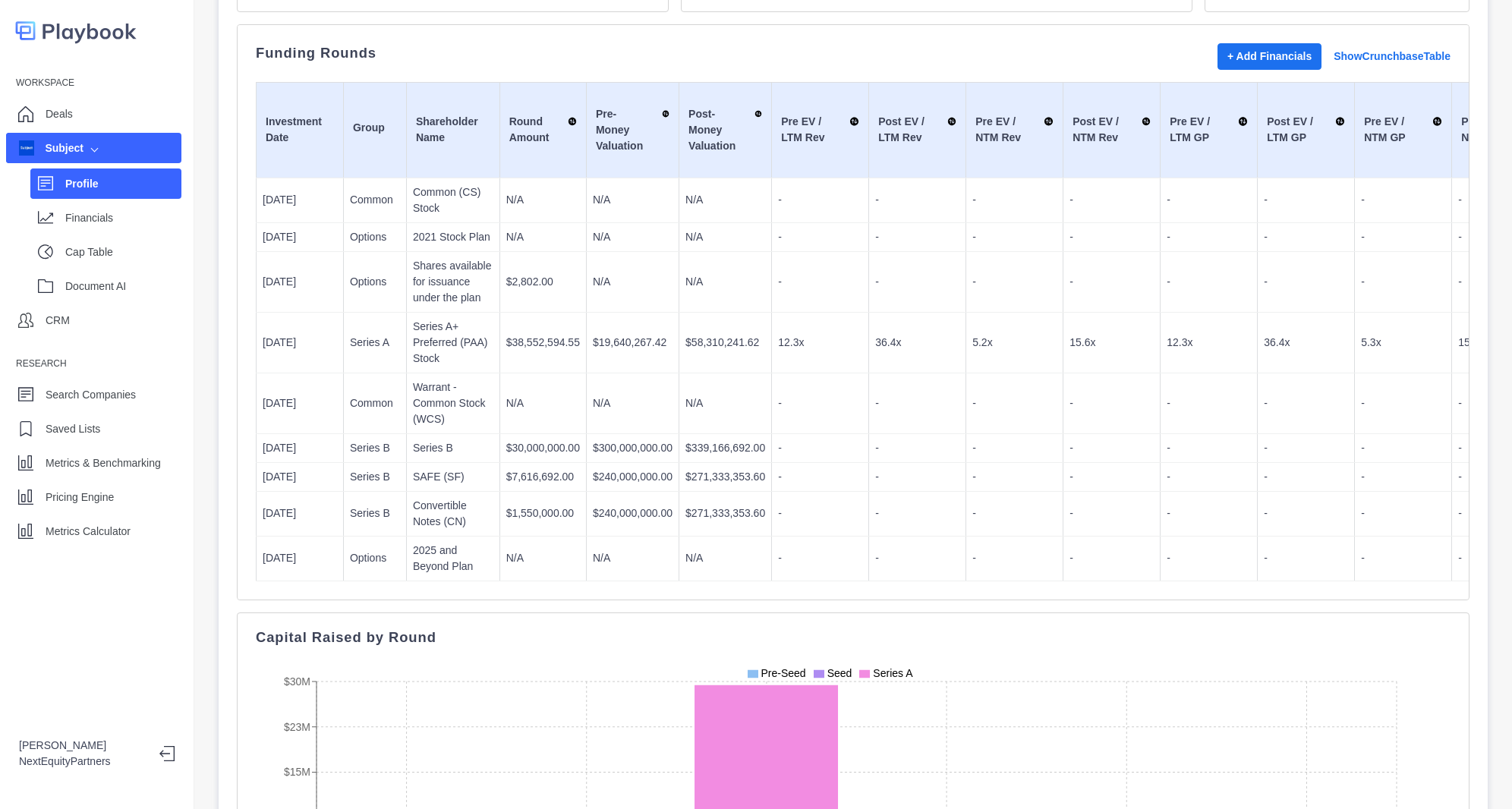
scroll to position [462, 0]
click at [426, 372] on td "Warrant - Common Stock (WCS)" at bounding box center [452, 402] width 93 height 61
click at [113, 514] on div "Workspace Deals Subject Profile Financials Cap Table Document AI CRM Research S…" at bounding box center [97, 308] width 194 height 475
click at [111, 504] on p "Pricing Engine" at bounding box center [80, 498] width 68 height 16
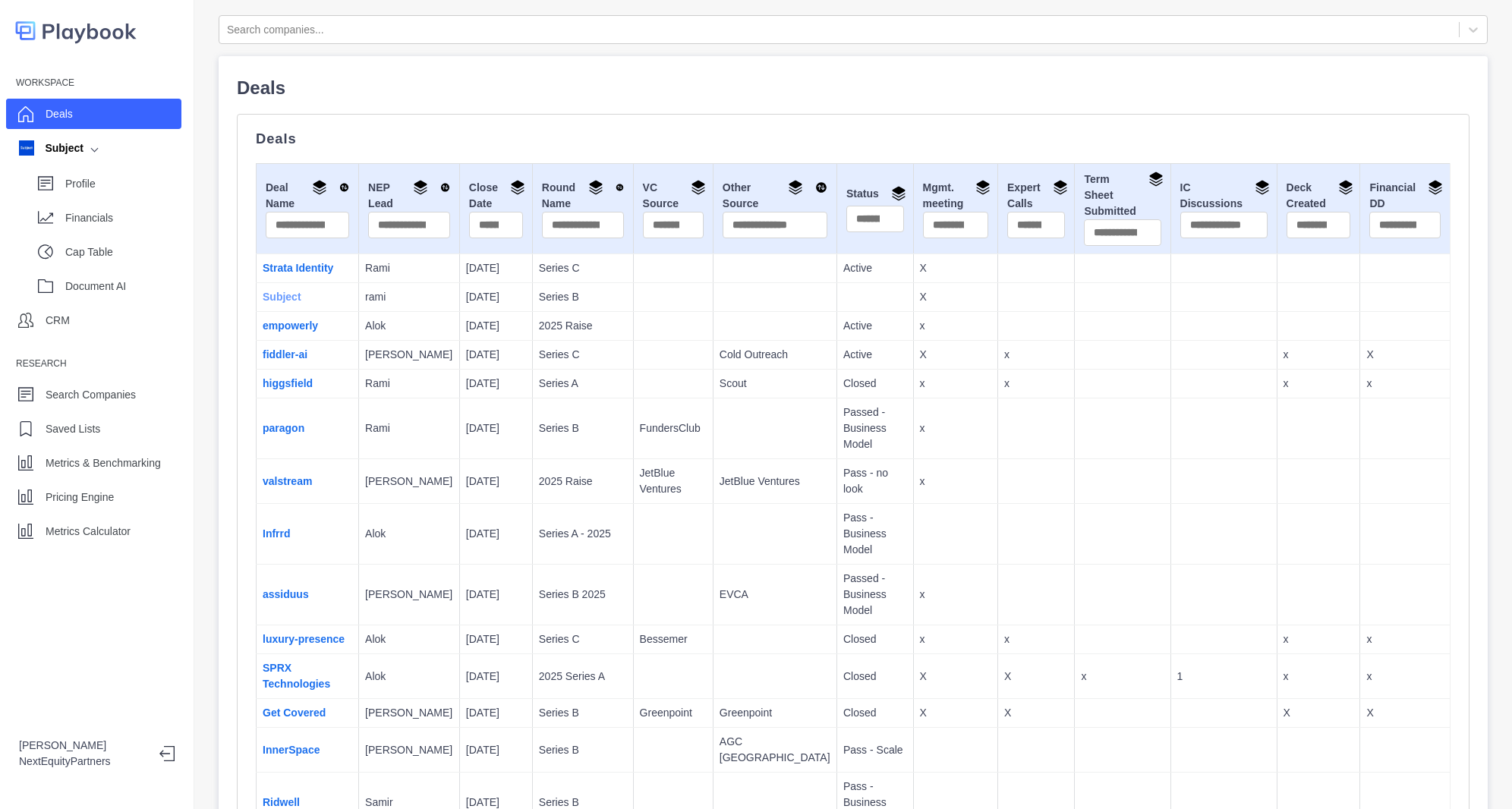
click at [286, 294] on link "Subject" at bounding box center [283, 296] width 39 height 12
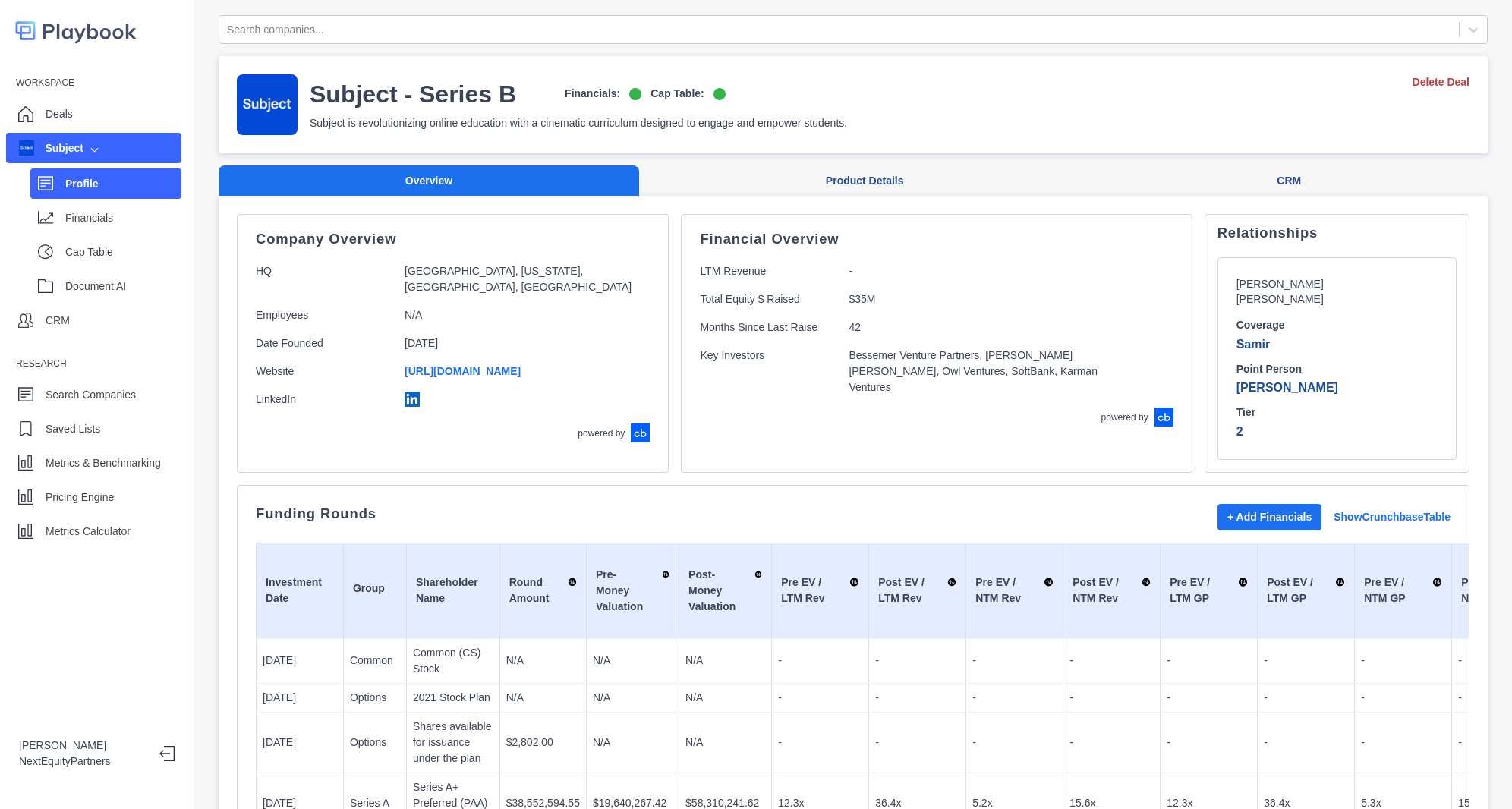
scroll to position [352, 0]
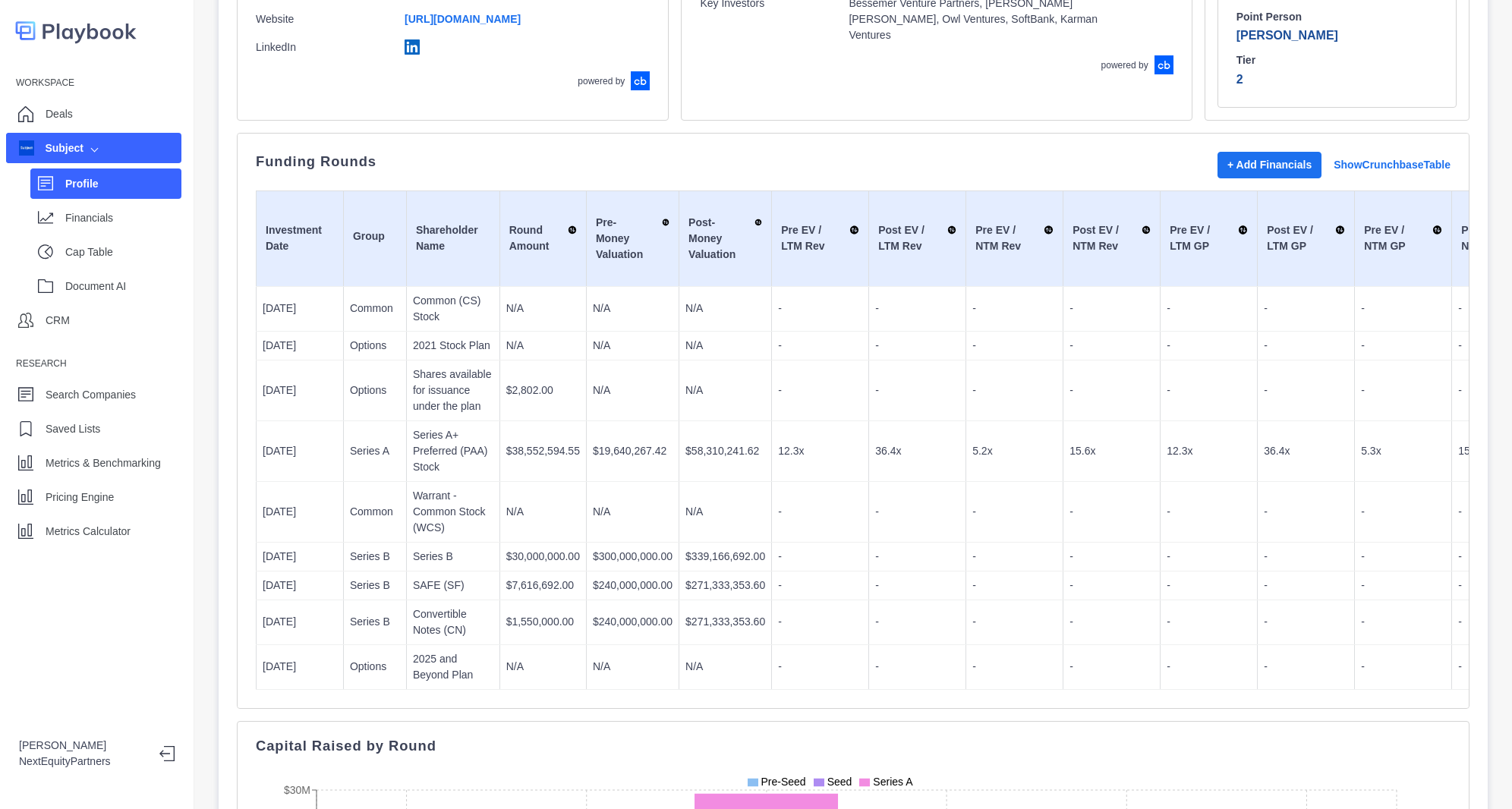
click at [144, 236] on div "Profile Financials Cap Table Document AI" at bounding box center [93, 232] width 175 height 137
click at [140, 231] on div "Financials" at bounding box center [106, 217] width 151 height 30
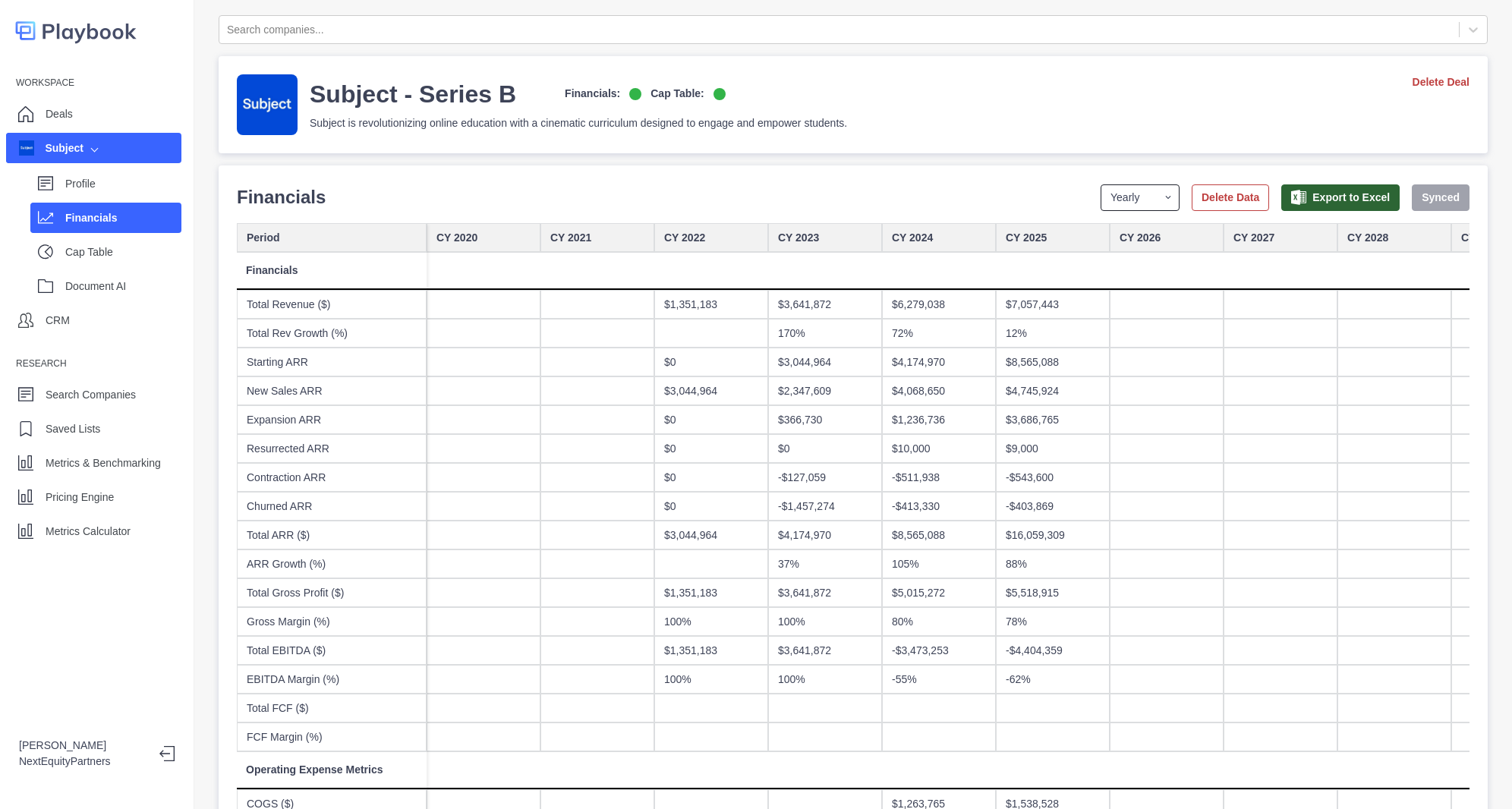
click at [1111, 195] on select "Yearly Quarterly Monthly NTM LTM" at bounding box center [1140, 198] width 79 height 26
drag, startPoint x: 1111, startPoint y: 195, endPoint x: 1112, endPoint y: 208, distance: 13.0
click at [1111, 196] on select "Yearly Quarterly Monthly NTM LTM" at bounding box center [1140, 198] width 79 height 26
click at [1112, 210] on div "Financials Period Yearly Quarterly Monthly NTM LTM Delete Data Export to Excel …" at bounding box center [853, 198] width 1233 height 27
click at [1106, 206] on select "Yearly Quarterly Monthly NTM LTM" at bounding box center [1140, 198] width 79 height 26
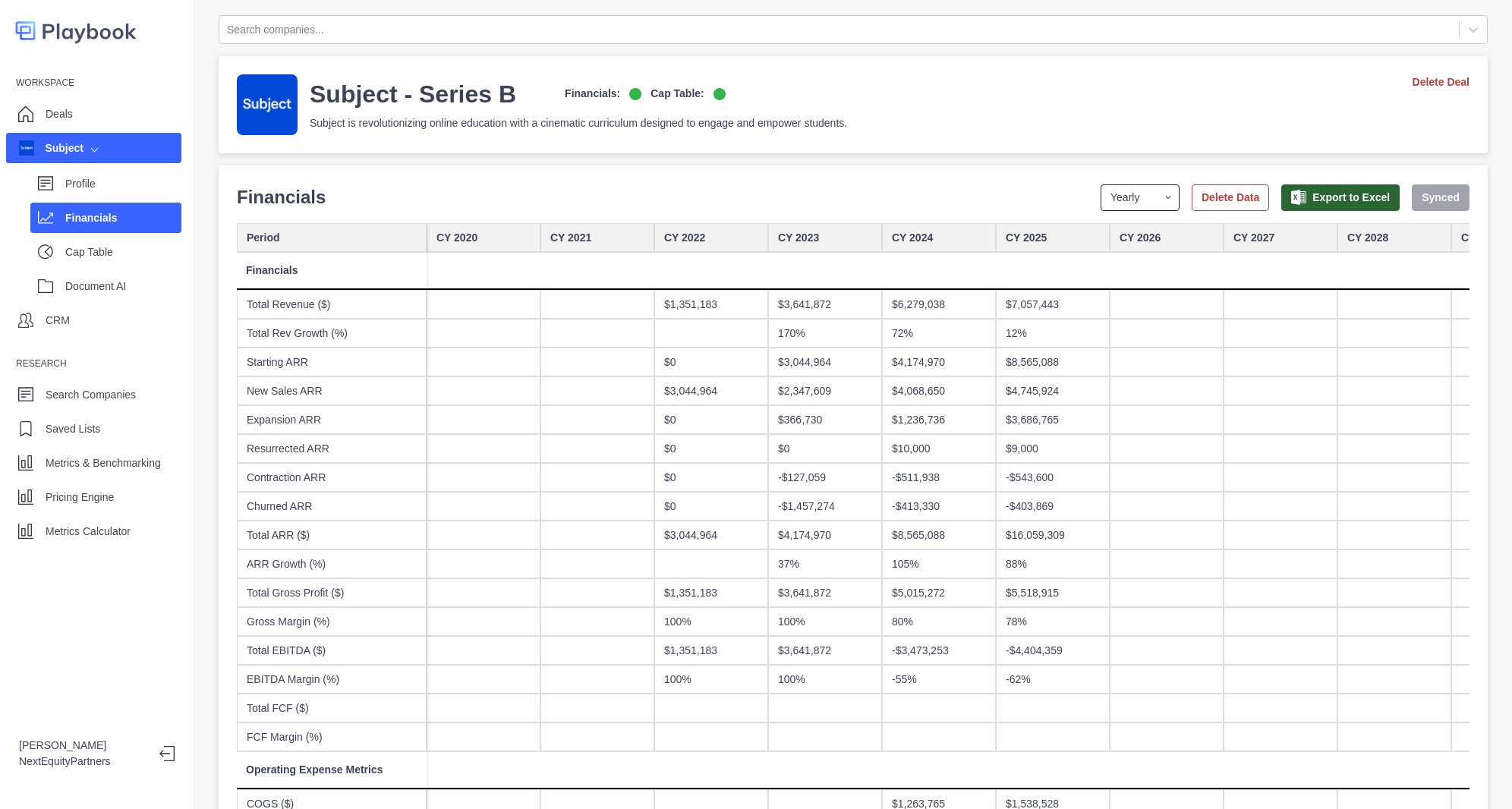
select select "quarterly"
click at [1101, 185] on select "Yearly Quarterly Monthly NTM LTM" at bounding box center [1140, 198] width 79 height 26
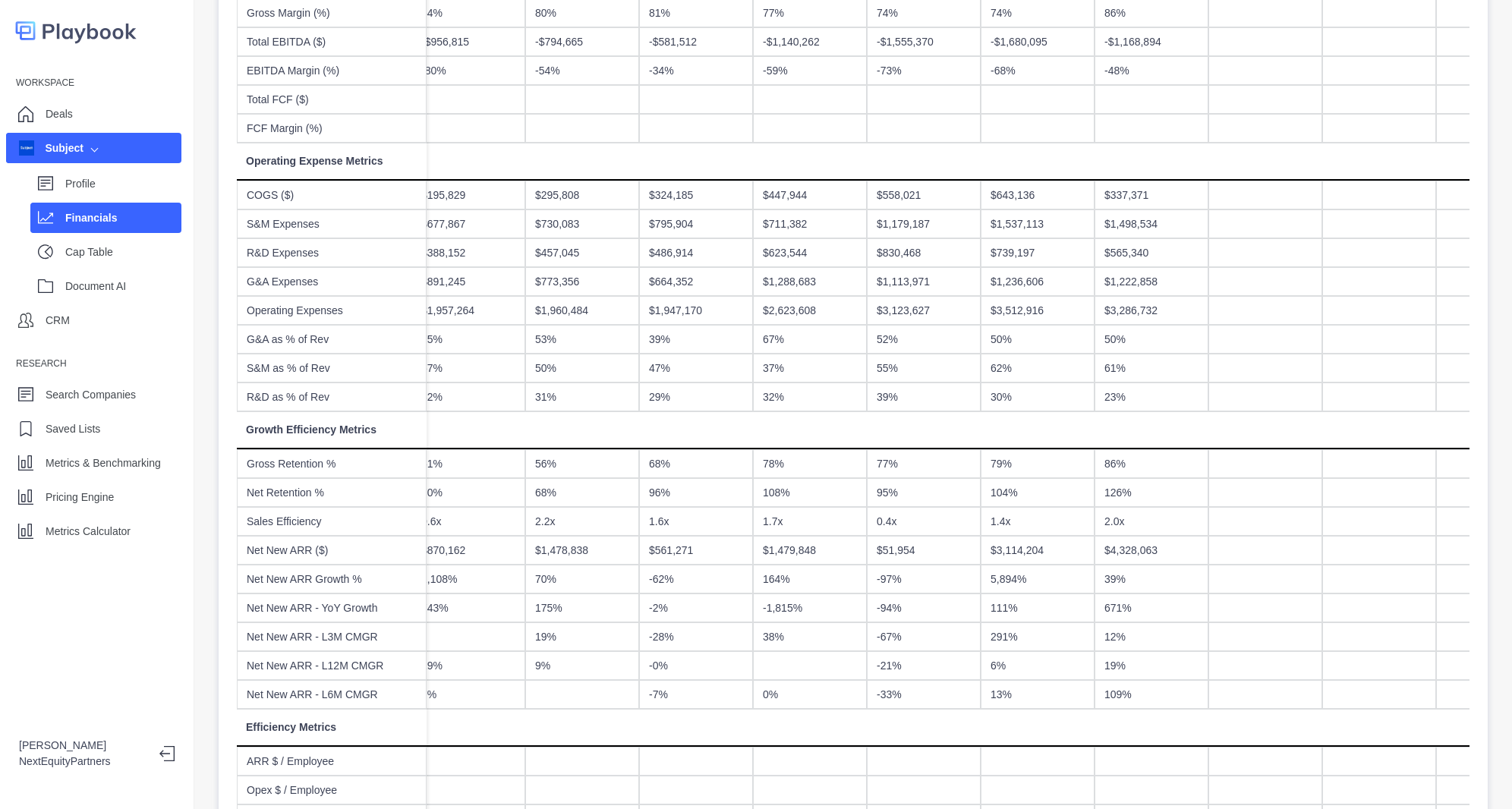
scroll to position [0, 1834]
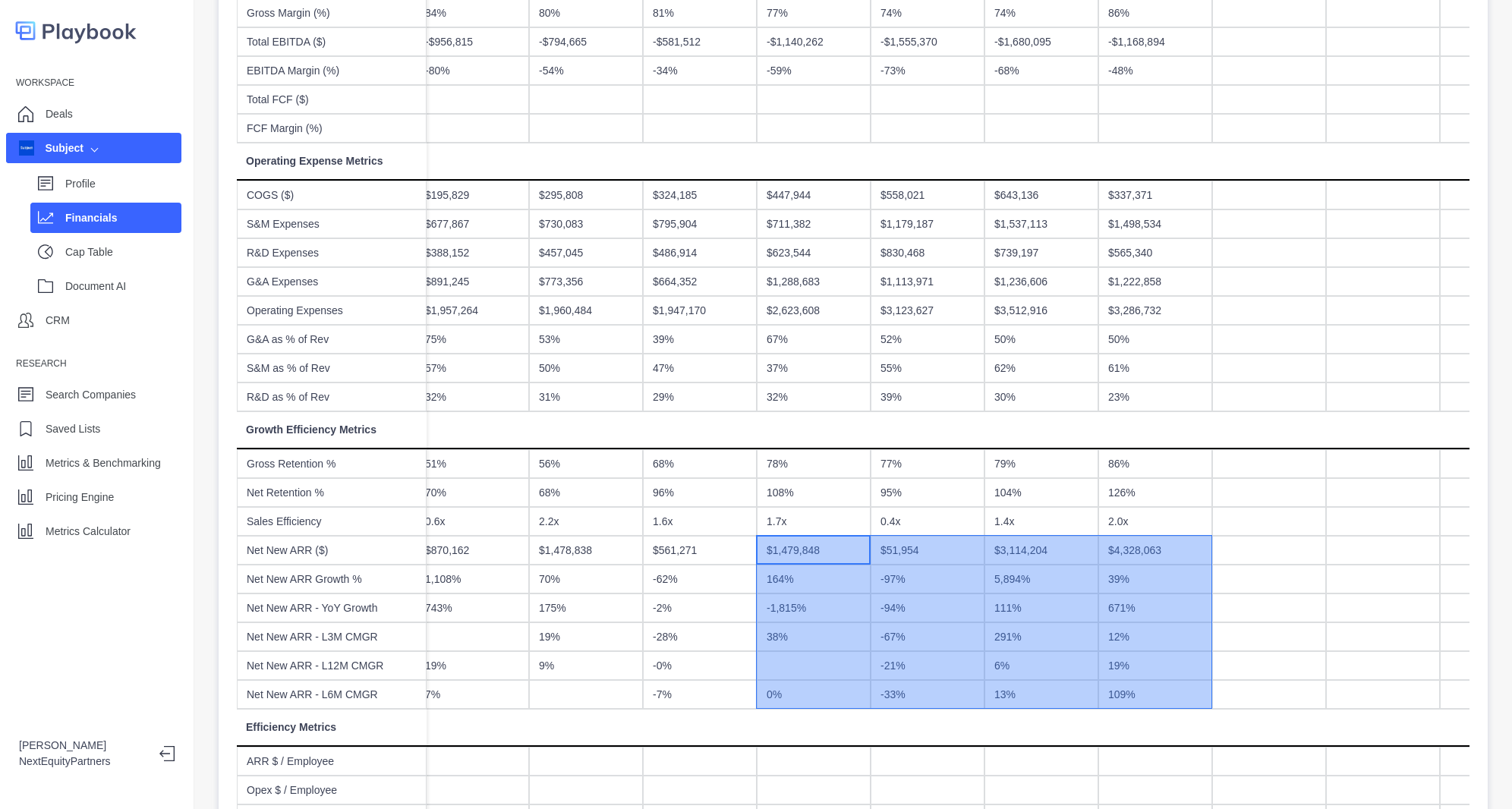
drag, startPoint x: 768, startPoint y: 555, endPoint x: 1134, endPoint y: 692, distance: 390.8
click at [1134, 692] on div "Q2 2023 Q3 2023 Q4 2023 Q1 2024 Q2 2024 Q3 2024 Q4 2024 Q1 2025 Q2 2025 Q3 2025…" at bounding box center [1098, 585] width 5010 height 1941
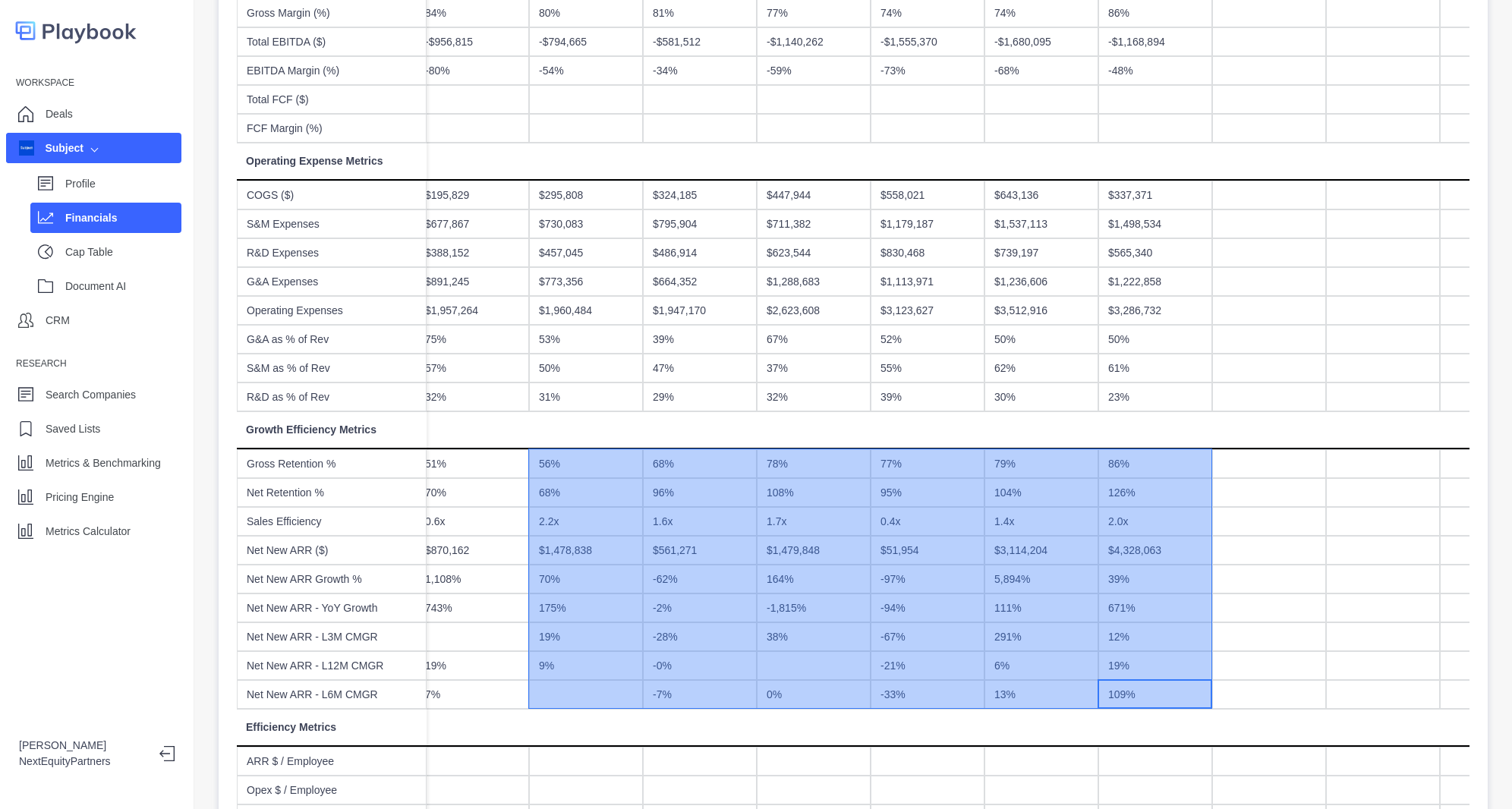
drag, startPoint x: 1132, startPoint y: 691, endPoint x: 602, endPoint y: 453, distance: 581.0
click at [602, 453] on div "Q2 2023 Q3 2023 Q4 2023 Q1 2024 Q2 2024 Q3 2024 Q4 2024 Q1 2025 Q2 2025 Q3 2025…" at bounding box center [1098, 585] width 5010 height 1941
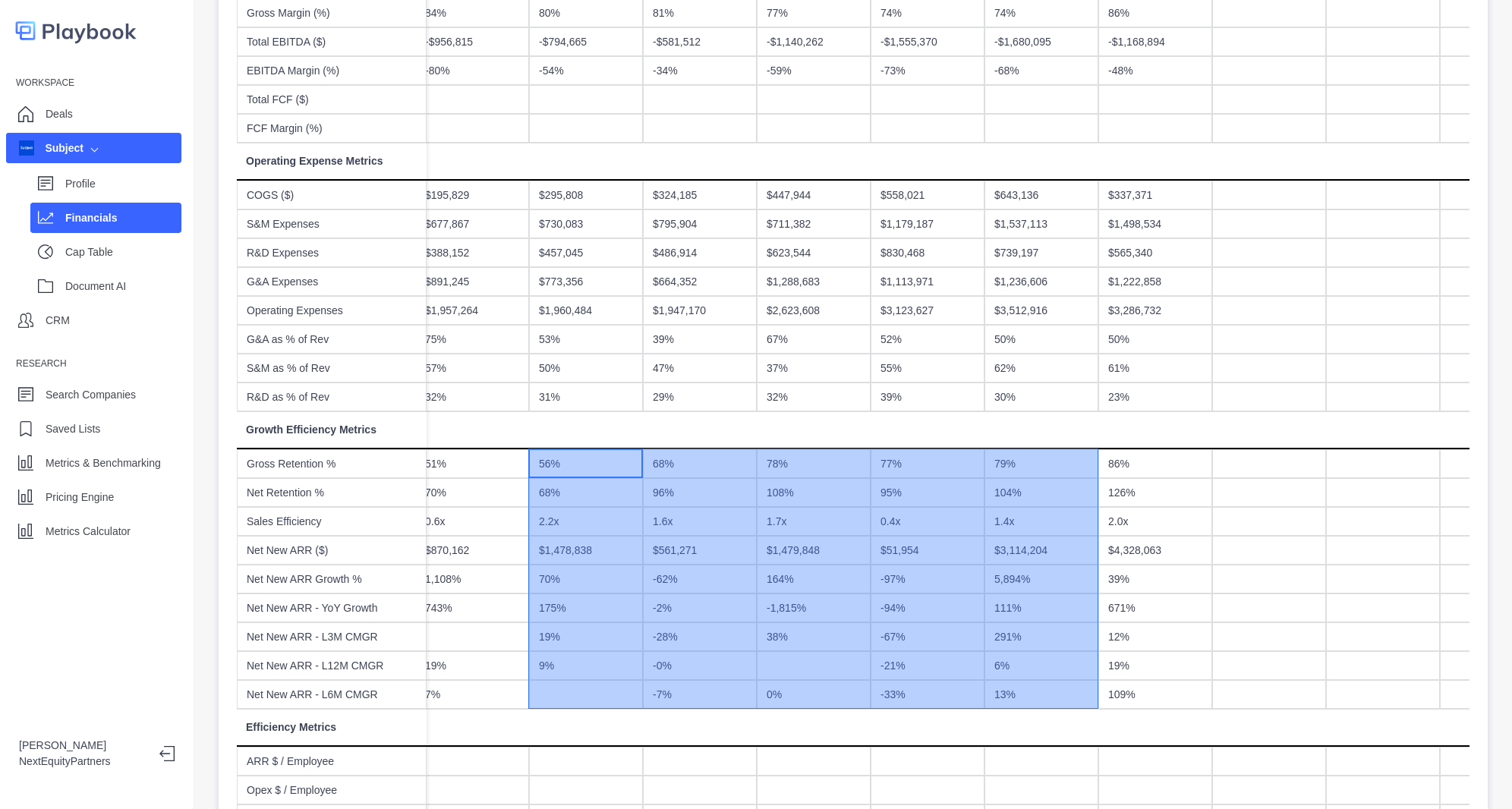
drag, startPoint x: 601, startPoint y: 457, endPoint x: 1104, endPoint y: 684, distance: 551.8
click at [1104, 684] on div "Q2 2023 Q3 2023 Q4 2023 Q1 2024 Q2 2024 Q3 2024 Q4 2024 Q1 2025 Q2 2025 Q3 2025…" at bounding box center [1098, 585] width 5010 height 1941
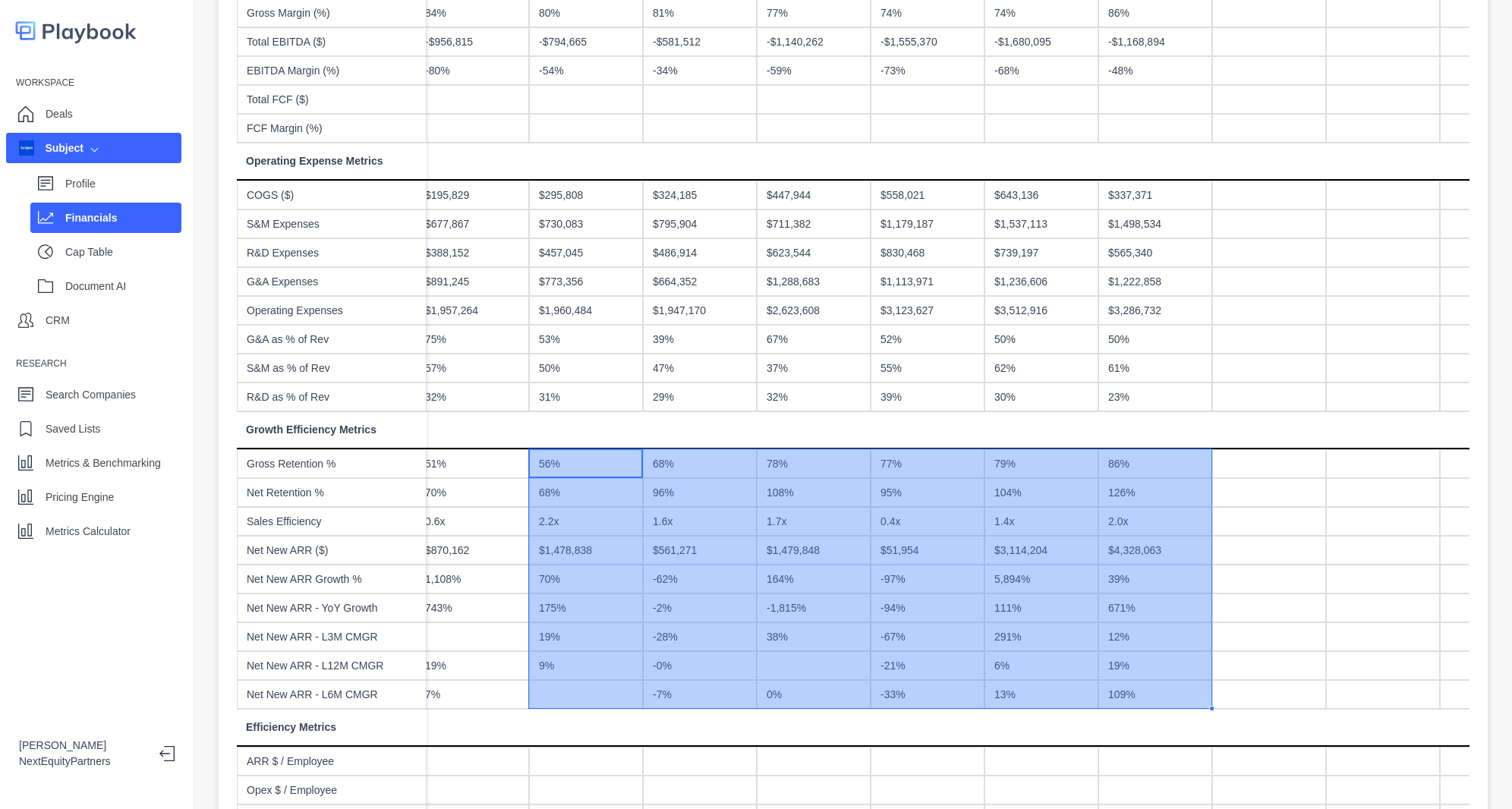
click at [925, 328] on div "52%" at bounding box center [927, 338] width 113 height 28
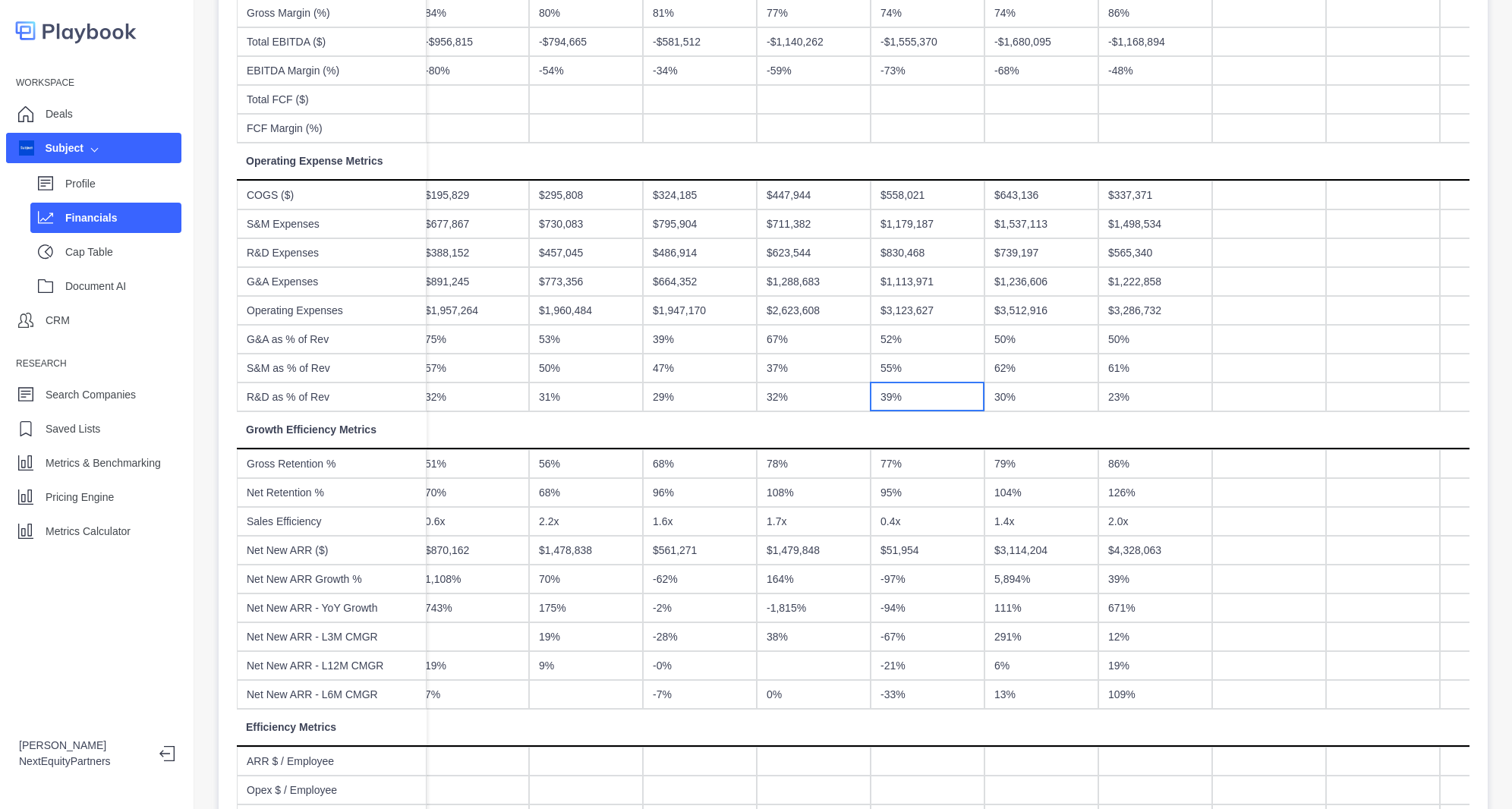
click at [950, 386] on div "39%" at bounding box center [927, 396] width 113 height 28
click at [952, 362] on div "55%" at bounding box center [927, 368] width 113 height 28
click at [944, 341] on div "52%" at bounding box center [927, 338] width 113 height 28
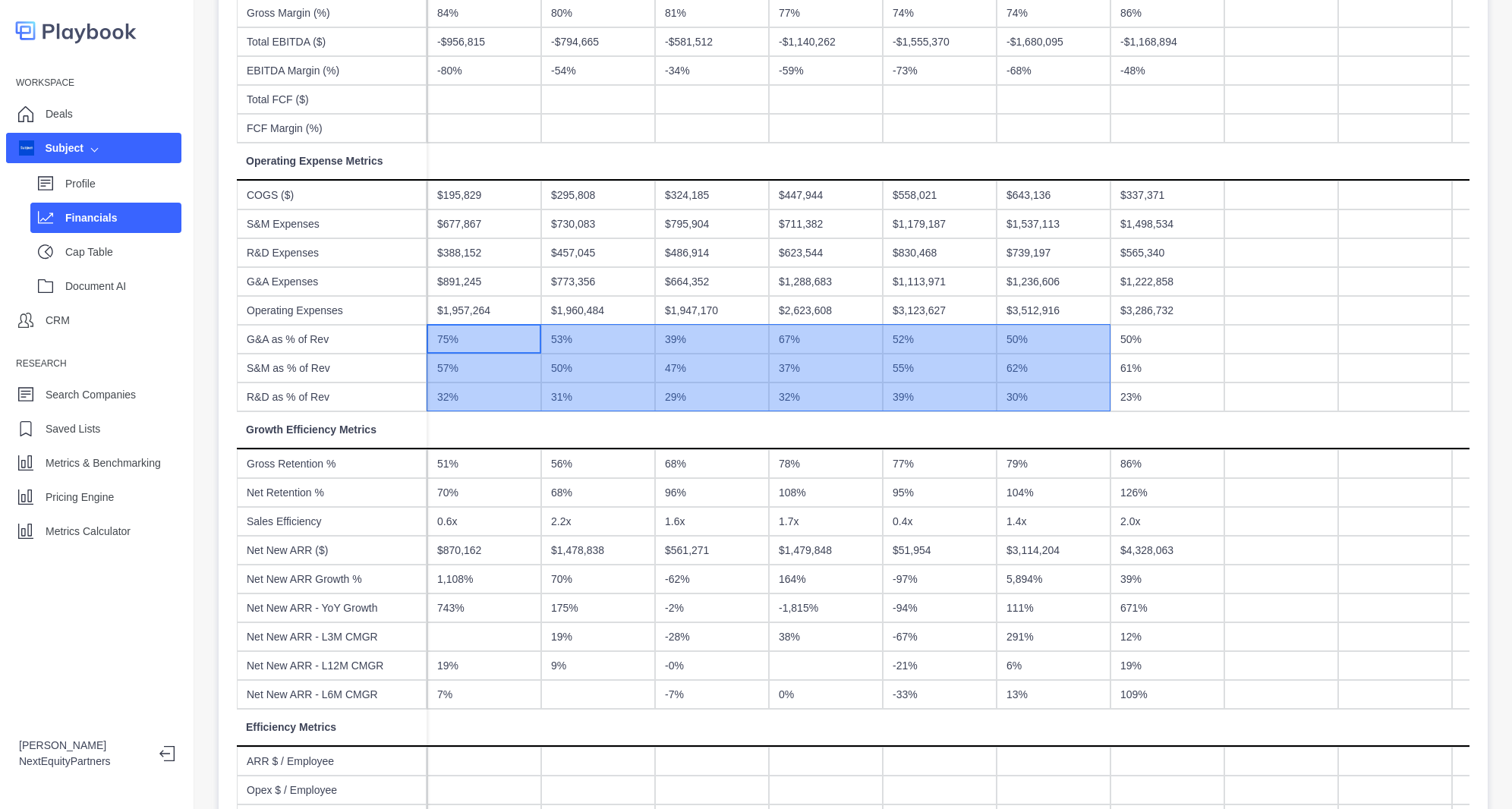
drag, startPoint x: 473, startPoint y: 337, endPoint x: 1121, endPoint y: 375, distance: 649.1
click at [1121, 375] on div "Q2 2023 Q3 2023 Q4 2023 Q1 2024 Q2 2024 Q3 2024 Q4 2024 Q1 2025 Q2 2025 Q3 2025…" at bounding box center [1110, 585] width 5010 height 1941
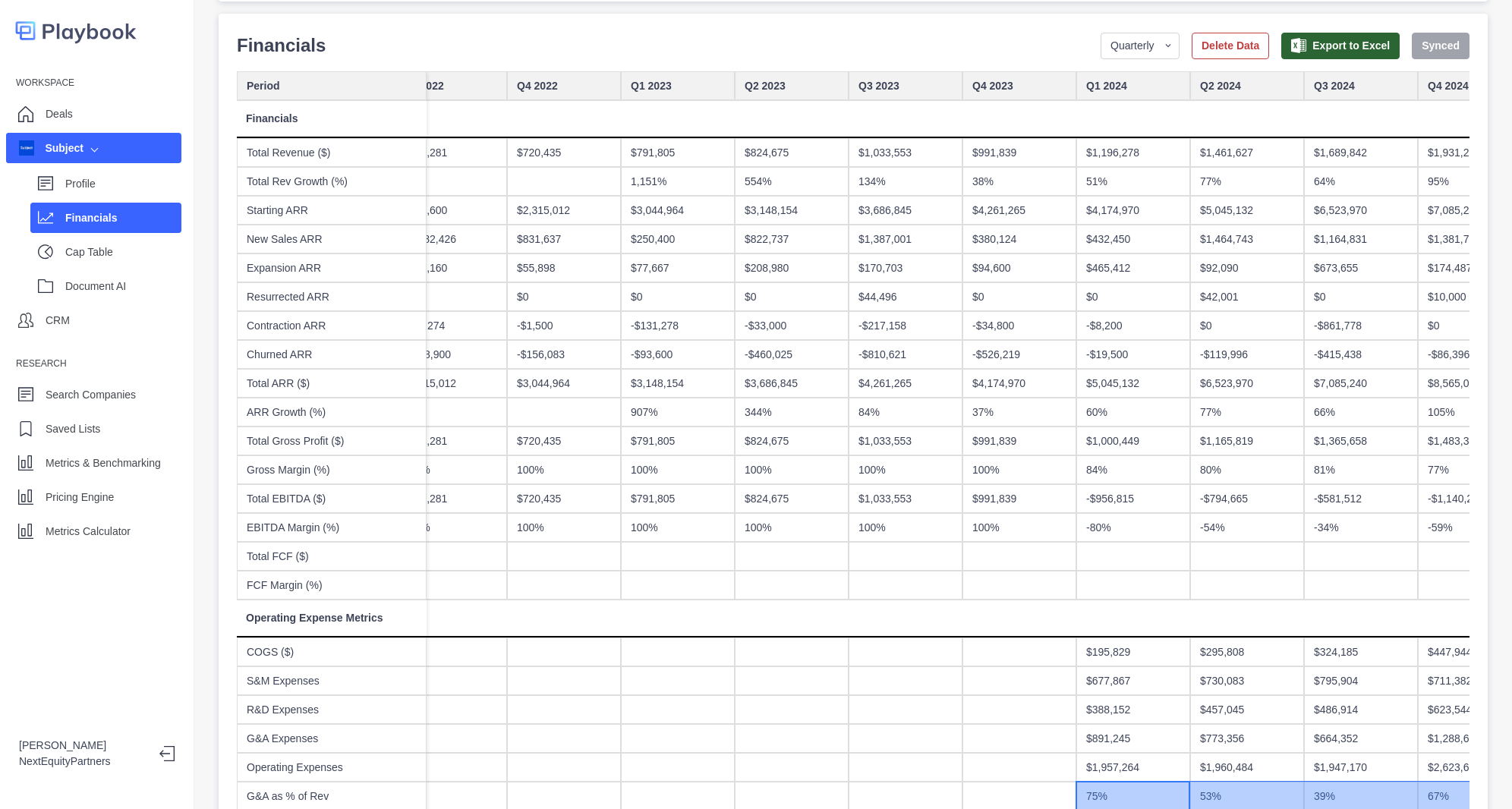
scroll to position [0, 1172]
click at [90, 192] on p "Profile" at bounding box center [123, 184] width 116 height 16
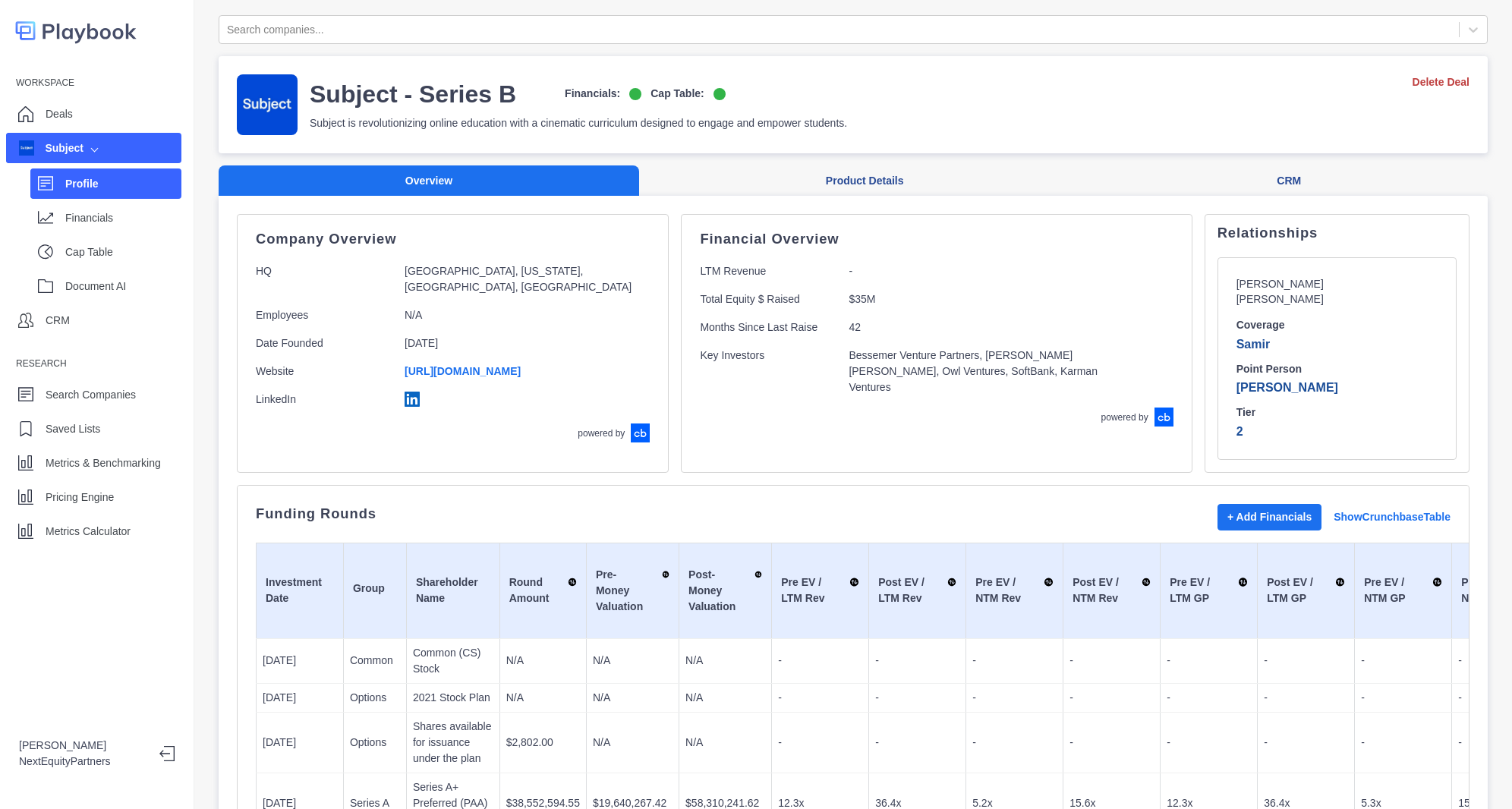
scroll to position [178, 0]
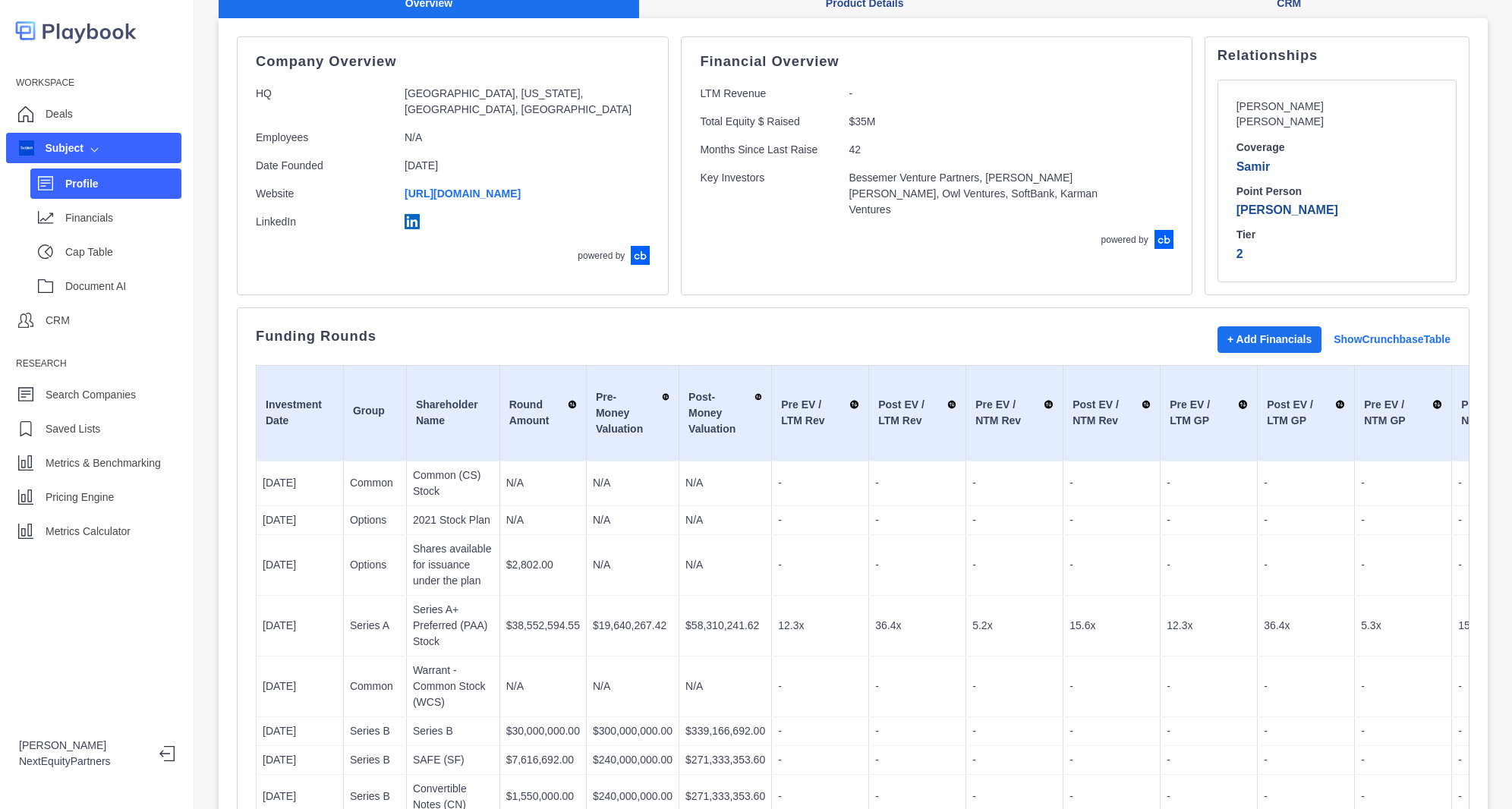
click at [655, 601] on td "$19,640,267.42" at bounding box center [632, 626] width 93 height 61
click at [701, 618] on p "$58,310,241.62" at bounding box center [726, 626] width 80 height 16
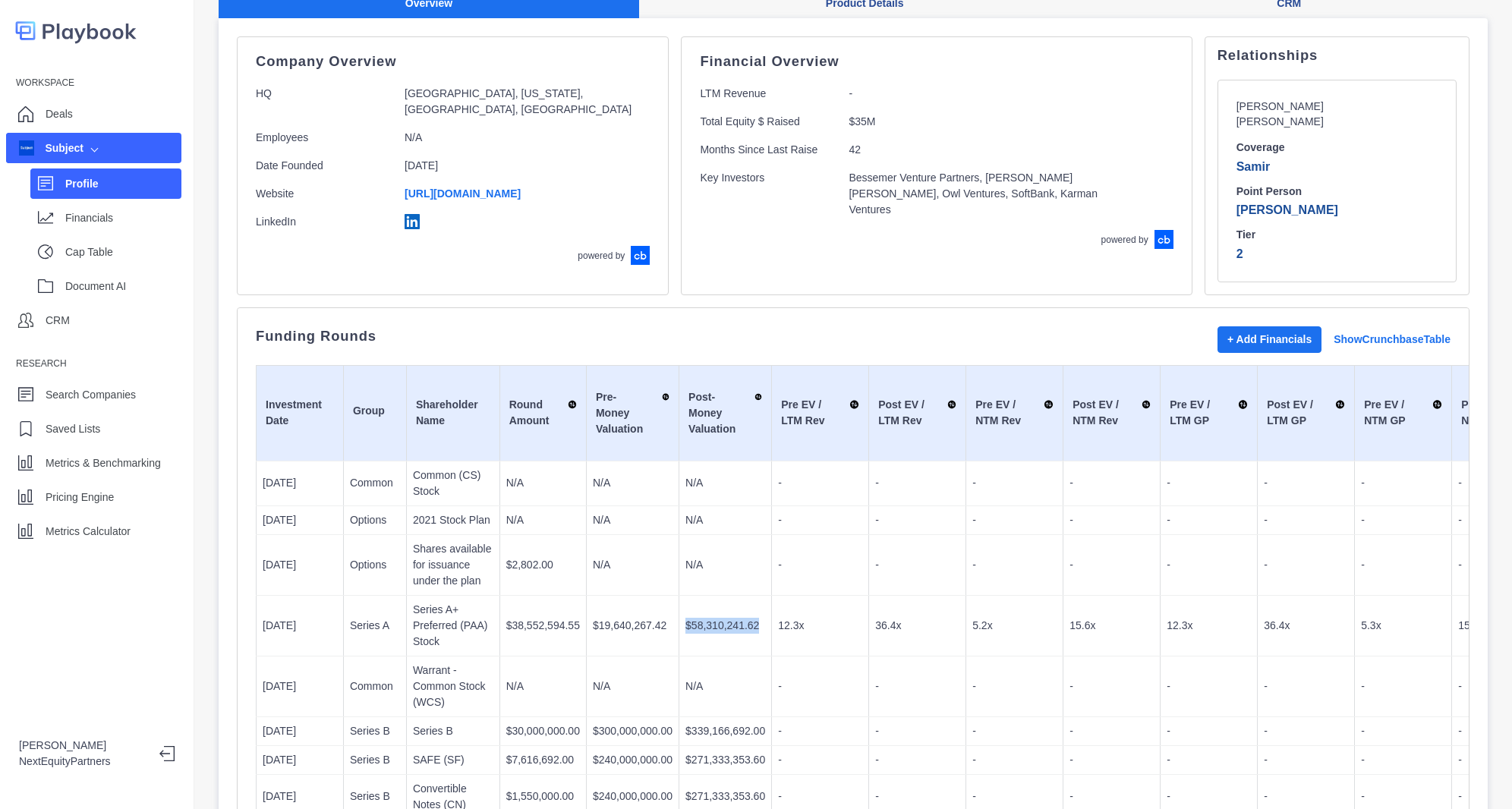
click at [701, 618] on p "$58,310,241.62" at bounding box center [726, 626] width 80 height 16
click at [100, 494] on p "Pricing Engine" at bounding box center [80, 498] width 68 height 16
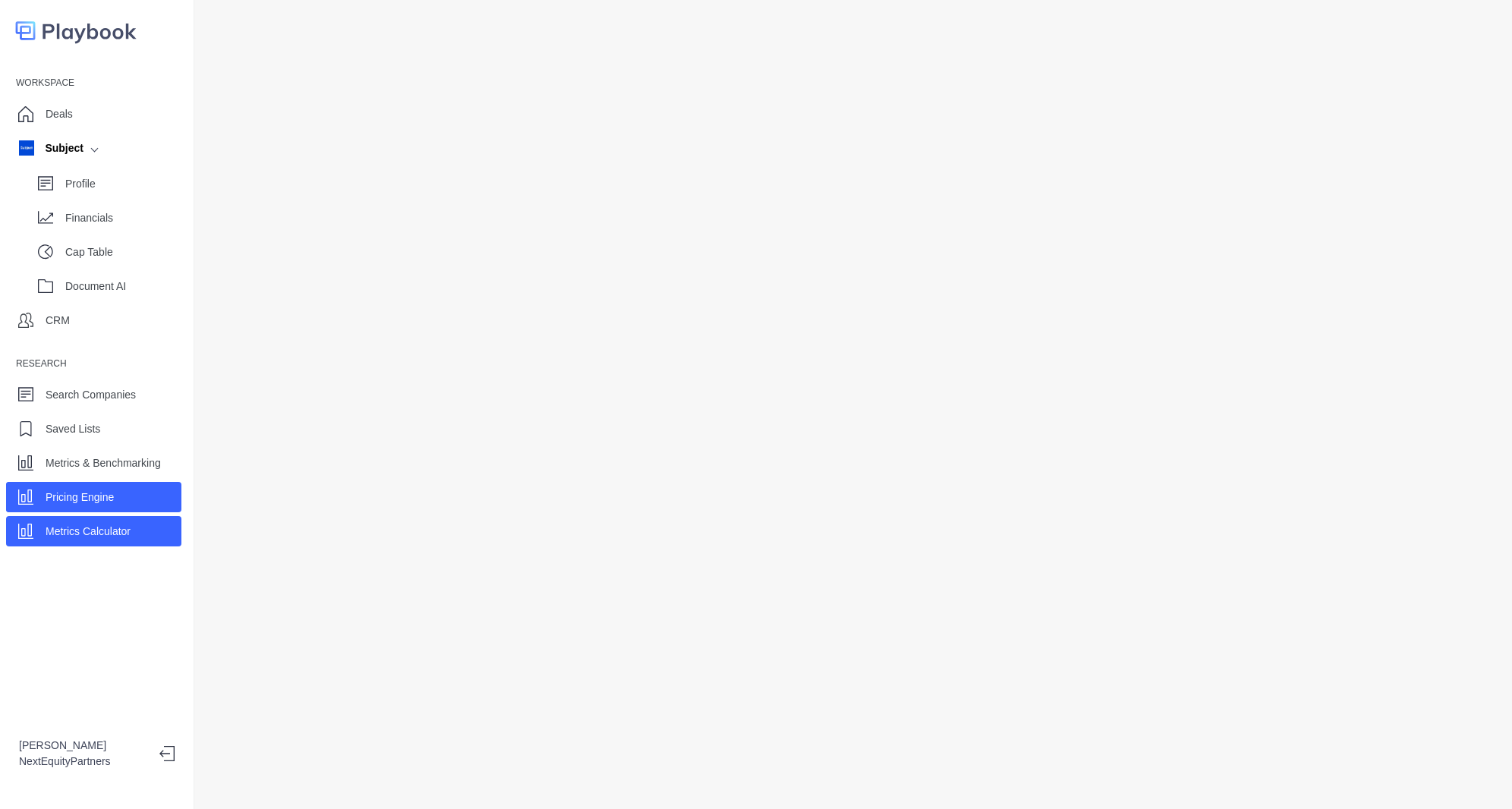
click at [95, 534] on p "Metrics Calculator" at bounding box center [88, 532] width 85 height 16
